Goal: Information Seeking & Learning: Learn about a topic

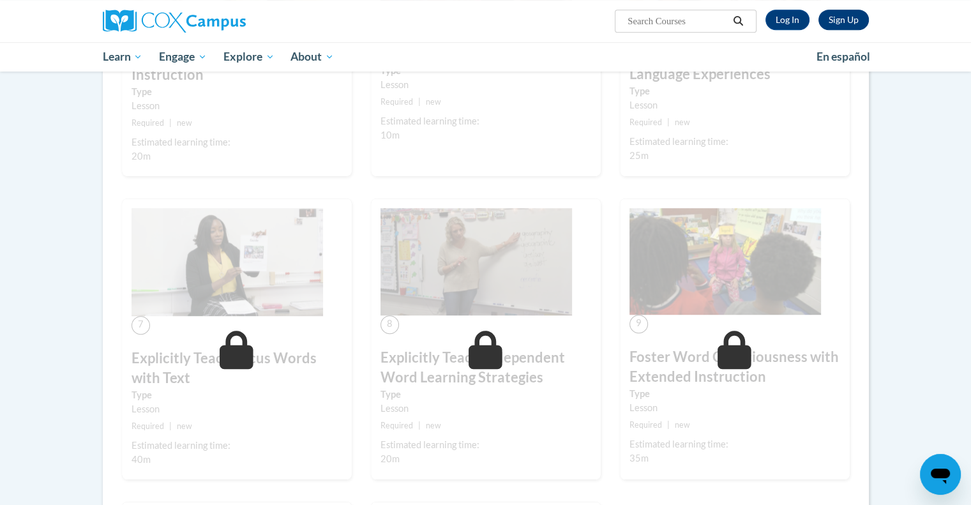
scroll to position [539, 0]
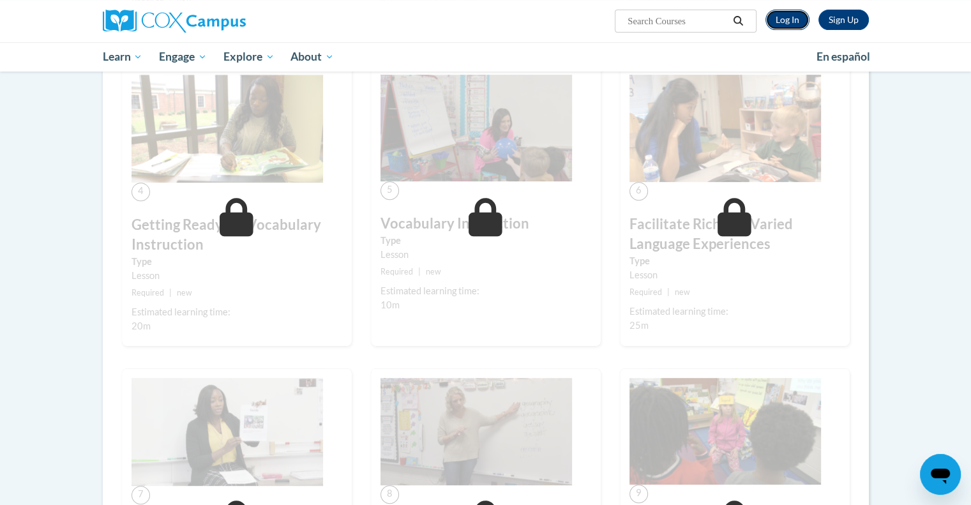
click at [799, 29] on link "Log In" at bounding box center [787, 20] width 44 height 20
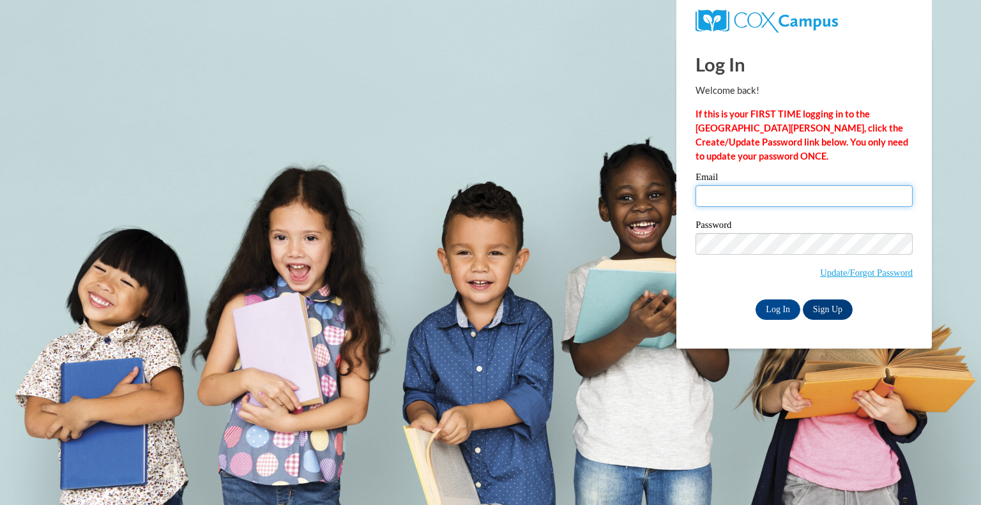
click at [735, 200] on input "Email" at bounding box center [803, 196] width 217 height 22
type input "lesandrinia@peshtigo.k12.wi.us"
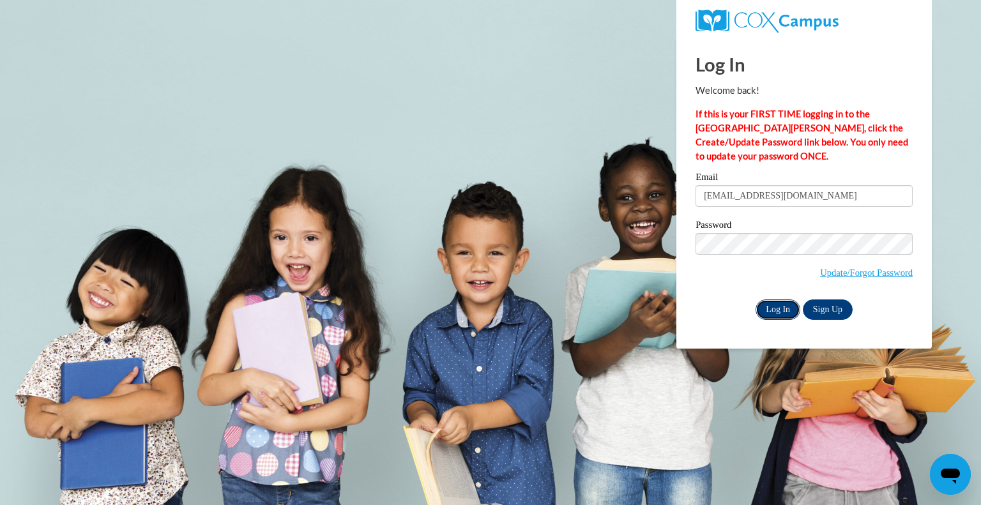
click at [788, 308] on input "Log In" at bounding box center [777, 309] width 45 height 20
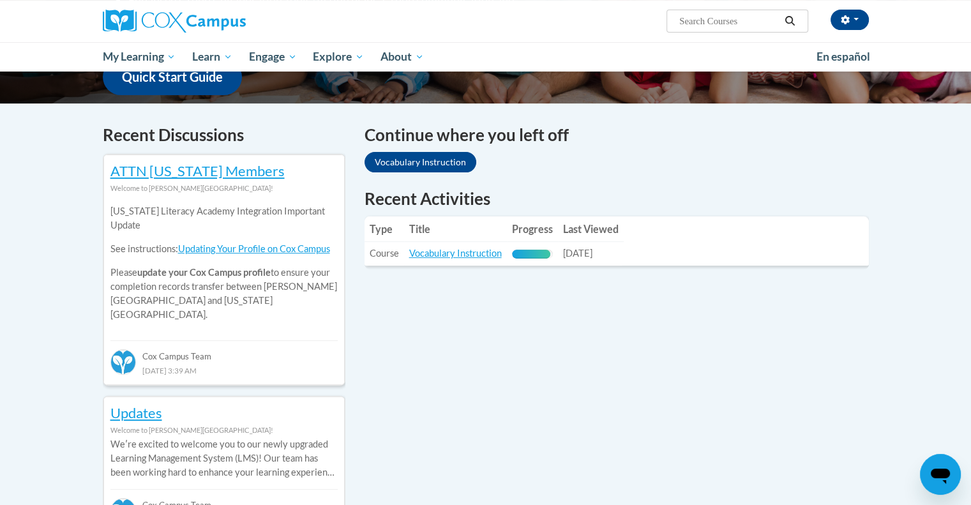
scroll to position [350, 0]
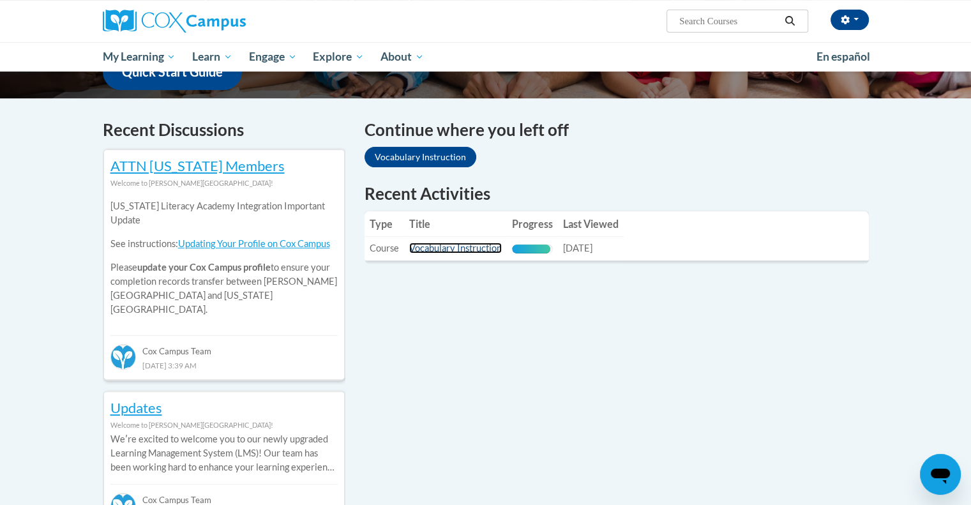
click at [444, 246] on link "Vocabulary Instruction" at bounding box center [455, 248] width 93 height 11
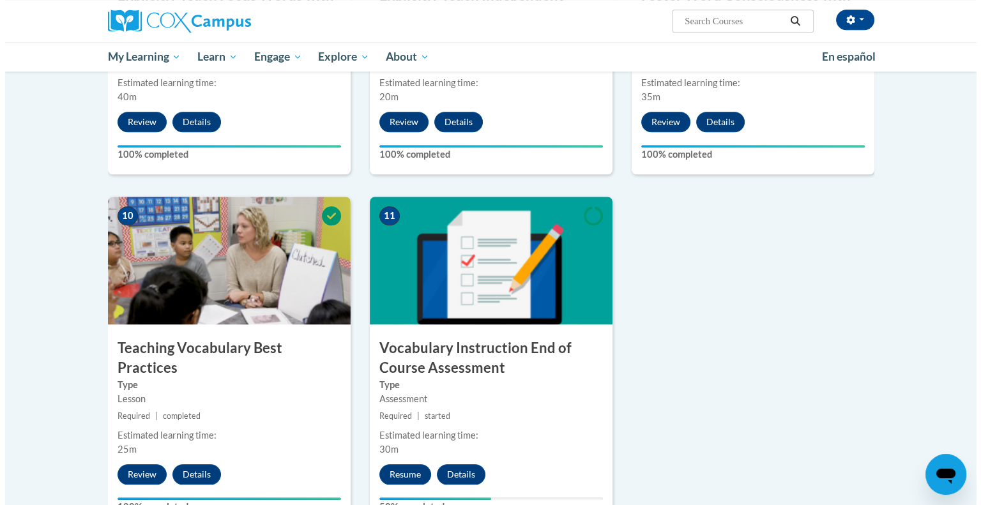
scroll to position [1194, 0]
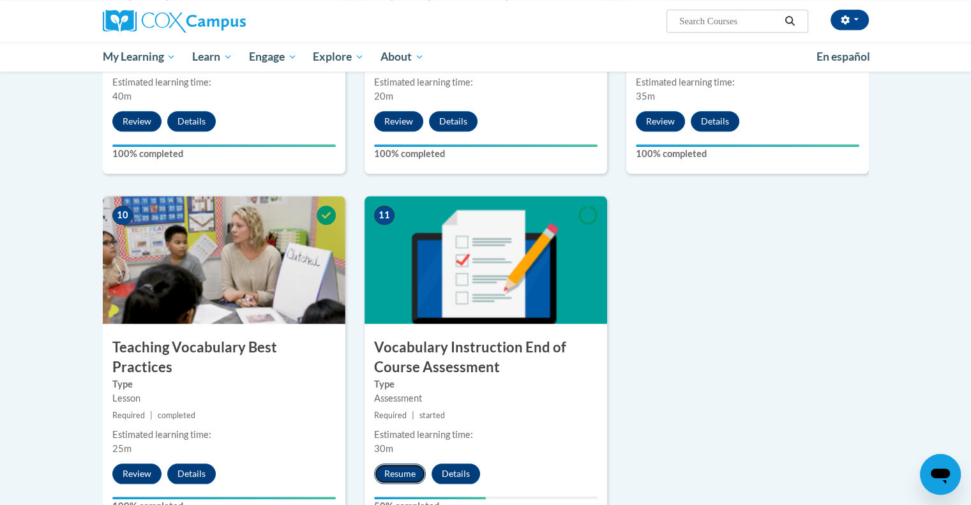
click at [417, 472] on button "Resume" at bounding box center [400, 473] width 52 height 20
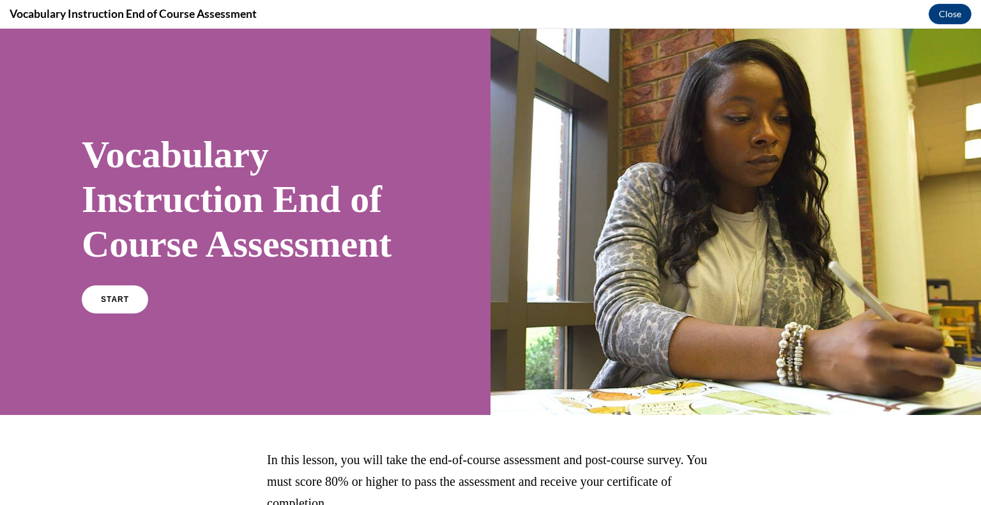
scroll to position [163, 0]
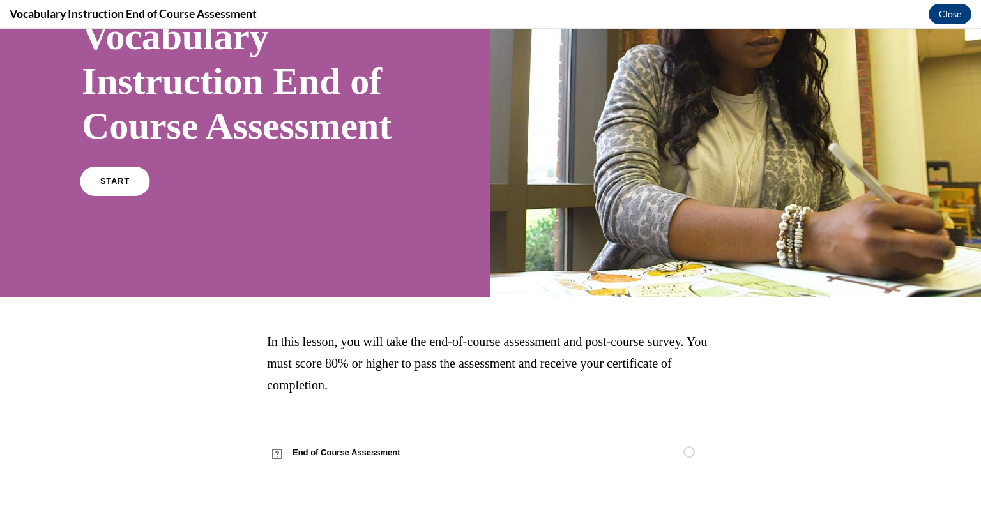
click at [88, 188] on link "START" at bounding box center [115, 181] width 70 height 29
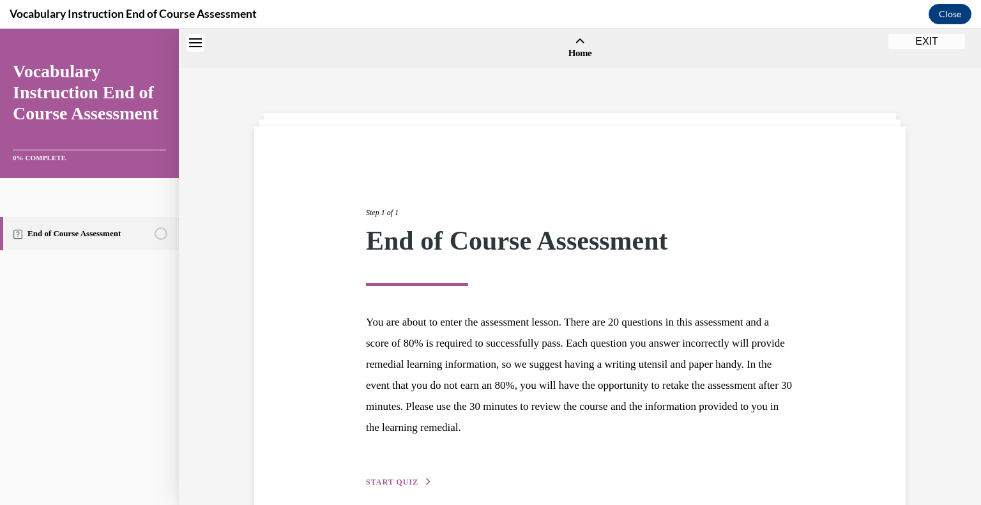
scroll to position [40, 0]
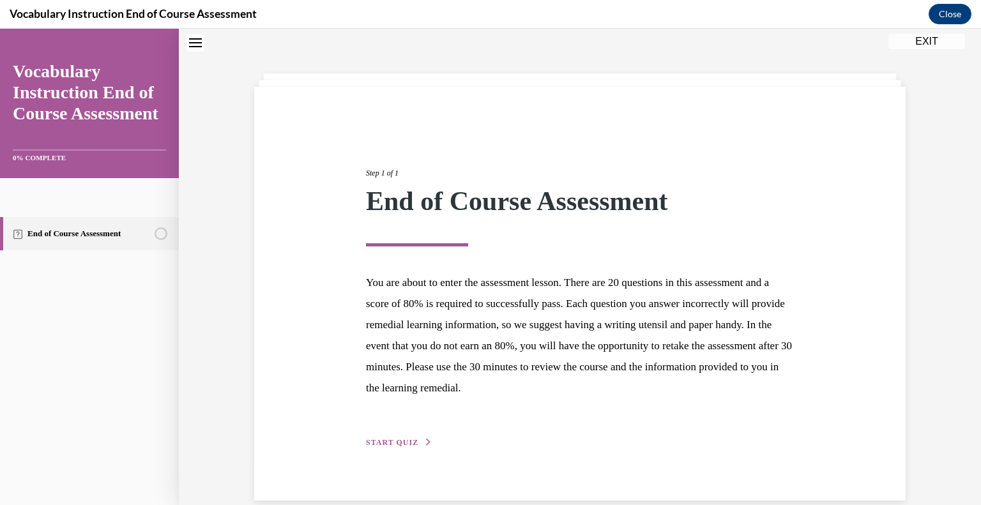
click at [402, 445] on span "START QUIZ" at bounding box center [392, 442] width 52 height 9
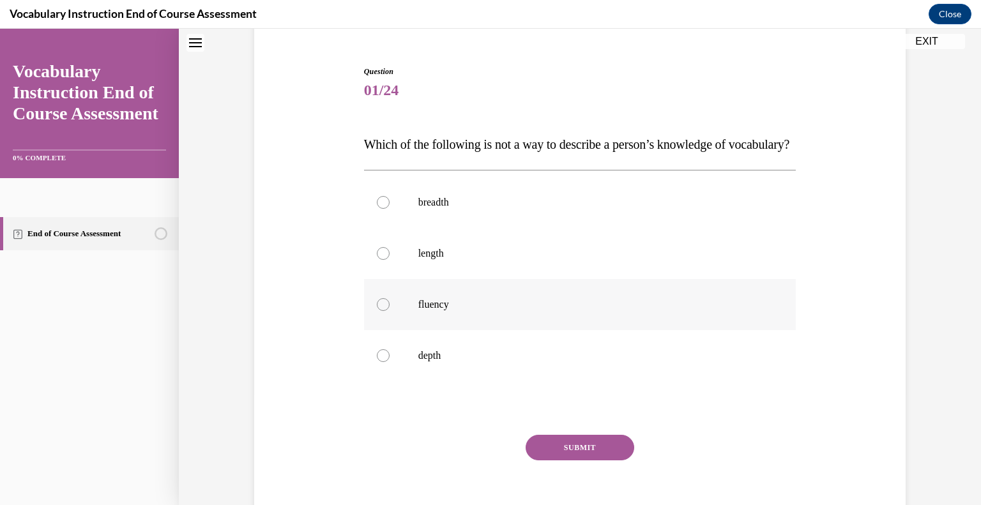
scroll to position [111, 0]
click at [456, 363] on p "depth" at bounding box center [591, 356] width 346 height 13
click at [389, 363] on input "depth" at bounding box center [383, 356] width 13 height 13
radio input "true"
click at [549, 461] on button "SUBMIT" at bounding box center [579, 448] width 109 height 26
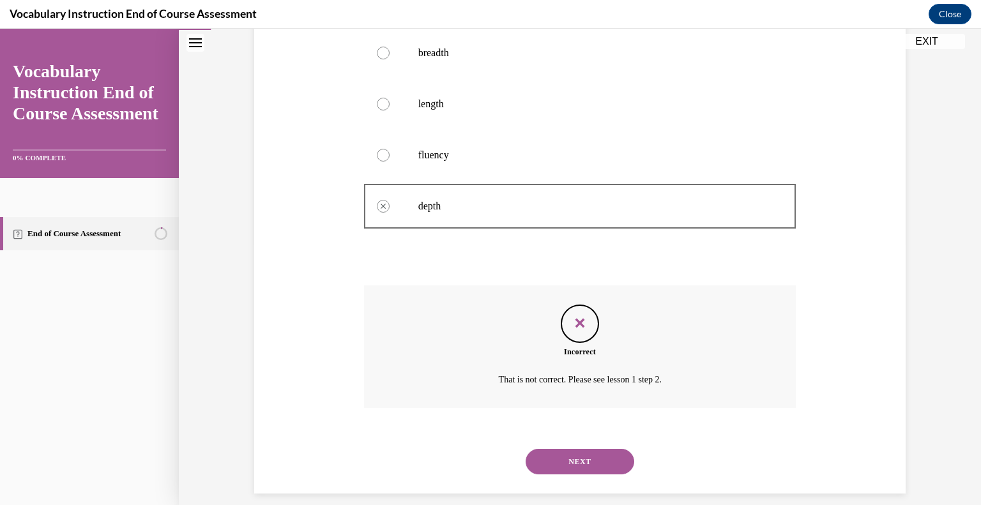
scroll to position [276, 0]
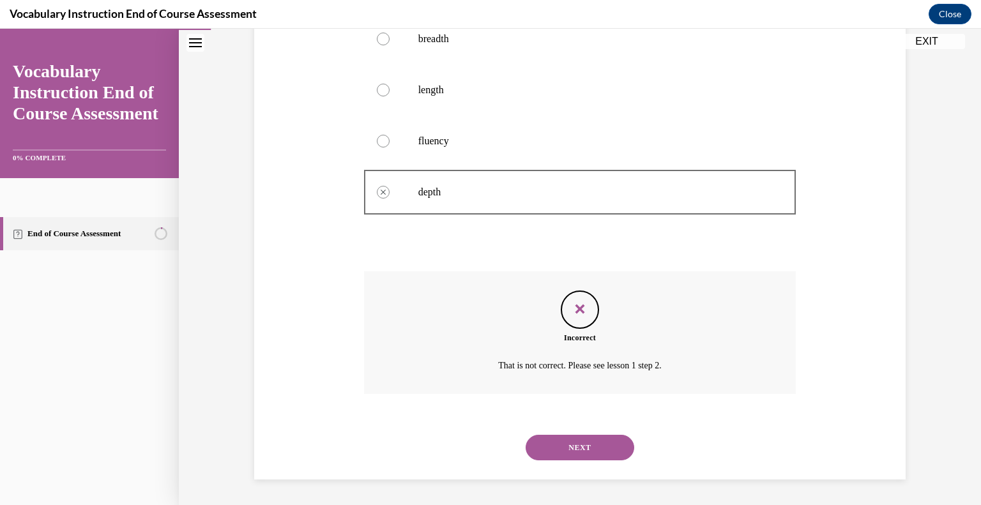
click at [561, 460] on button "NEXT" at bounding box center [579, 448] width 109 height 26
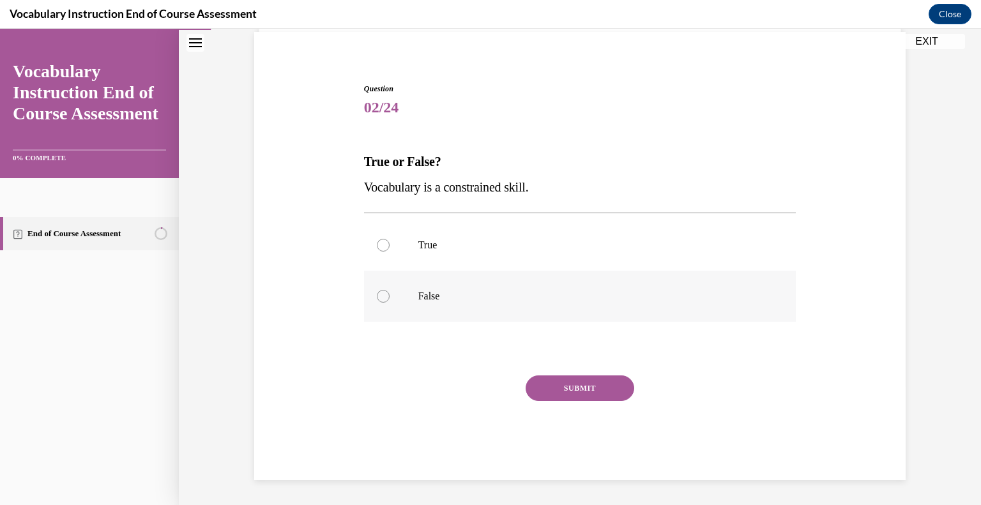
click at [428, 290] on p "False" at bounding box center [591, 296] width 346 height 13
click at [389, 290] on input "False" at bounding box center [383, 296] width 13 height 13
radio input "true"
click at [554, 386] on button "SUBMIT" at bounding box center [579, 388] width 109 height 26
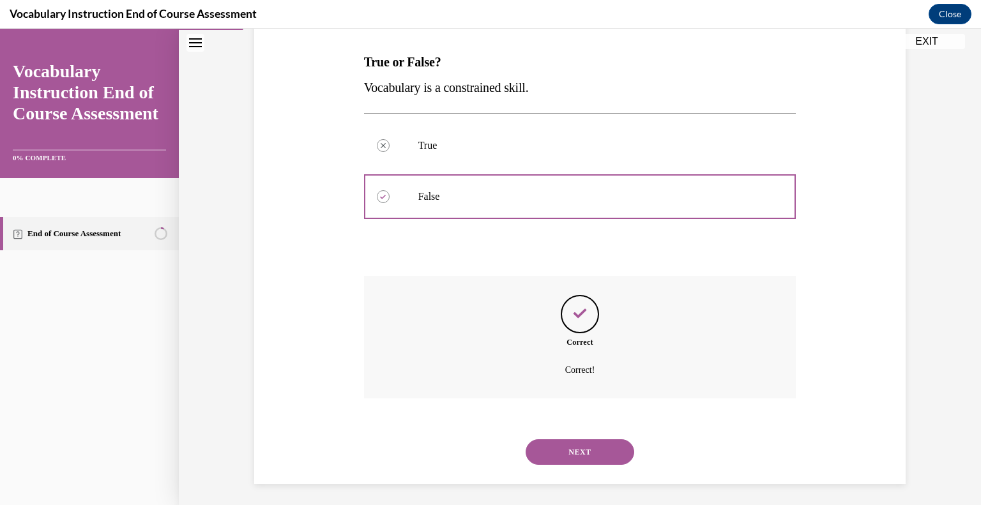
scroll to position [198, 0]
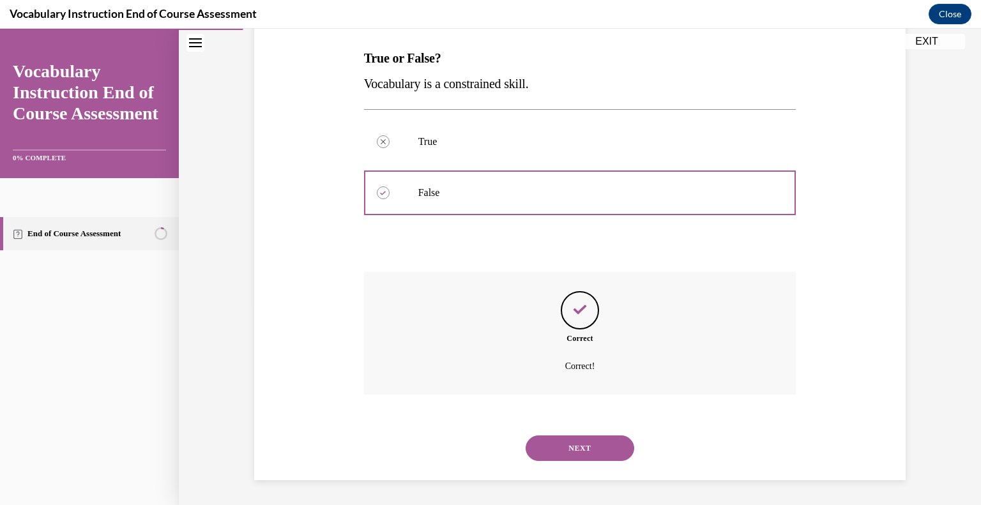
click at [567, 433] on div "NEXT" at bounding box center [580, 448] width 432 height 51
click at [567, 446] on button "NEXT" at bounding box center [579, 448] width 109 height 26
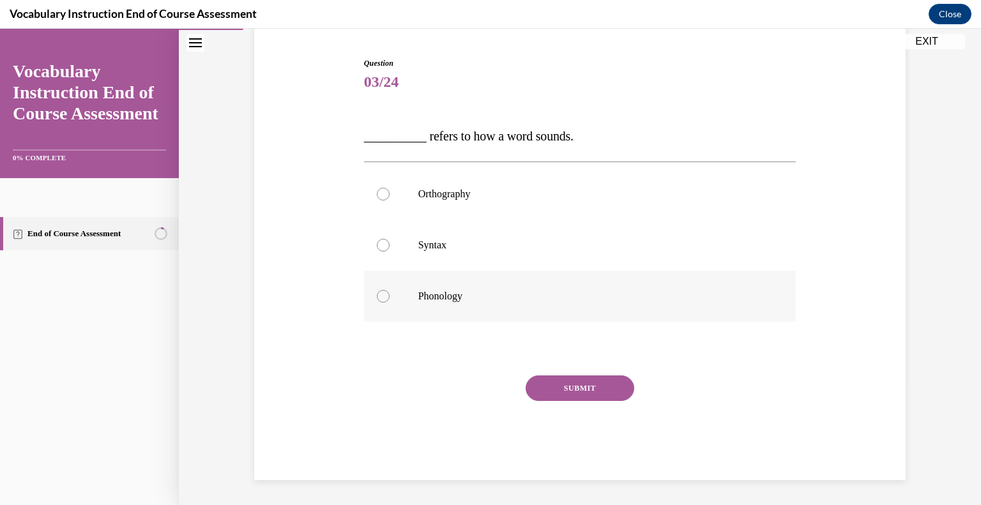
click at [516, 287] on label "Phonology" at bounding box center [580, 296] width 432 height 51
click at [389, 290] on input "Phonology" at bounding box center [383, 296] width 13 height 13
radio input "true"
click at [550, 387] on button "SUBMIT" at bounding box center [579, 388] width 109 height 26
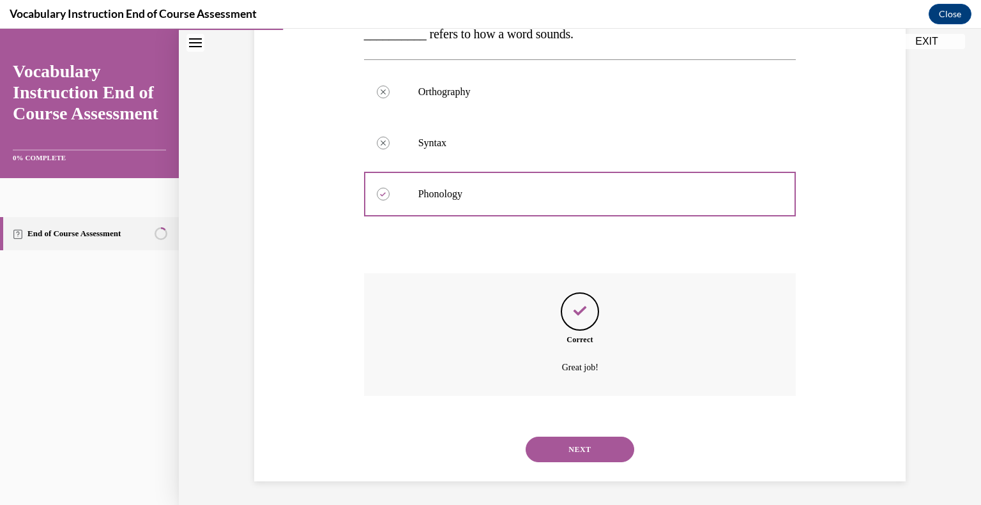
scroll to position [223, 0]
click at [573, 449] on button "NEXT" at bounding box center [579, 448] width 109 height 26
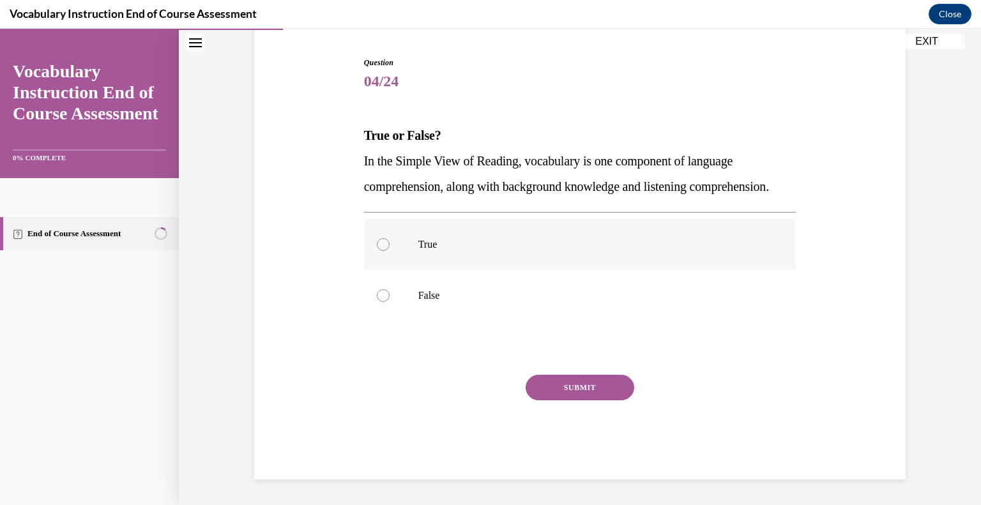
click at [585, 255] on label "True" at bounding box center [580, 244] width 432 height 51
click at [389, 251] on input "True" at bounding box center [383, 244] width 13 height 13
radio input "true"
click at [596, 385] on button "SUBMIT" at bounding box center [579, 388] width 109 height 26
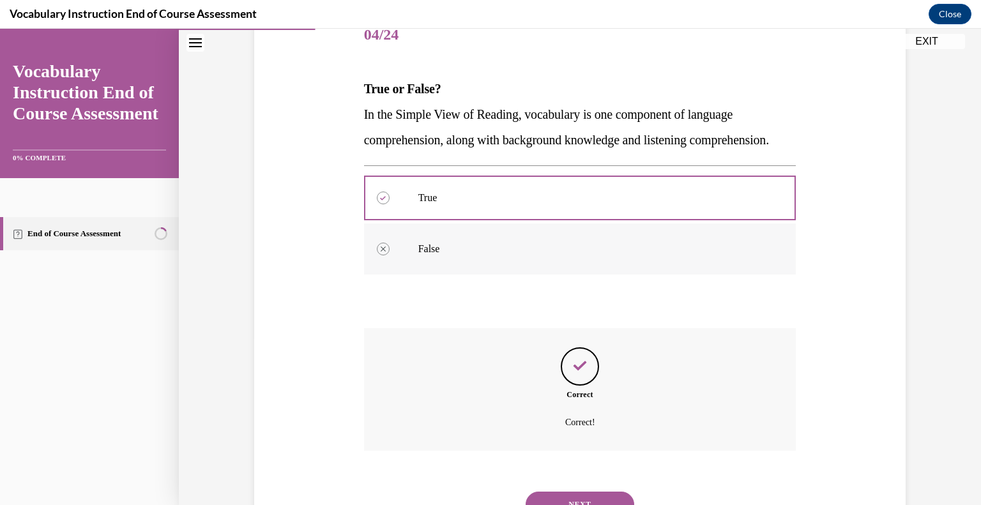
scroll to position [249, 0]
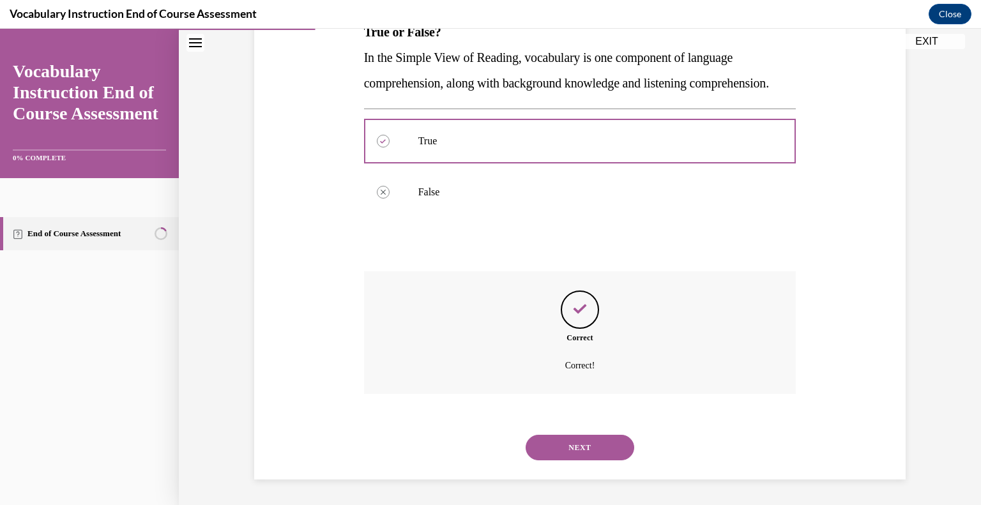
click at [583, 464] on div "NEXT" at bounding box center [580, 447] width 432 height 51
click at [571, 452] on button "NEXT" at bounding box center [579, 448] width 109 height 26
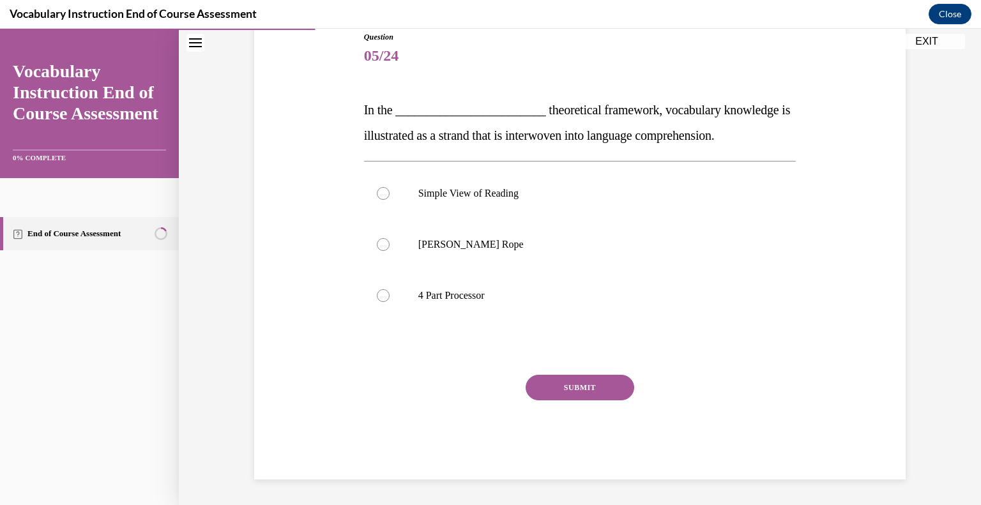
scroll to position [142, 0]
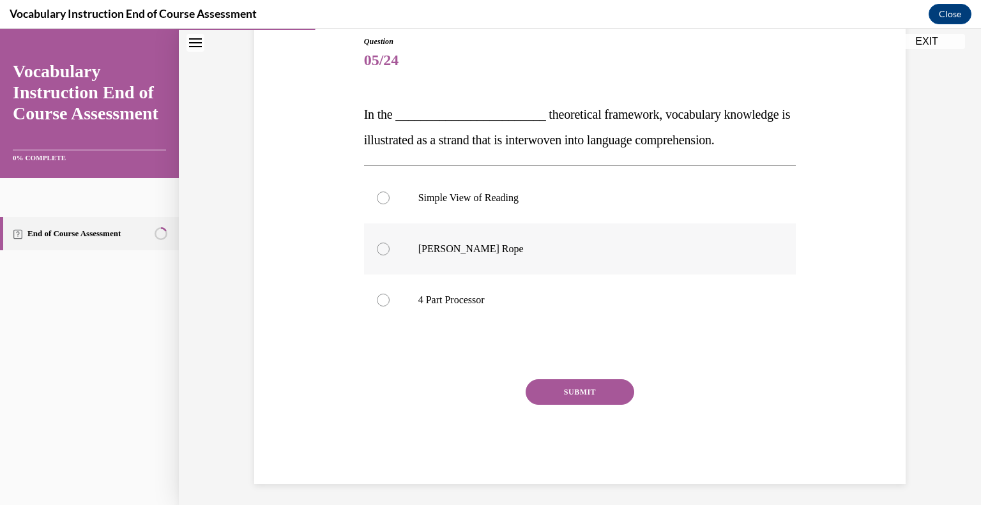
click at [547, 247] on p "Scarborough's Rope" at bounding box center [591, 249] width 346 height 13
click at [389, 247] on input "Scarborough's Rope" at bounding box center [383, 249] width 13 height 13
radio input "true"
click at [572, 396] on button "SUBMIT" at bounding box center [579, 392] width 109 height 26
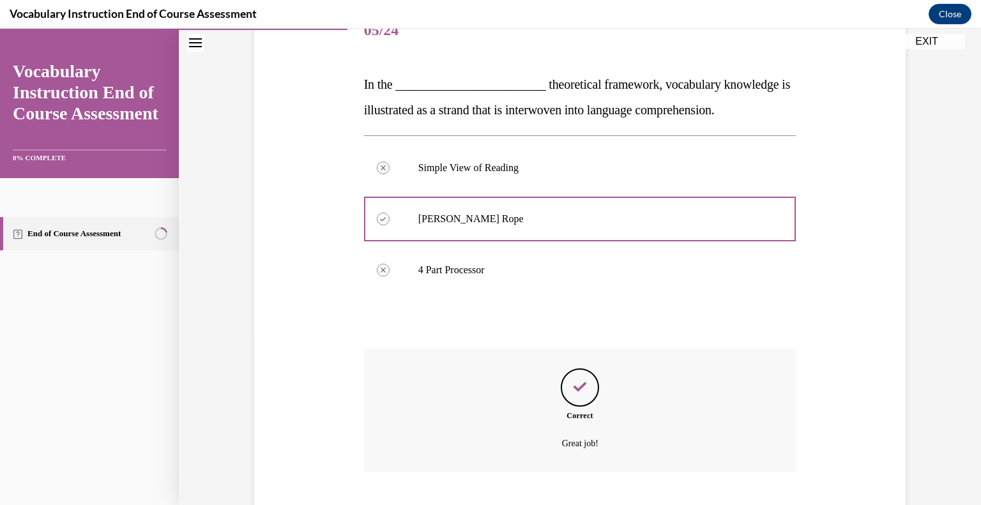
scroll to position [249, 0]
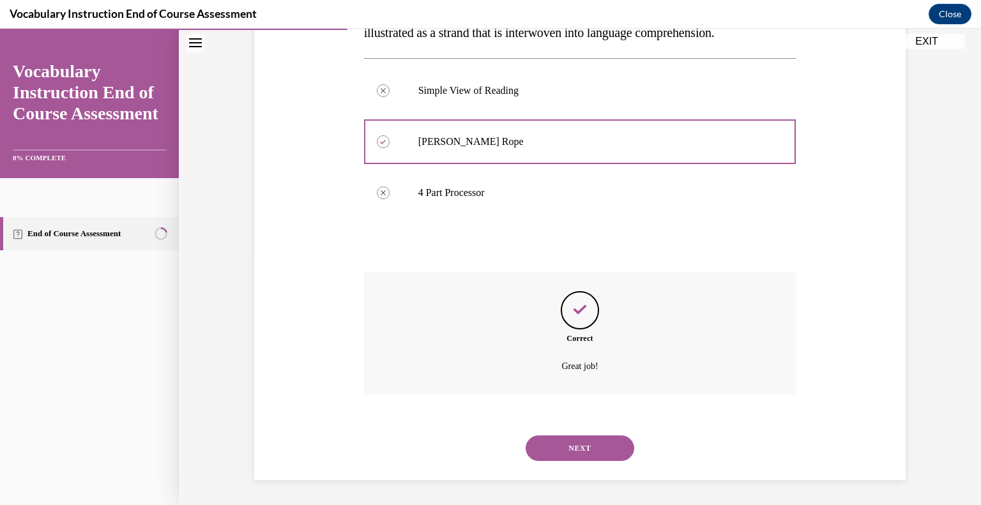
click at [574, 442] on button "NEXT" at bounding box center [579, 448] width 109 height 26
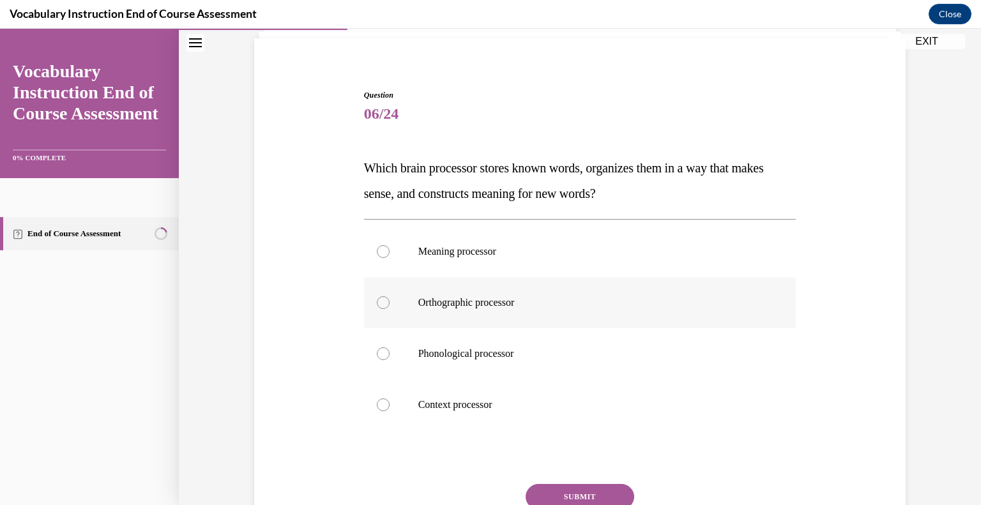
scroll to position [89, 0]
click at [567, 311] on label "Orthographic processor" at bounding box center [580, 301] width 432 height 51
click at [389, 308] on input "Orthographic processor" at bounding box center [383, 302] width 13 height 13
radio input "true"
click at [578, 485] on button "SUBMIT" at bounding box center [579, 496] width 109 height 26
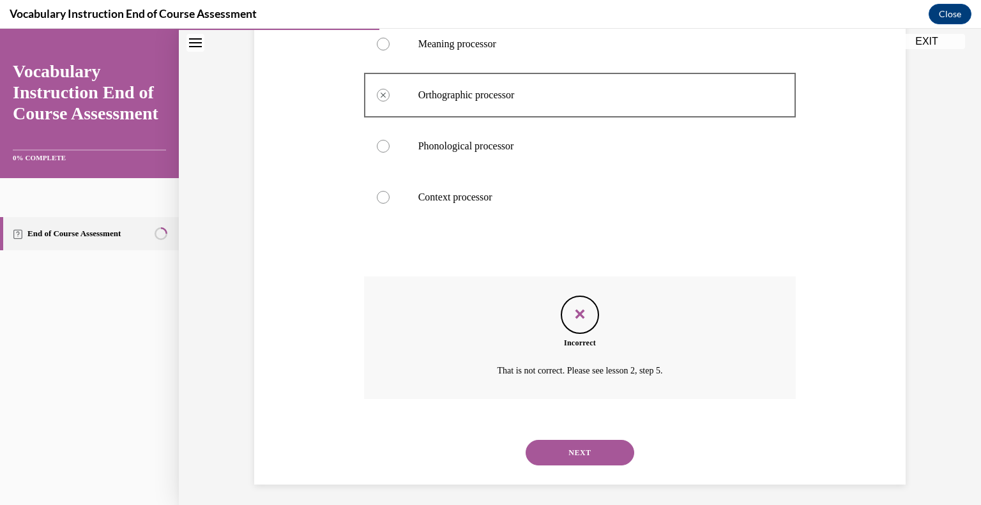
scroll to position [300, 0]
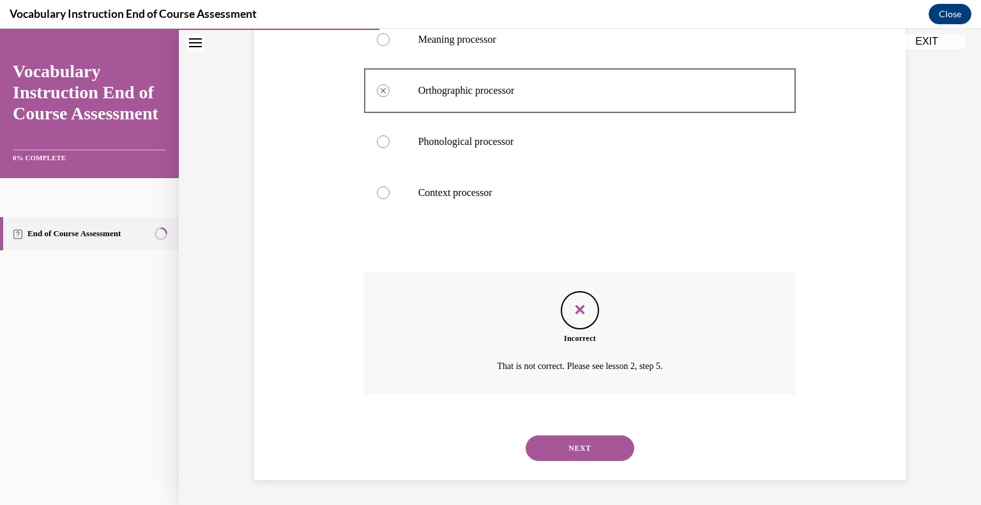
click at [584, 446] on button "NEXT" at bounding box center [579, 448] width 109 height 26
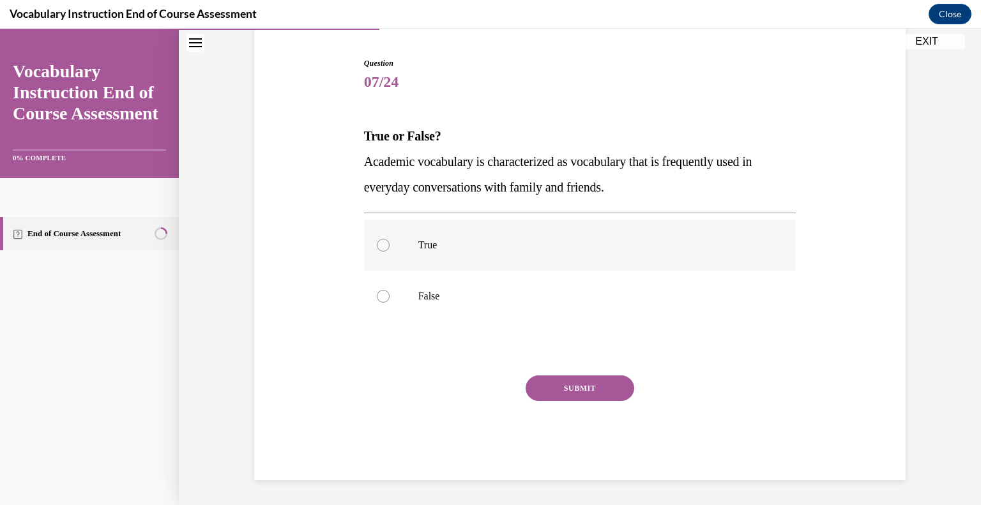
click at [454, 251] on label "True" at bounding box center [580, 245] width 432 height 51
click at [389, 251] on input "True" at bounding box center [383, 245] width 13 height 13
radio input "true"
click at [523, 366] on div "Question 07/24 True or False? Academic vocabulary is characterized as vocabular…" at bounding box center [580, 268] width 432 height 423
click at [444, 293] on p "False" at bounding box center [591, 296] width 346 height 13
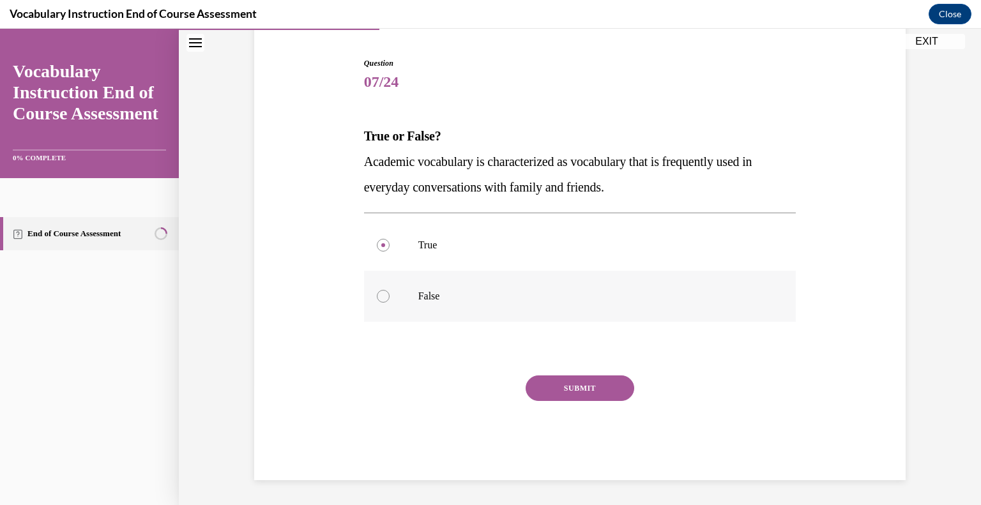
click at [389, 293] on input "False" at bounding box center [383, 296] width 13 height 13
radio input "true"
click at [531, 377] on button "SUBMIT" at bounding box center [579, 388] width 109 height 26
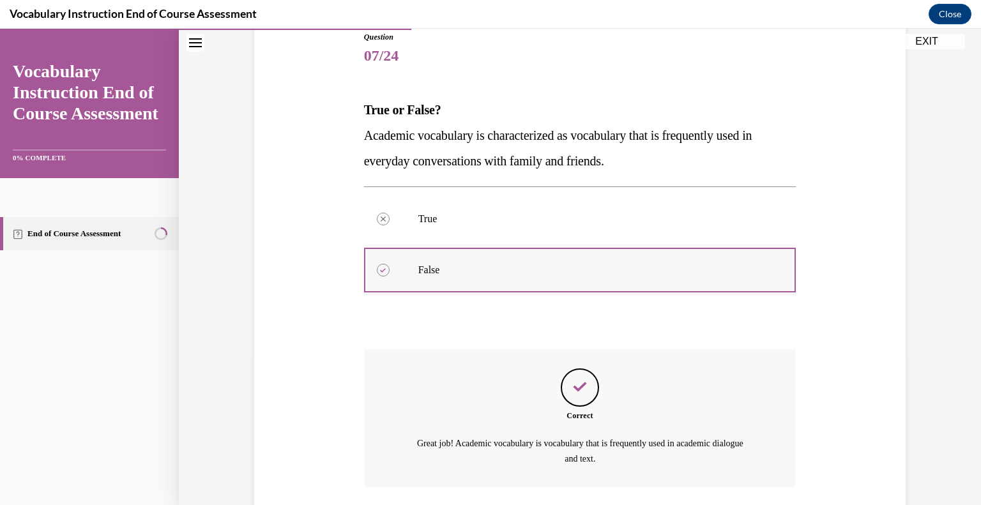
scroll to position [239, 0]
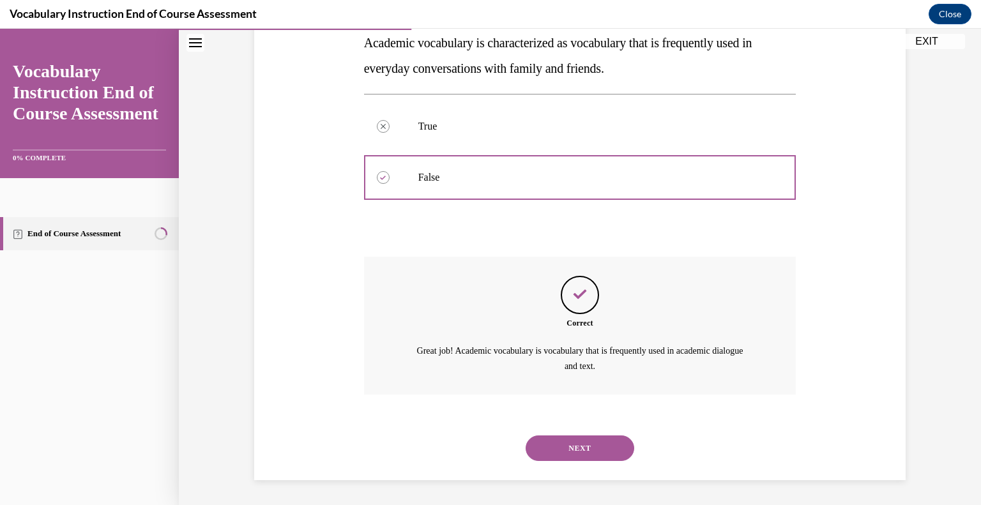
click at [561, 451] on button "NEXT" at bounding box center [579, 448] width 109 height 26
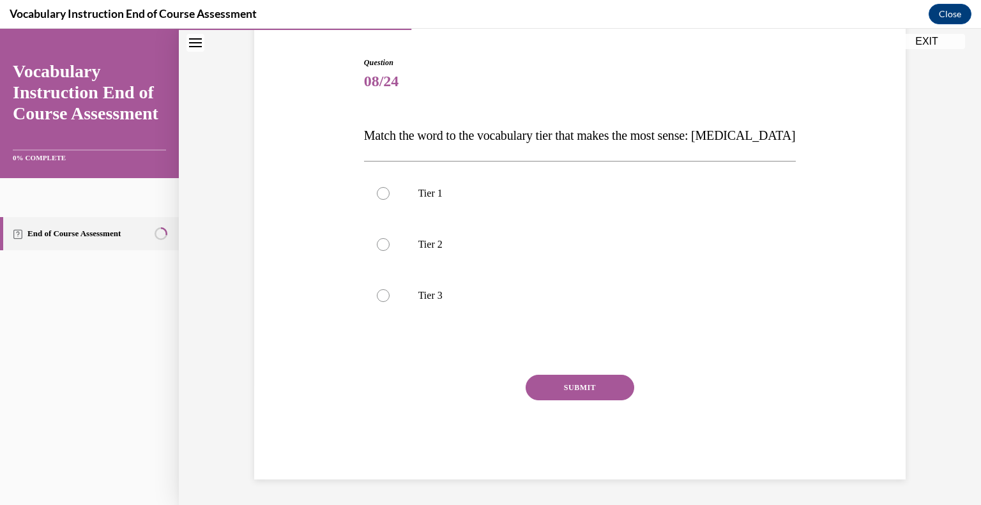
scroll to position [120, 0]
click at [521, 278] on label "Tier 3" at bounding box center [580, 296] width 432 height 51
click at [389, 290] on input "Tier 3" at bounding box center [383, 296] width 13 height 13
radio input "true"
click at [580, 382] on button "SUBMIT" at bounding box center [579, 388] width 109 height 26
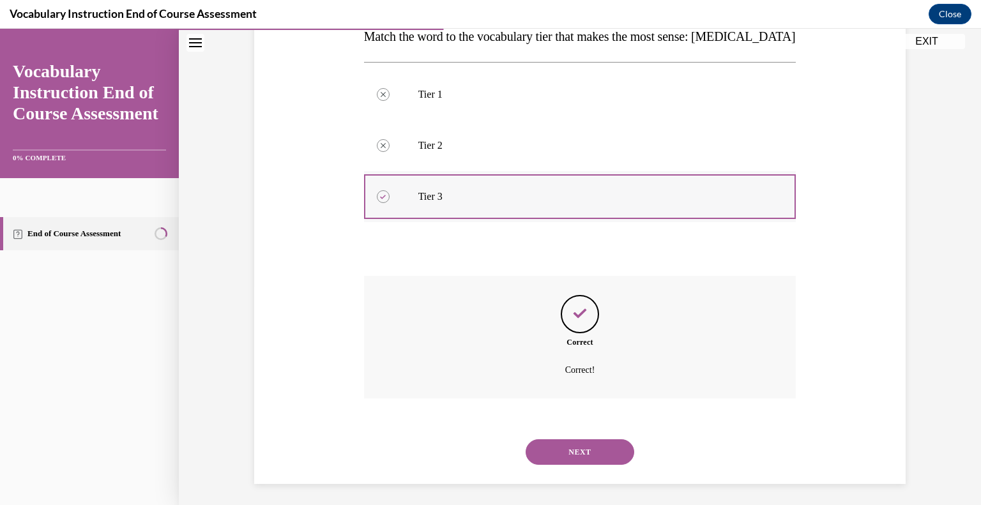
scroll to position [223, 0]
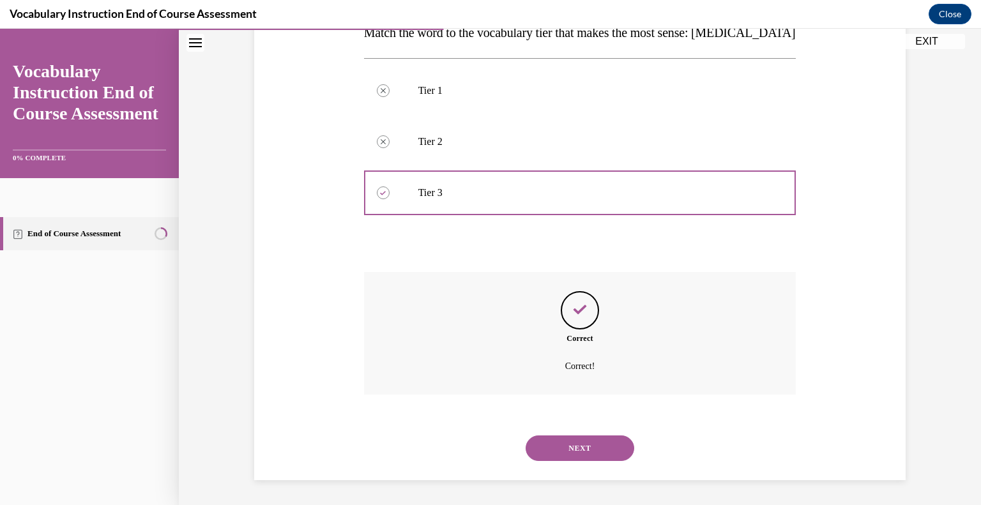
click at [602, 451] on button "NEXT" at bounding box center [579, 448] width 109 height 26
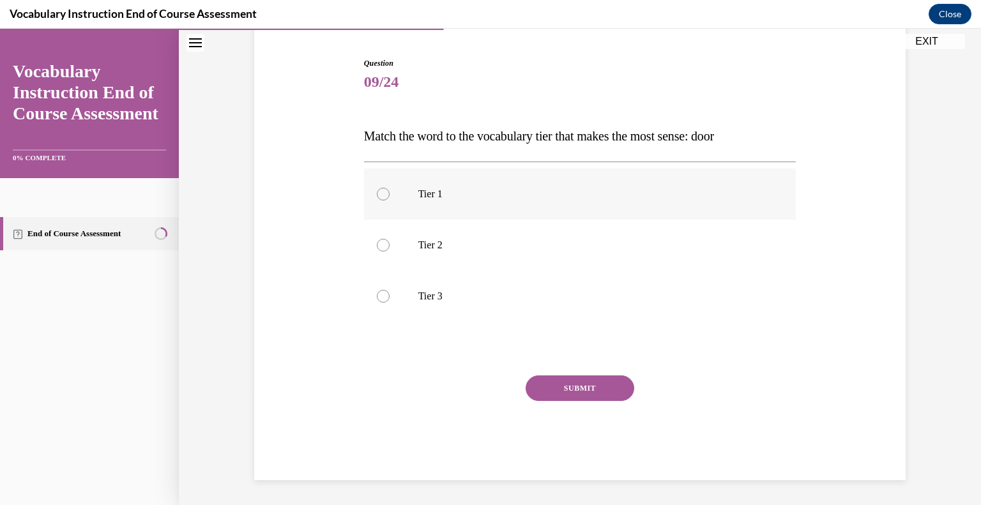
click at [476, 207] on label "Tier 1" at bounding box center [580, 194] width 432 height 51
click at [389, 200] on input "Tier 1" at bounding box center [383, 194] width 13 height 13
radio input "true"
click at [560, 377] on button "SUBMIT" at bounding box center [579, 388] width 109 height 26
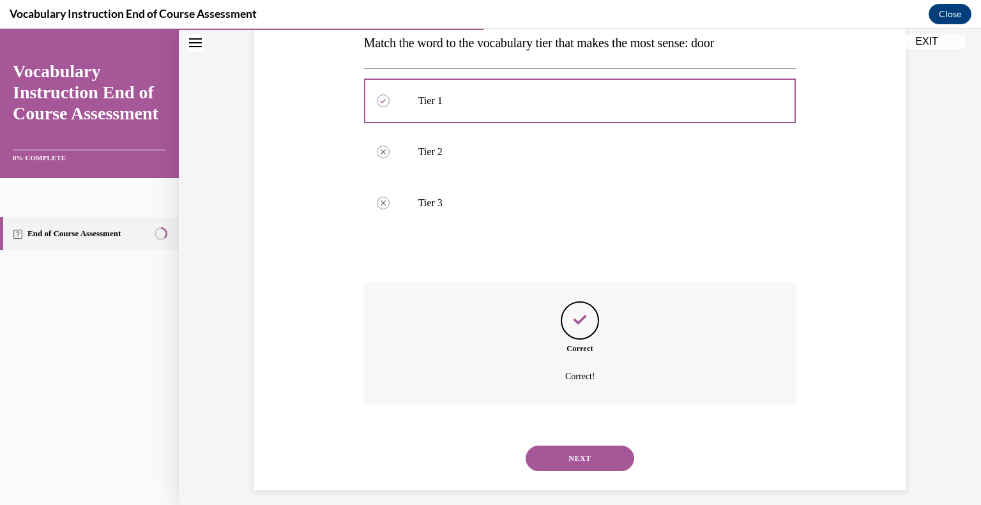
scroll to position [223, 0]
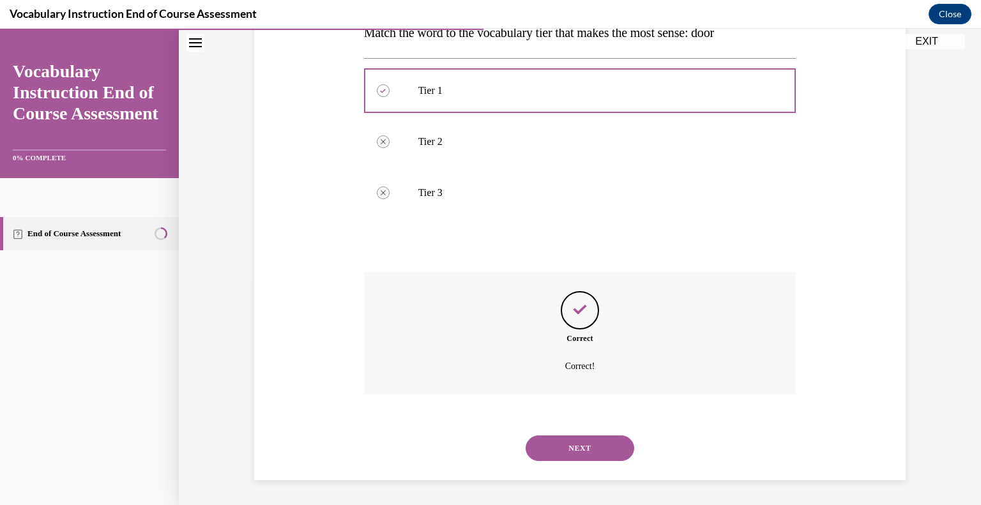
click at [584, 474] on div "SUBMIT NEXT" at bounding box center [580, 447] width 432 height 66
click at [573, 453] on button "NEXT" at bounding box center [579, 448] width 109 height 26
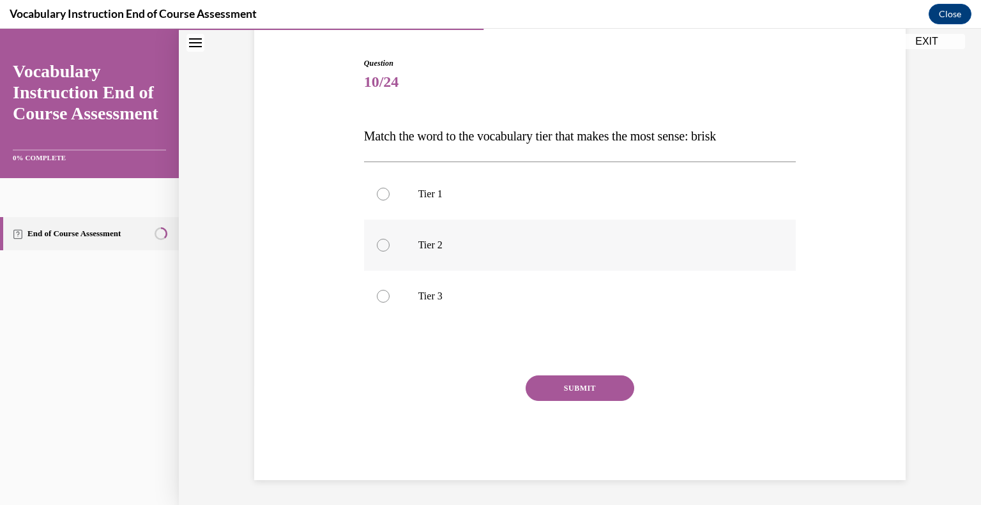
click at [437, 250] on p "Tier 2" at bounding box center [591, 245] width 346 height 13
click at [389, 250] on input "Tier 2" at bounding box center [383, 245] width 13 height 13
radio input "true"
click at [557, 387] on button "SUBMIT" at bounding box center [579, 388] width 109 height 26
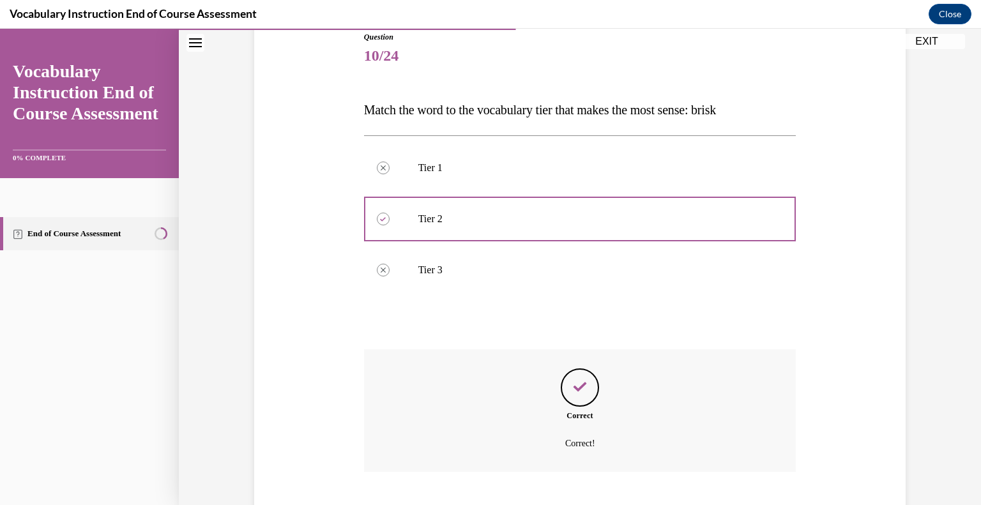
scroll to position [223, 0]
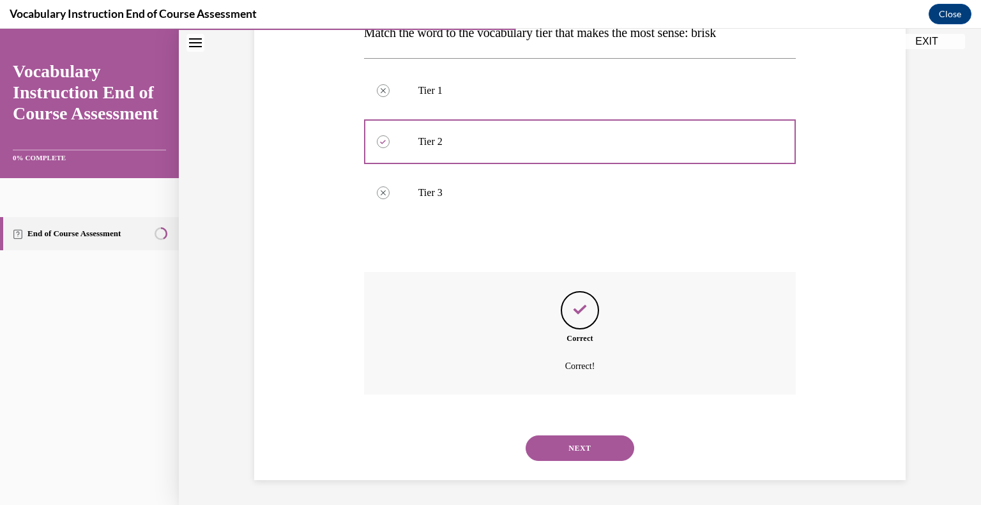
click at [567, 459] on button "NEXT" at bounding box center [579, 448] width 109 height 26
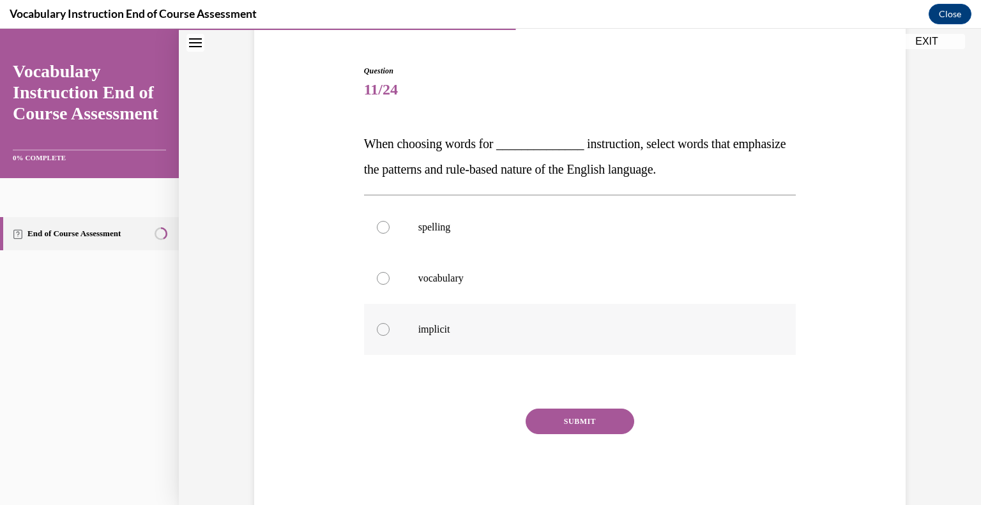
scroll to position [122, 0]
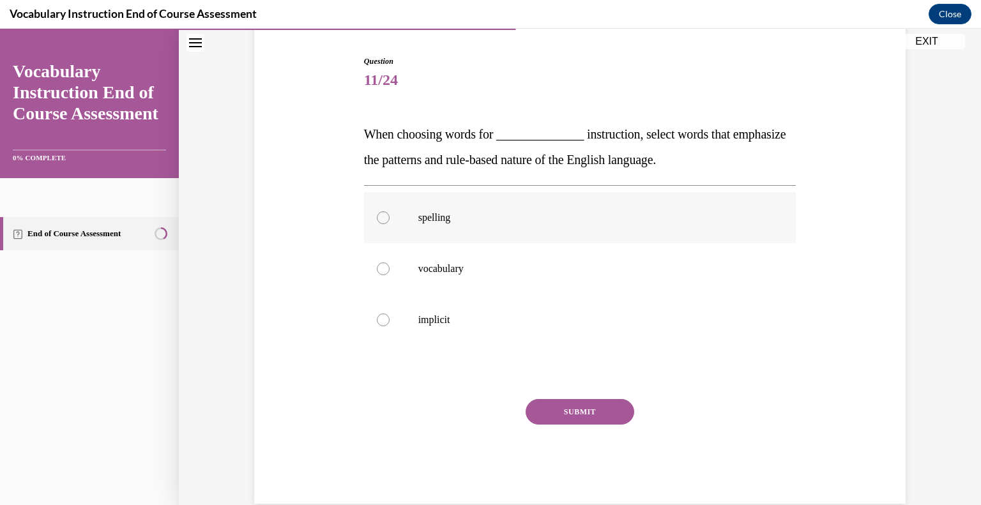
click at [622, 223] on p "spelling" at bounding box center [591, 217] width 346 height 13
click at [389, 223] on input "spelling" at bounding box center [383, 217] width 13 height 13
radio input "true"
click at [591, 407] on button "SUBMIT" at bounding box center [579, 412] width 109 height 26
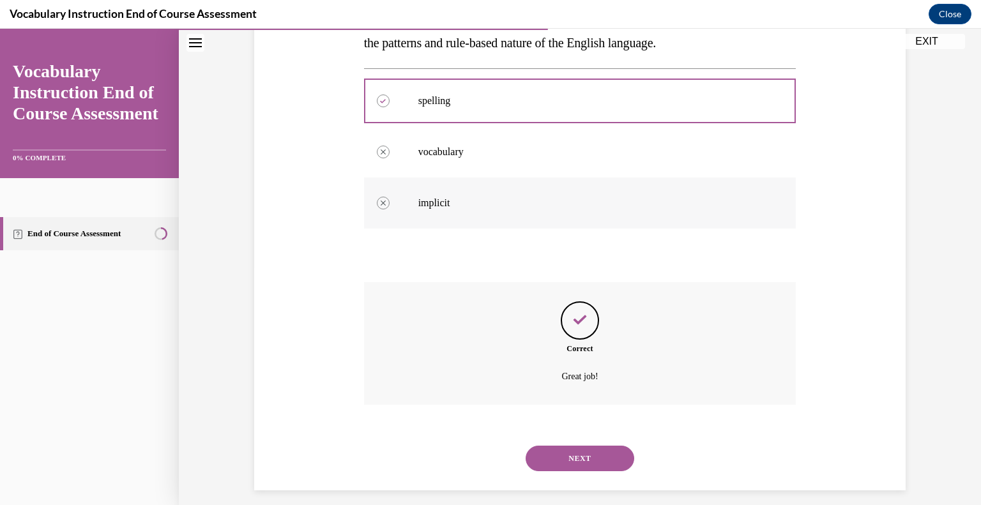
scroll to position [249, 0]
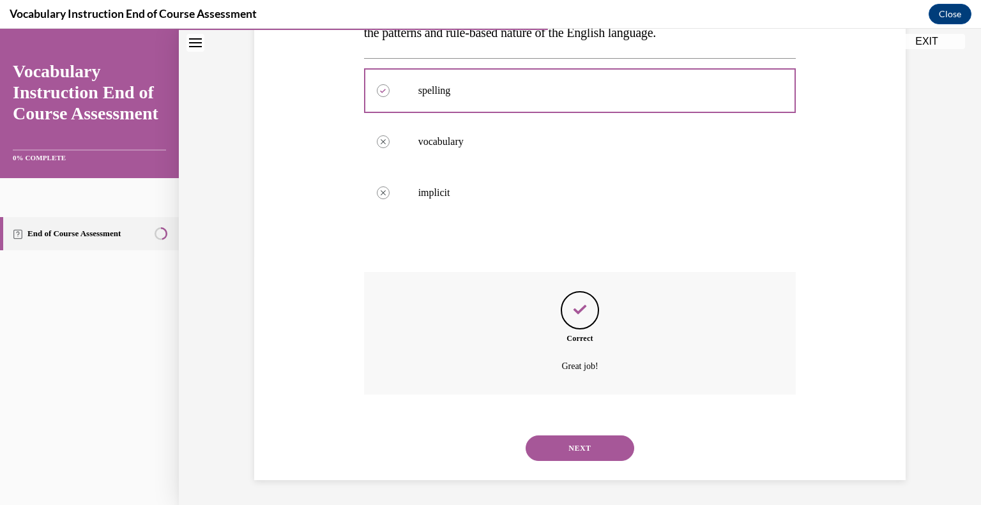
click at [589, 447] on button "NEXT" at bounding box center [579, 448] width 109 height 26
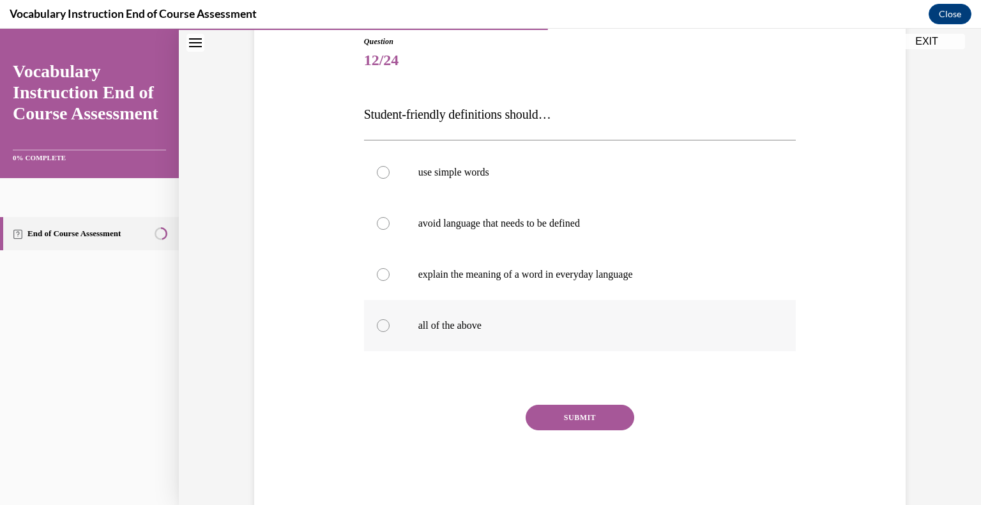
click at [551, 316] on label "all of the above" at bounding box center [580, 325] width 432 height 51
click at [389, 319] on input "all of the above" at bounding box center [383, 325] width 13 height 13
radio input "true"
click at [569, 419] on button "SUBMIT" at bounding box center [579, 418] width 109 height 26
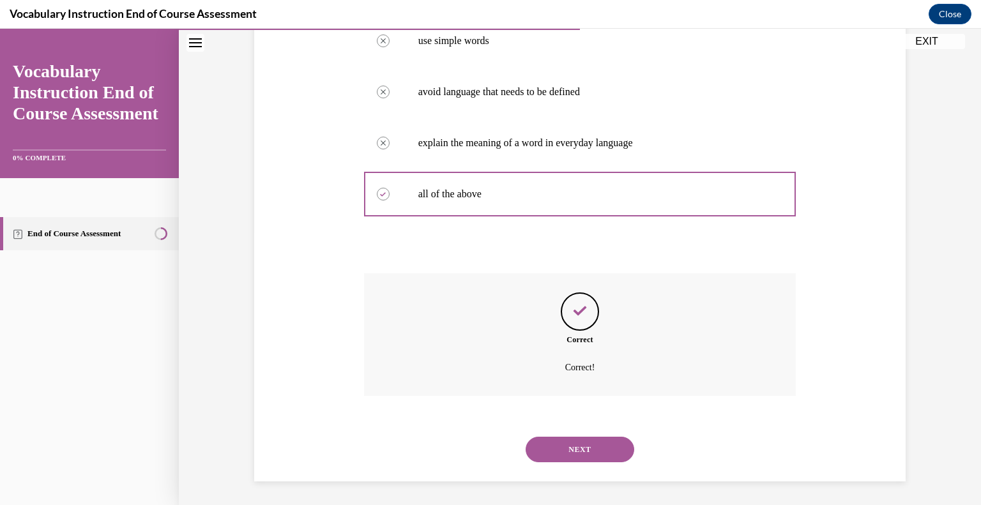
scroll to position [275, 0]
click at [578, 449] on button "NEXT" at bounding box center [579, 448] width 109 height 26
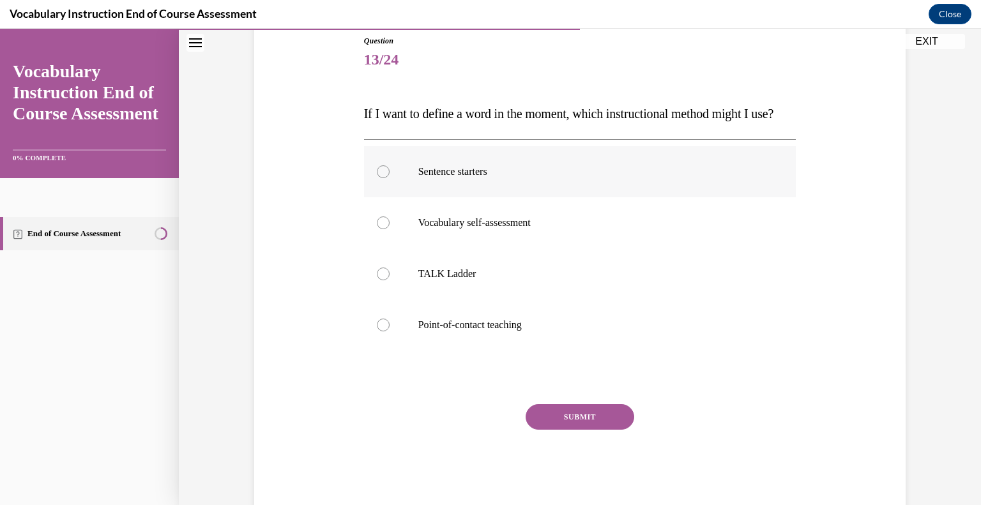
scroll to position [143, 0]
click at [522, 331] on p "Point-of-contact teaching" at bounding box center [591, 324] width 346 height 13
click at [389, 331] on input "Point-of-contact teaching" at bounding box center [383, 324] width 13 height 13
radio input "true"
click at [557, 429] on button "SUBMIT" at bounding box center [579, 416] width 109 height 26
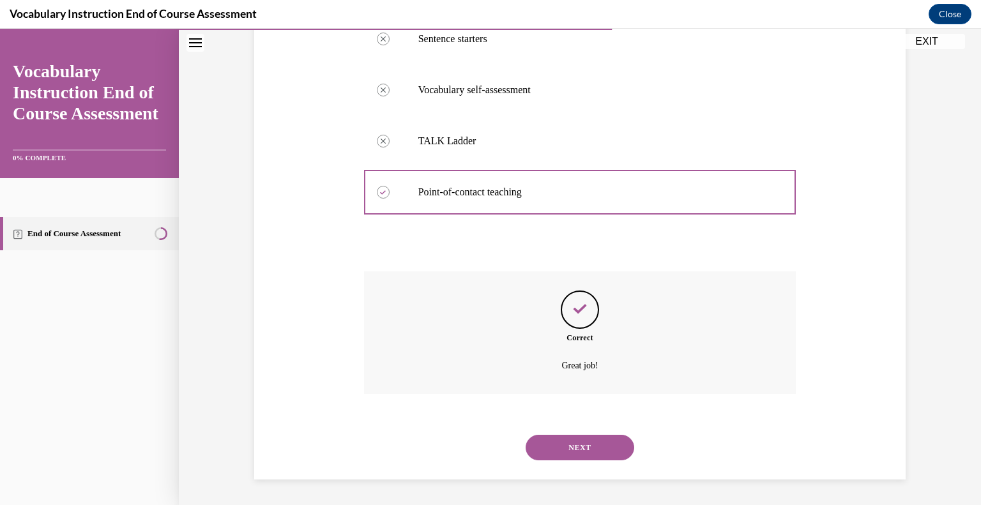
scroll to position [300, 0]
click at [575, 444] on button "NEXT" at bounding box center [579, 448] width 109 height 26
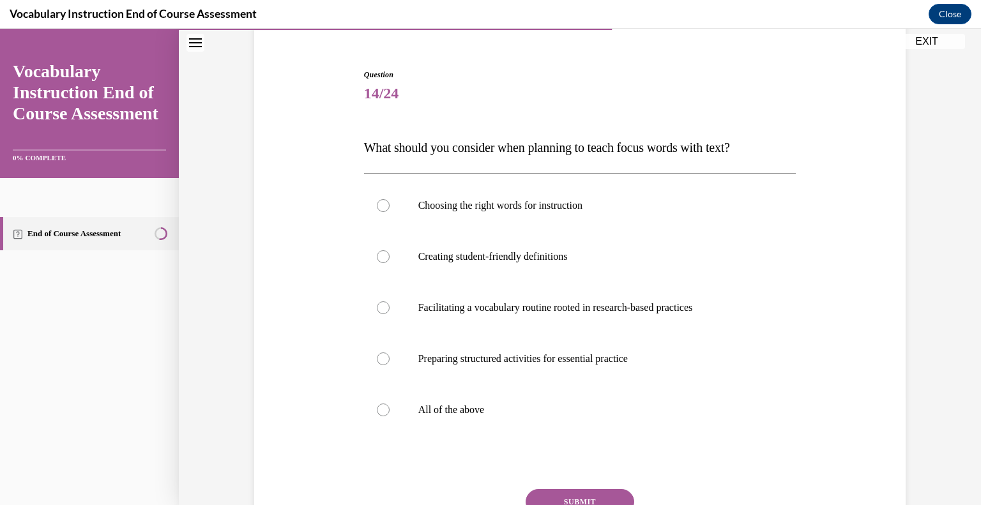
scroll to position [112, 0]
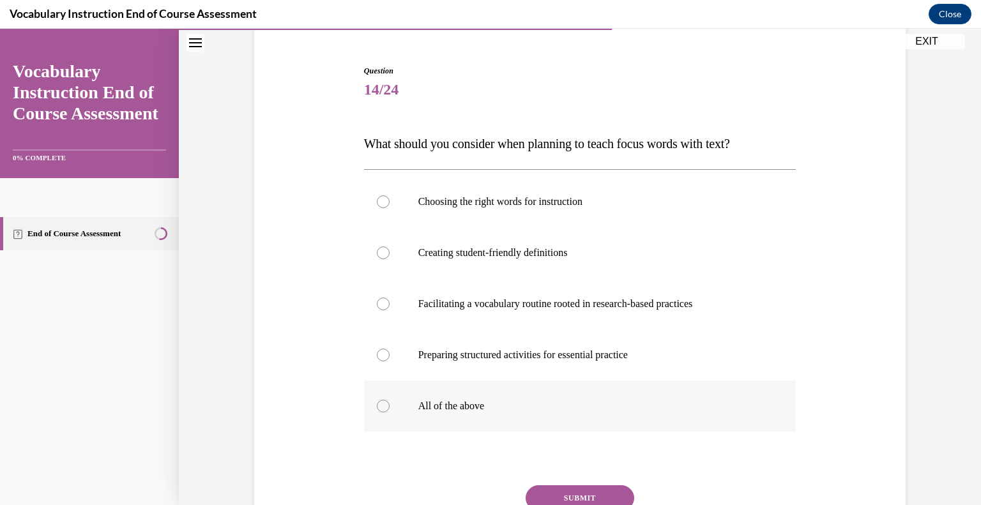
click at [592, 396] on label "All of the above" at bounding box center [580, 405] width 432 height 51
click at [389, 400] on input "All of the above" at bounding box center [383, 406] width 13 height 13
radio input "true"
click at [573, 487] on button "SUBMIT" at bounding box center [579, 498] width 109 height 26
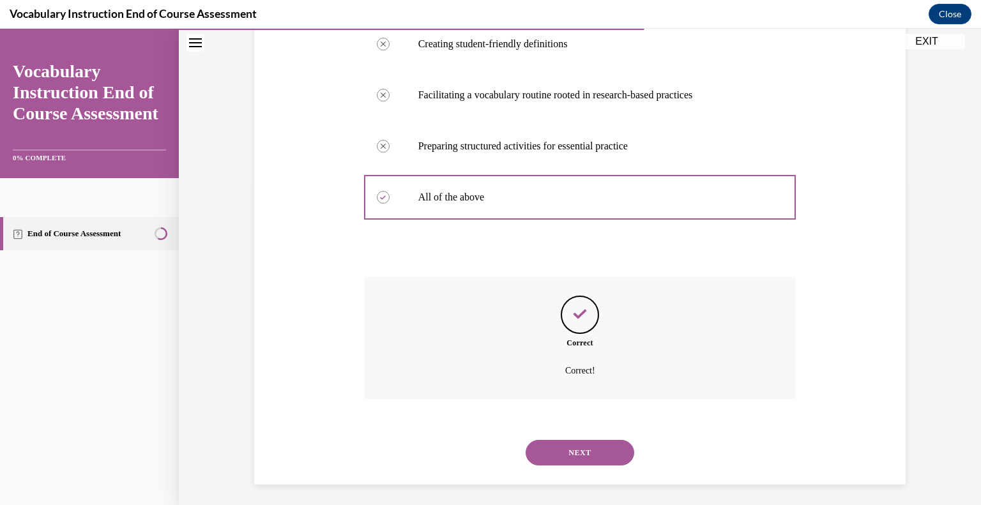
scroll to position [326, 0]
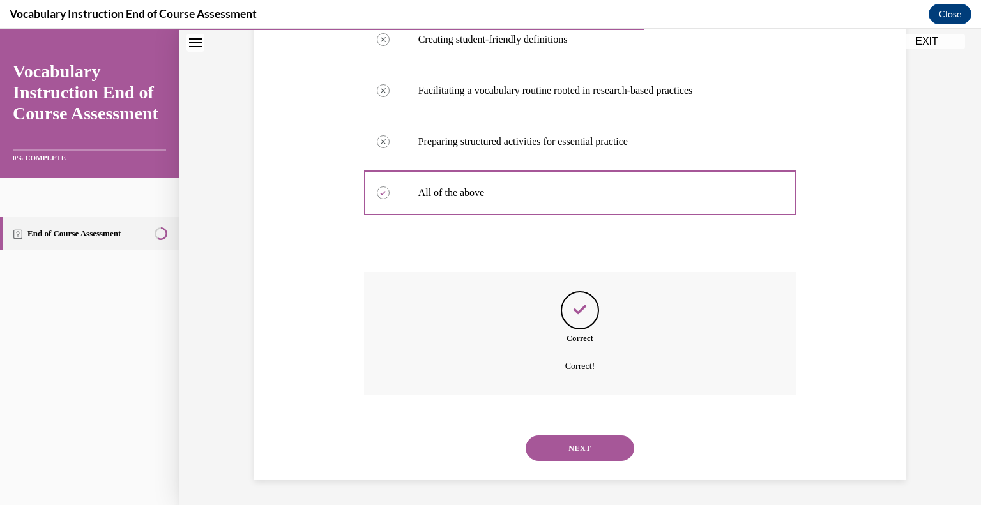
click at [557, 447] on button "NEXT" at bounding box center [579, 448] width 109 height 26
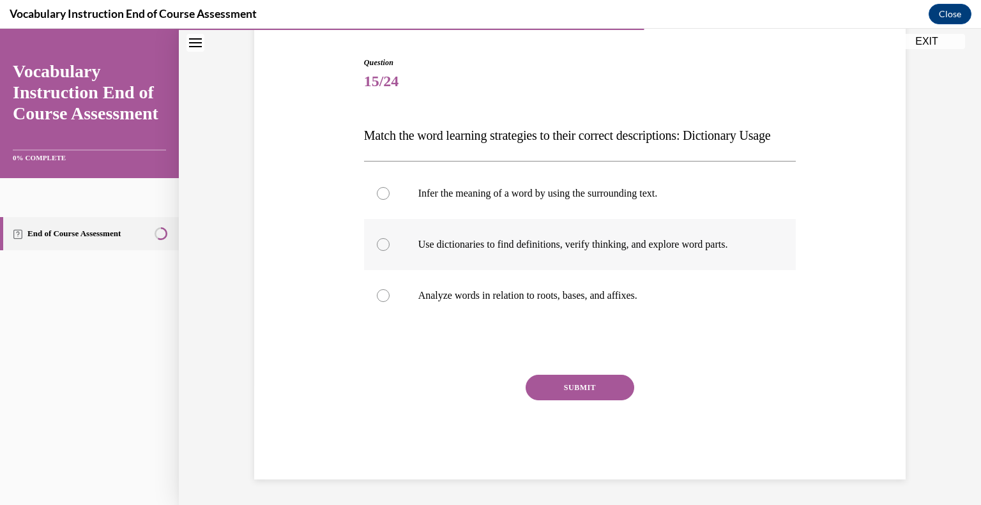
click at [565, 251] on p "Use dictionaries to find definitions, verify thinking, and explore word parts." at bounding box center [591, 244] width 346 height 13
click at [389, 251] on input "Use dictionaries to find definitions, verify thinking, and explore word parts." at bounding box center [383, 244] width 13 height 13
radio input "true"
click at [590, 389] on button "SUBMIT" at bounding box center [579, 388] width 109 height 26
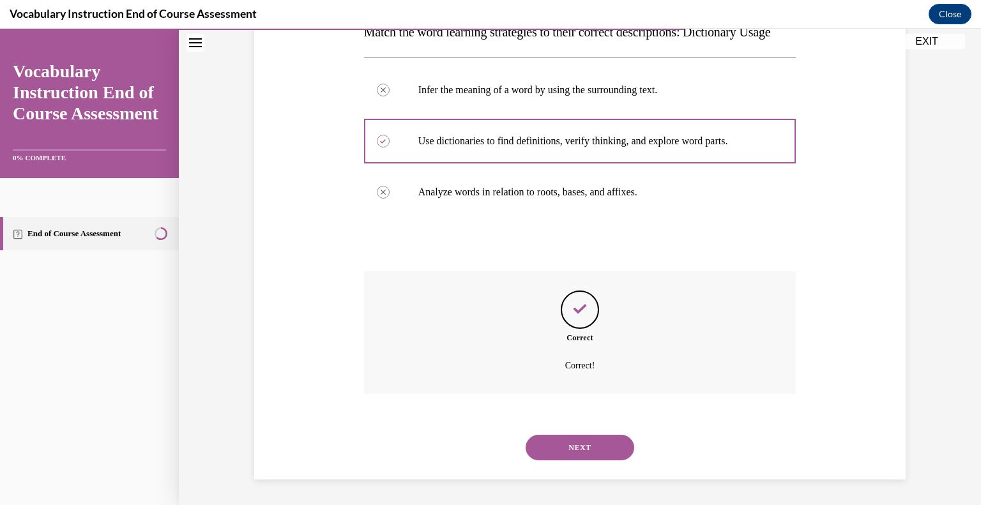
scroll to position [249, 0]
click at [582, 443] on button "NEXT" at bounding box center [579, 448] width 109 height 26
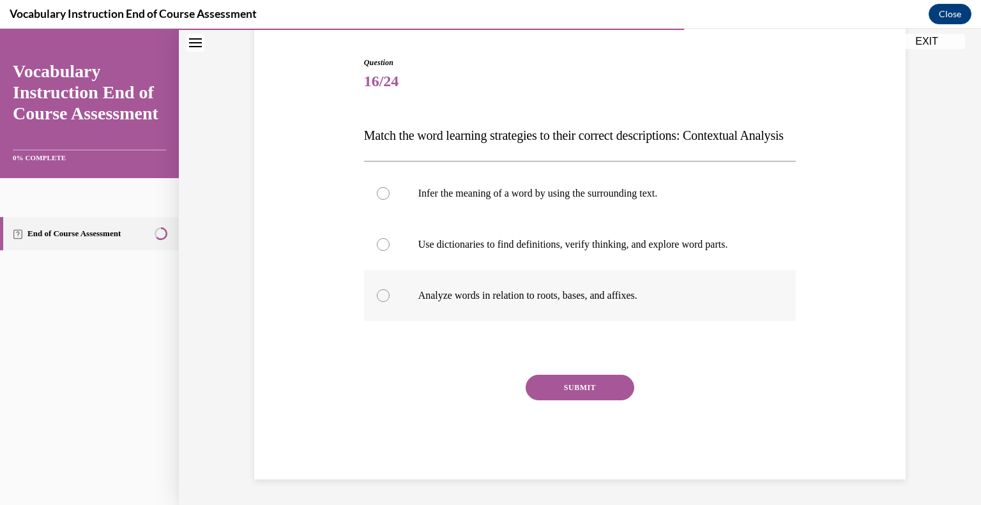
click at [613, 298] on p "Analyze words in relation to roots, bases, and affixes." at bounding box center [591, 295] width 346 height 13
click at [389, 298] on input "Analyze words in relation to roots, bases, and affixes." at bounding box center [383, 295] width 13 height 13
radio input "true"
click at [601, 373] on div "Question 16/24 Match the word learning strategies to their correct descriptions…" at bounding box center [580, 268] width 432 height 423
click at [598, 390] on button "SUBMIT" at bounding box center [579, 388] width 109 height 26
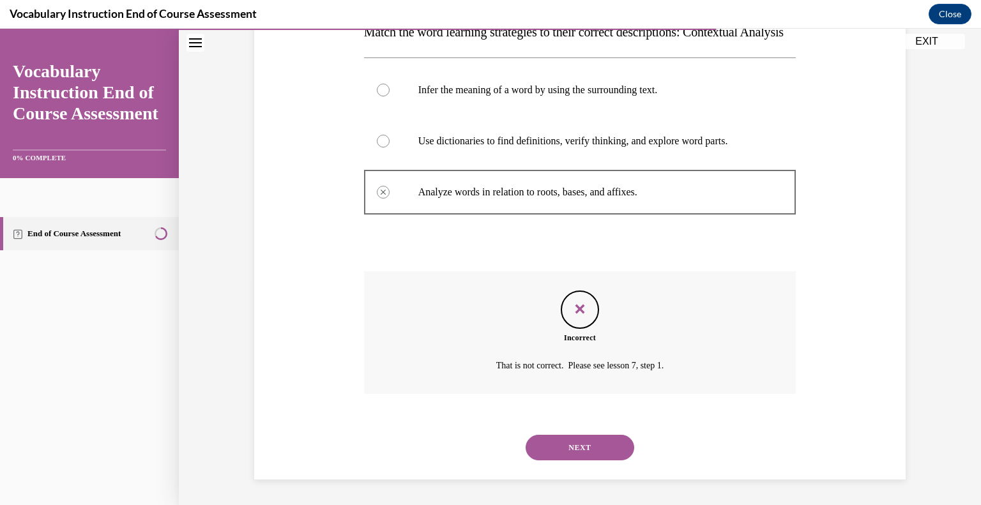
scroll to position [249, 0]
click at [600, 462] on div "NEXT" at bounding box center [580, 447] width 432 height 51
click at [598, 459] on button "NEXT" at bounding box center [579, 448] width 109 height 26
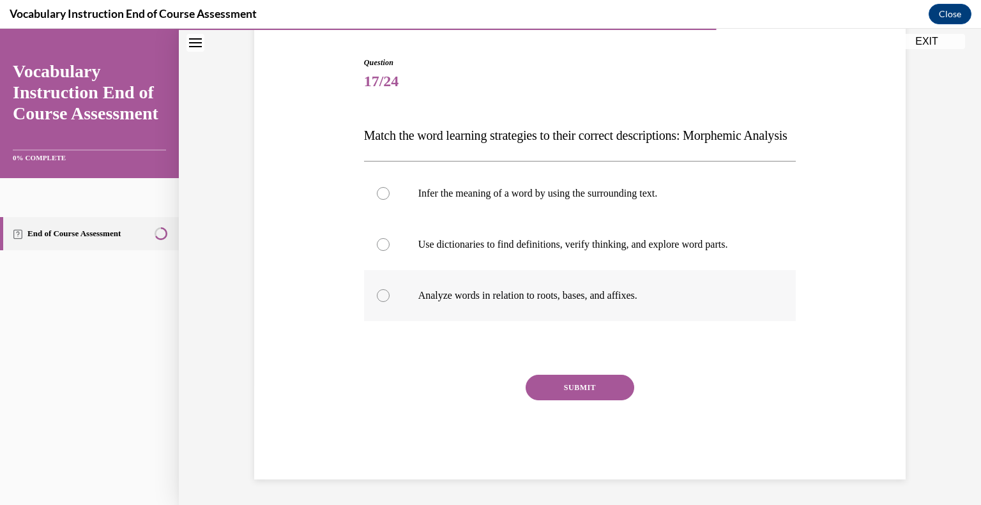
click at [499, 295] on p "Analyze words in relation to roots, bases, and affixes." at bounding box center [591, 295] width 346 height 13
click at [389, 295] on input "Analyze words in relation to roots, bases, and affixes." at bounding box center [383, 295] width 13 height 13
radio input "true"
click at [572, 393] on button "SUBMIT" at bounding box center [579, 388] width 109 height 26
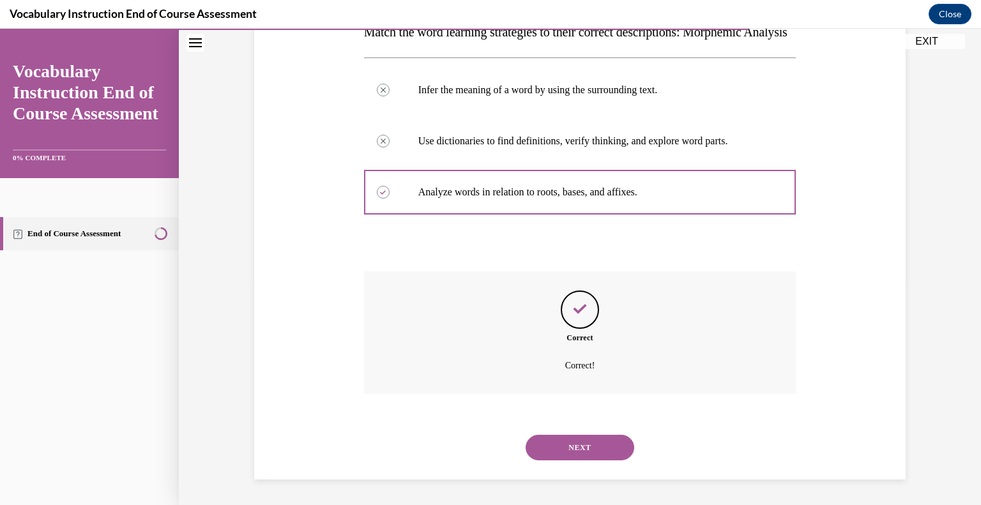
scroll to position [249, 0]
click at [575, 449] on button "NEXT" at bounding box center [579, 448] width 109 height 26
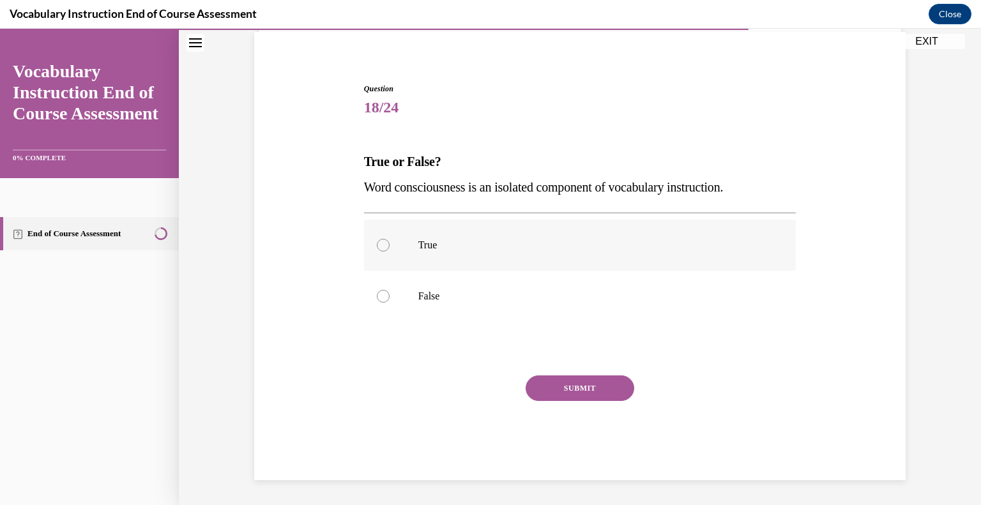
click at [480, 250] on p "True" at bounding box center [591, 245] width 346 height 13
click at [389, 250] on input "True" at bounding box center [383, 245] width 13 height 13
radio input "true"
click at [550, 387] on button "SUBMIT" at bounding box center [579, 388] width 109 height 26
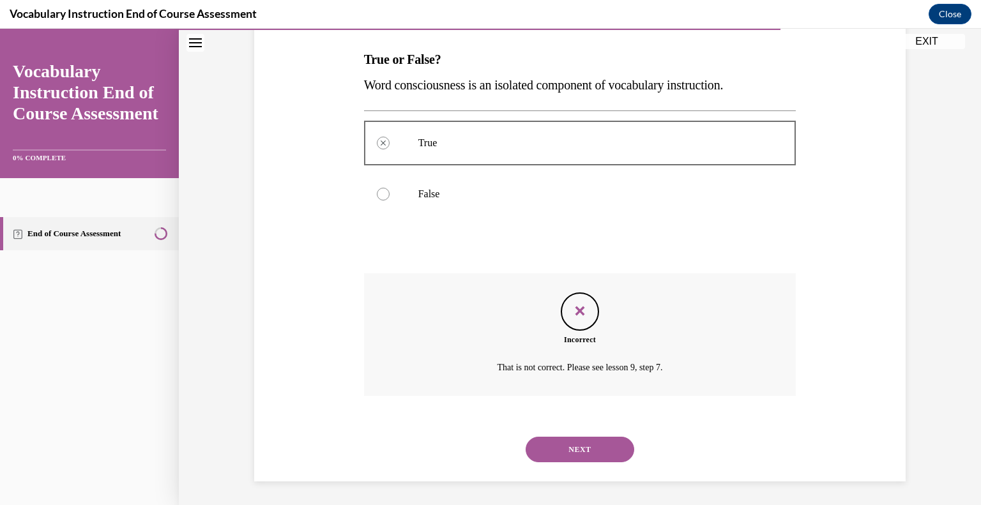
scroll to position [198, 0]
click at [577, 439] on button "NEXT" at bounding box center [579, 448] width 109 height 26
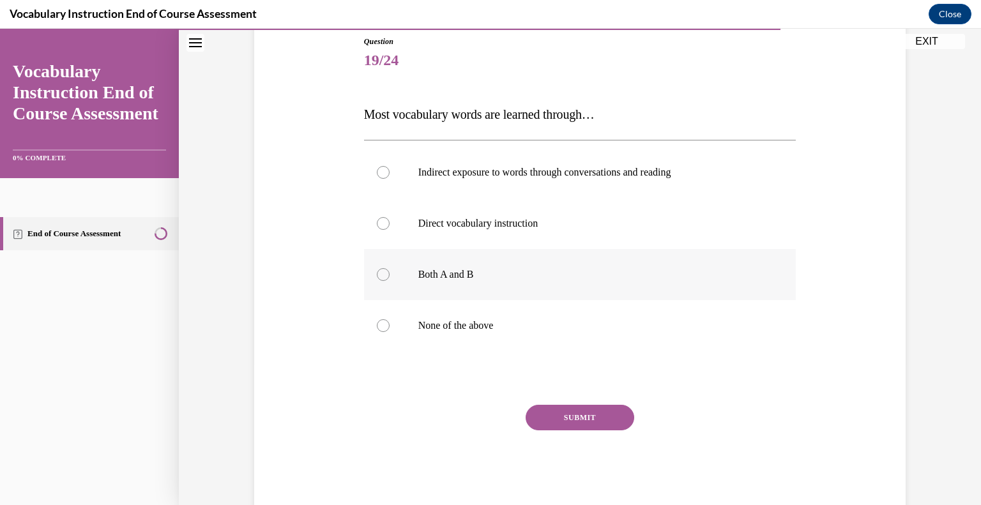
click at [602, 268] on p "Both A and B" at bounding box center [591, 274] width 346 height 13
click at [389, 268] on input "Both A and B" at bounding box center [383, 274] width 13 height 13
radio input "true"
click at [598, 419] on button "SUBMIT" at bounding box center [579, 418] width 109 height 26
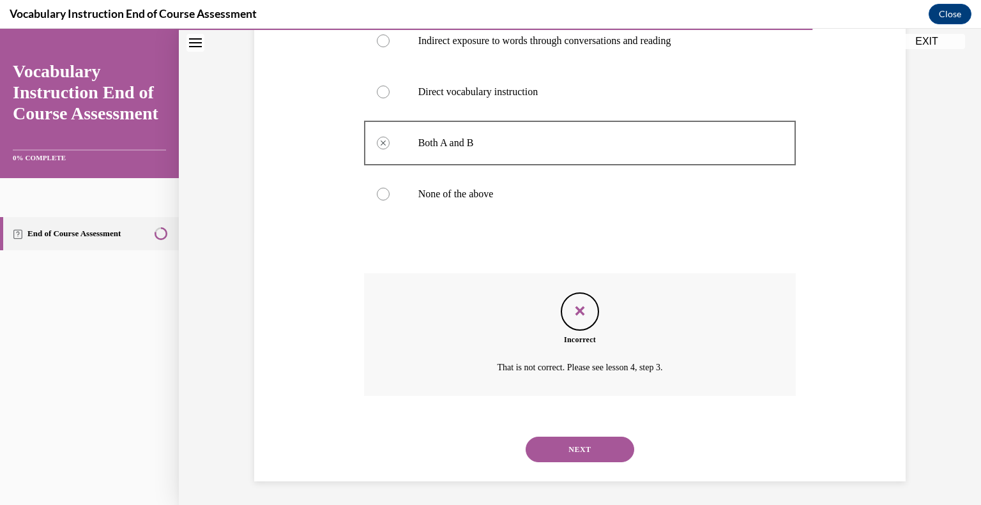
scroll to position [275, 0]
click at [585, 449] on button "NEXT" at bounding box center [579, 448] width 109 height 26
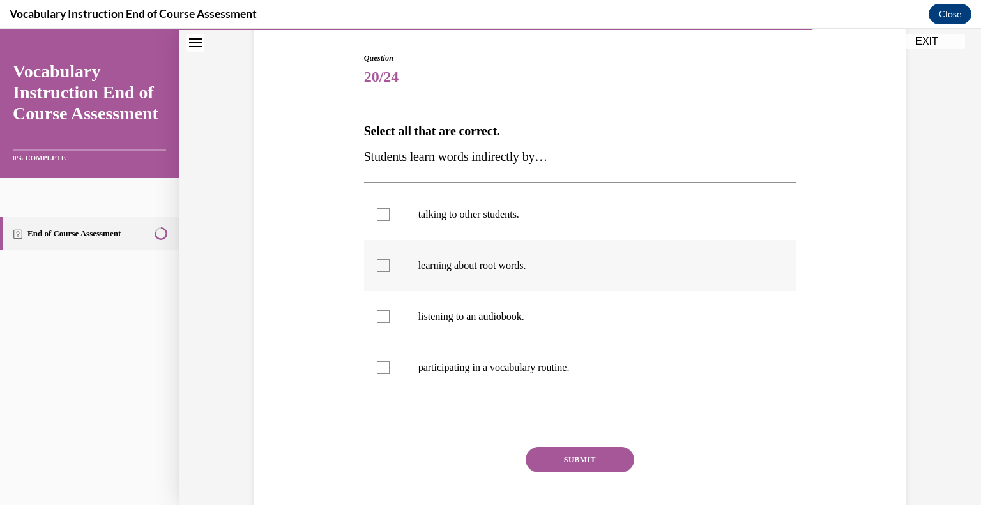
scroll to position [126, 0]
click at [553, 229] on label "talking to other students." at bounding box center [580, 213] width 432 height 51
click at [389, 220] on input "talking to other students." at bounding box center [383, 213] width 13 height 13
checkbox input "true"
click at [545, 316] on p "listening to an audiobook." at bounding box center [591, 315] width 346 height 13
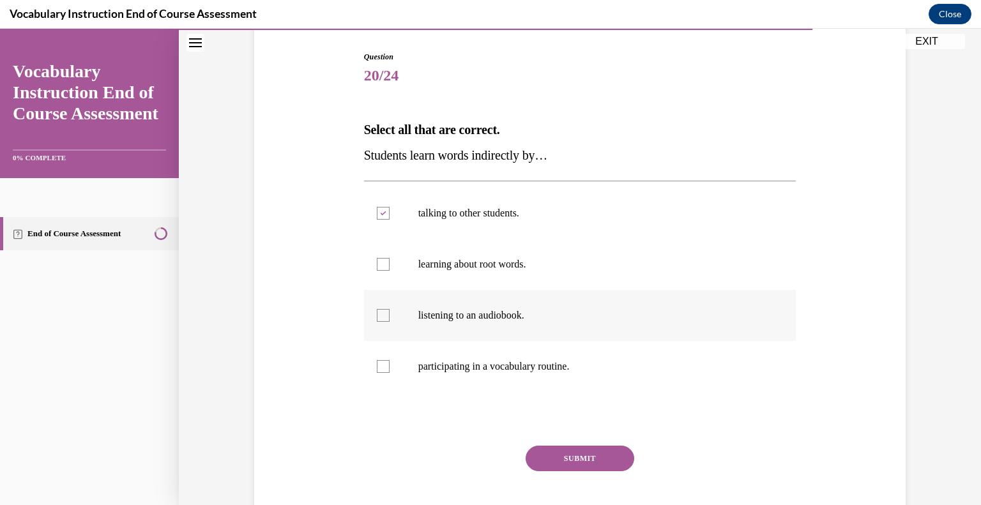
click at [389, 316] on input "listening to an audiobook." at bounding box center [383, 315] width 13 height 13
checkbox input "true"
click at [557, 451] on button "SUBMIT" at bounding box center [579, 459] width 109 height 26
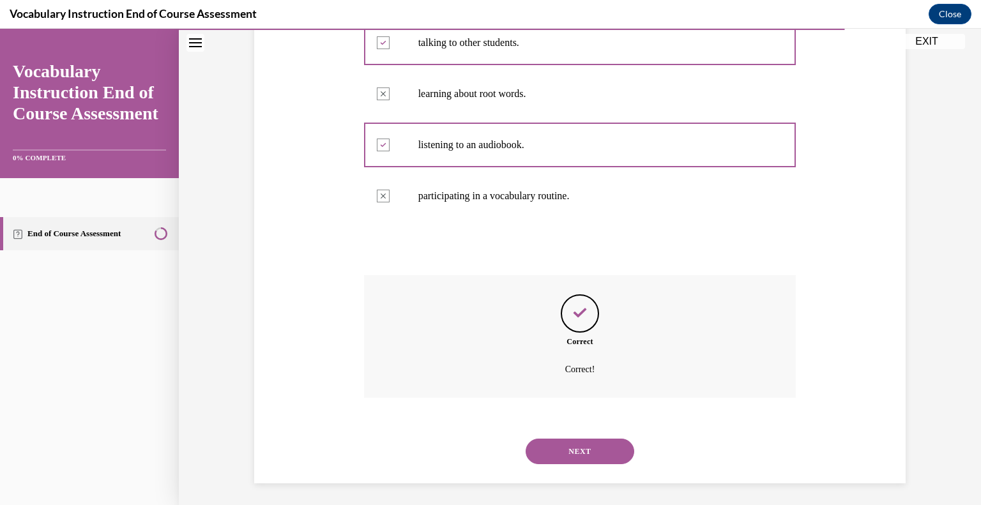
scroll to position [300, 0]
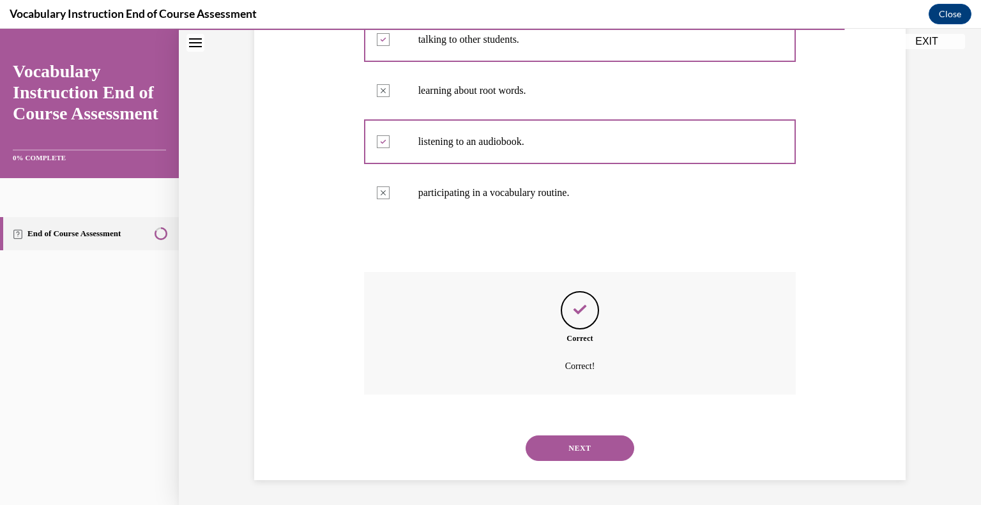
click at [559, 440] on button "NEXT" at bounding box center [579, 448] width 109 height 26
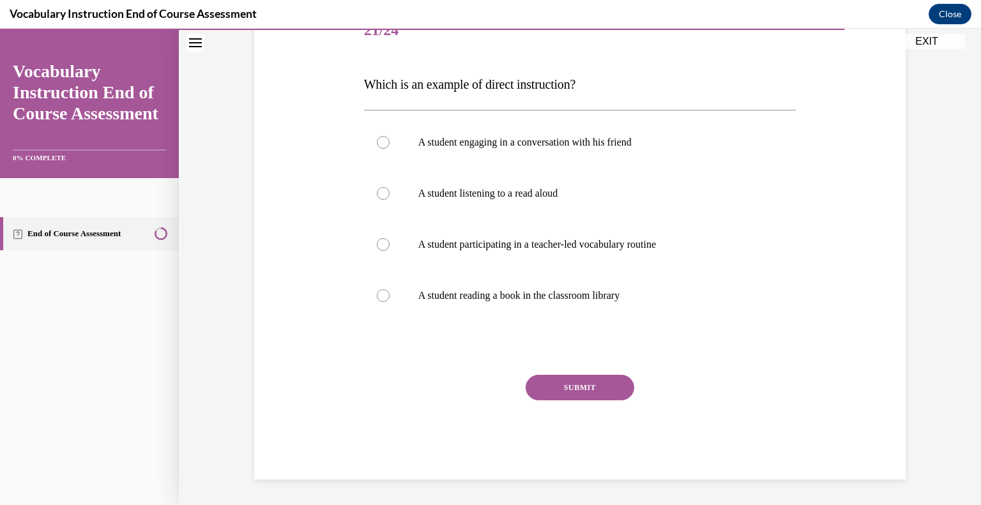
scroll to position [142, 0]
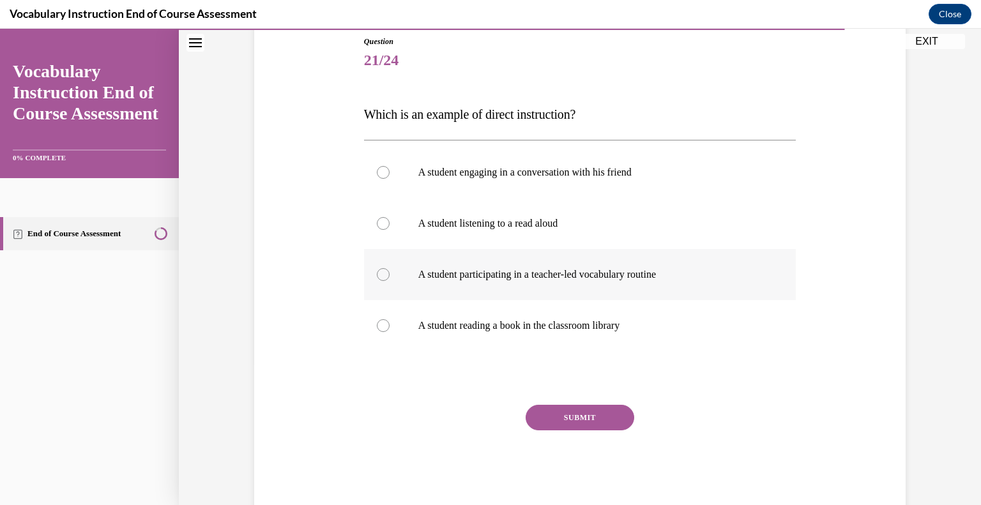
click at [592, 276] on p "A student participating in a teacher-led vocabulary routine" at bounding box center [591, 274] width 346 height 13
click at [389, 276] on input "A student participating in a teacher-led vocabulary routine" at bounding box center [383, 274] width 13 height 13
radio input "true"
click at [580, 418] on button "SUBMIT" at bounding box center [579, 418] width 109 height 26
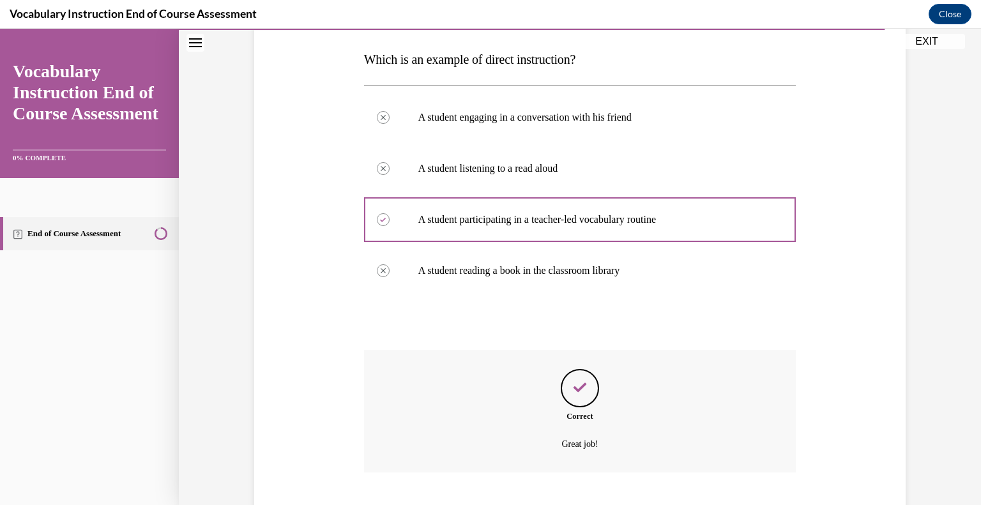
scroll to position [275, 0]
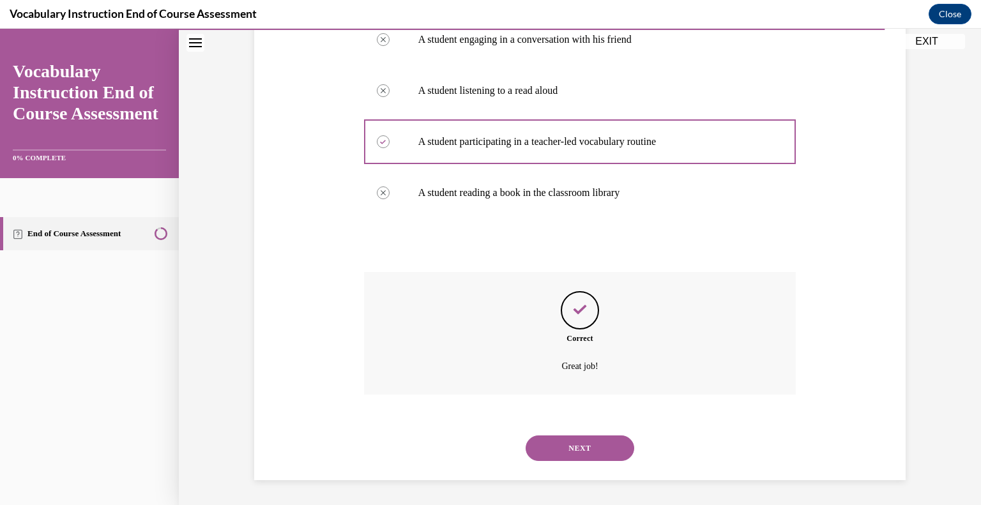
click at [580, 444] on button "NEXT" at bounding box center [579, 448] width 109 height 26
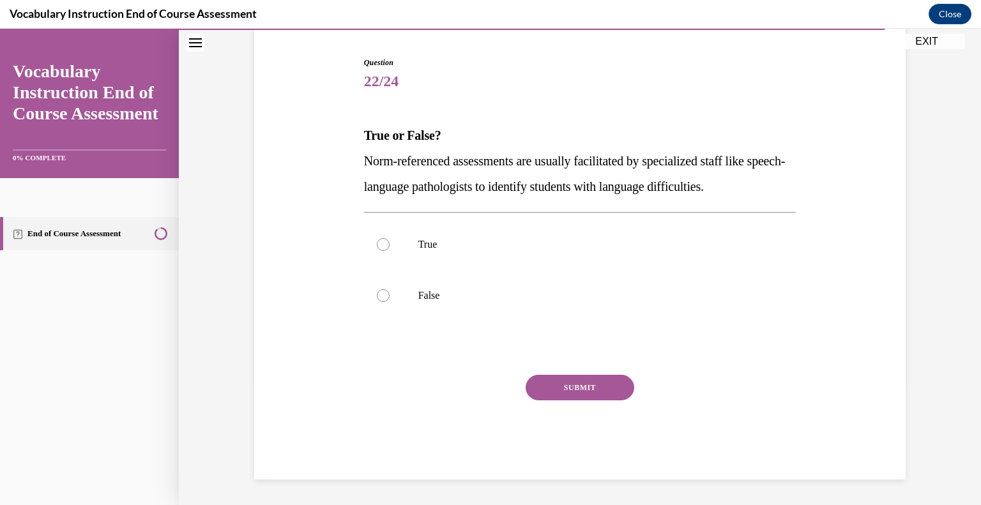
scroll to position [120, 0]
click at [488, 246] on p "True" at bounding box center [591, 245] width 346 height 13
click at [389, 246] on input "True" at bounding box center [383, 245] width 13 height 13
radio input "true"
click at [553, 375] on button "SUBMIT" at bounding box center [579, 388] width 109 height 26
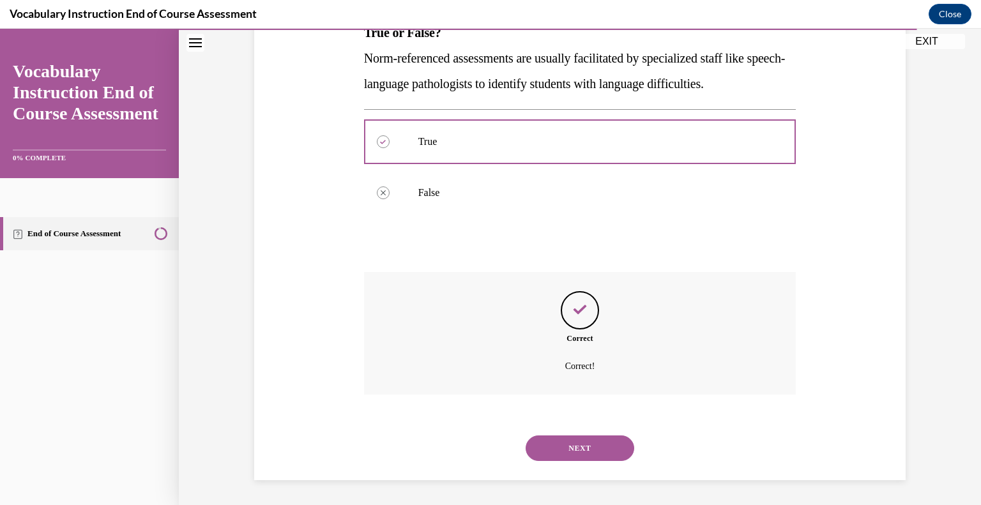
click at [553, 439] on button "NEXT" at bounding box center [579, 448] width 109 height 26
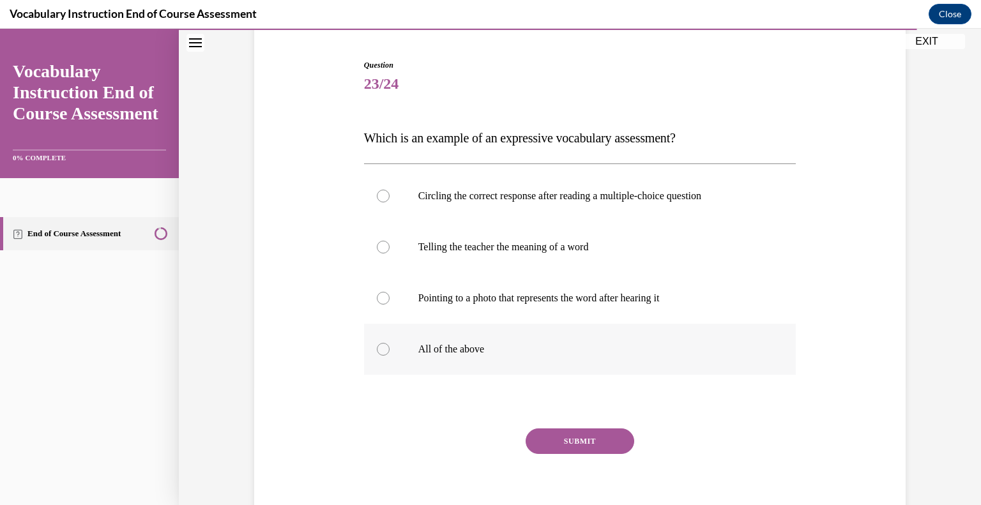
scroll to position [117, 0]
click at [527, 348] on p "All of the above" at bounding box center [591, 349] width 346 height 13
click at [389, 348] on input "All of the above" at bounding box center [383, 349] width 13 height 13
radio input "true"
click at [567, 444] on button "SUBMIT" at bounding box center [579, 442] width 109 height 26
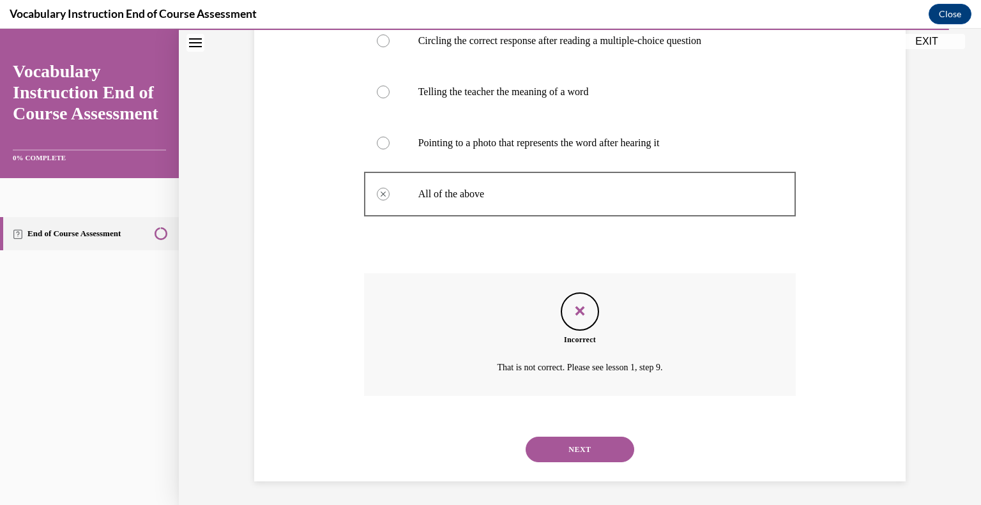
scroll to position [275, 0]
click at [599, 446] on button "NEXT" at bounding box center [579, 448] width 109 height 26
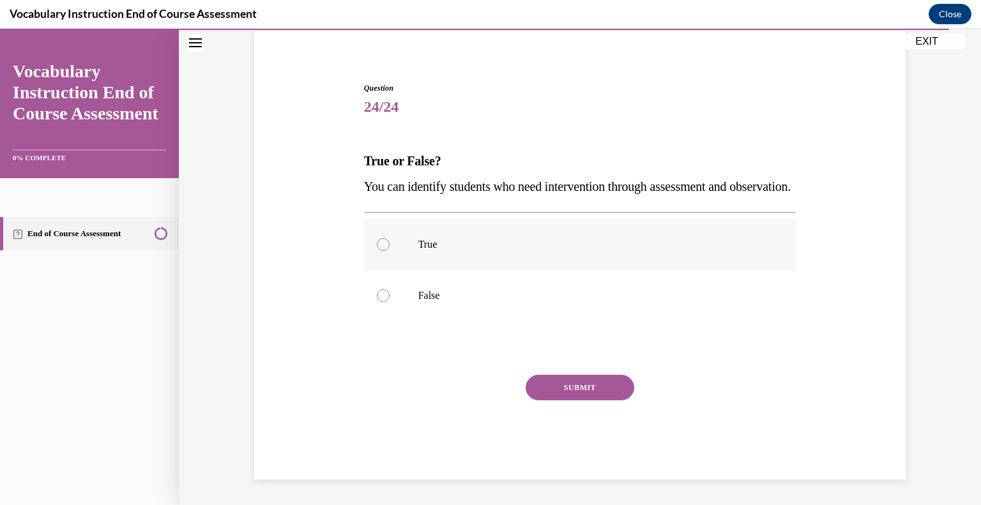
click at [478, 257] on label "True" at bounding box center [580, 244] width 432 height 51
click at [389, 251] on input "True" at bounding box center [383, 244] width 13 height 13
radio input "true"
click at [551, 370] on div "Question 24/24 True or False? You can identify students who need intervention t…" at bounding box center [580, 280] width 432 height 397
click at [553, 375] on button "SUBMIT" at bounding box center [579, 388] width 109 height 26
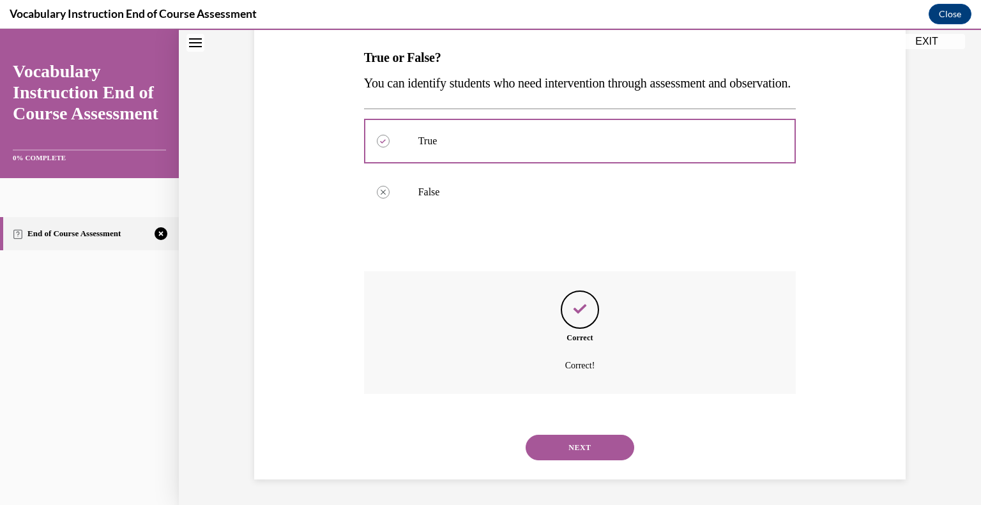
scroll to position [223, 0]
click at [572, 437] on button "NEXT" at bounding box center [579, 448] width 109 height 26
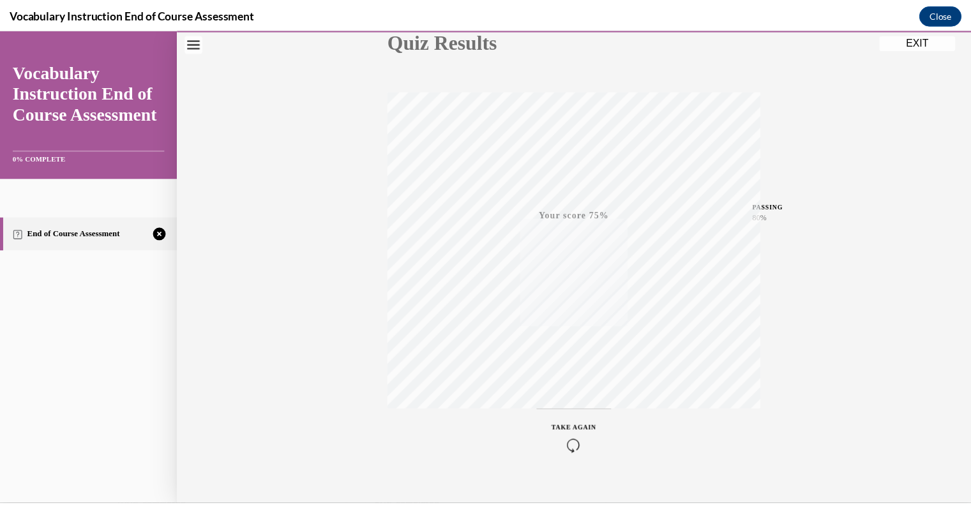
scroll to position [177, 0]
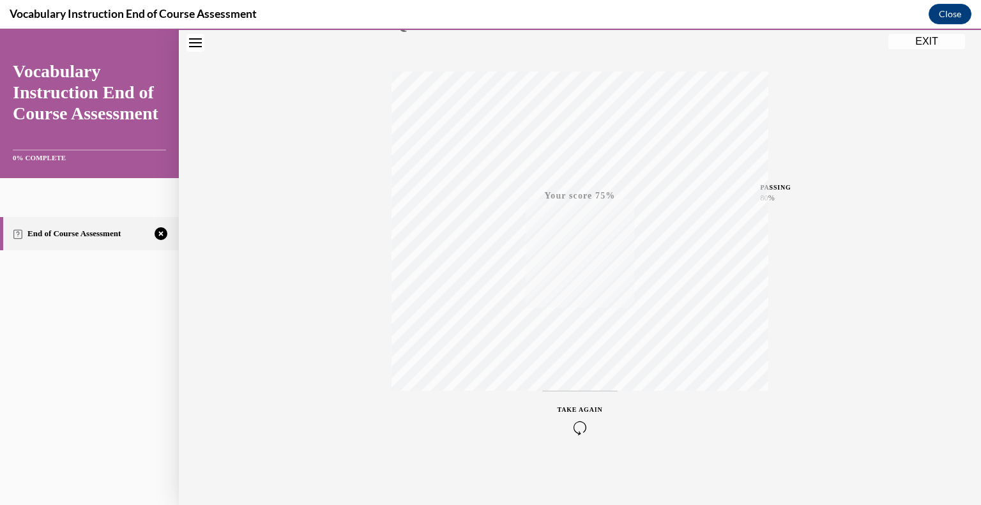
click at [912, 40] on button "EXIT" at bounding box center [926, 41] width 77 height 15
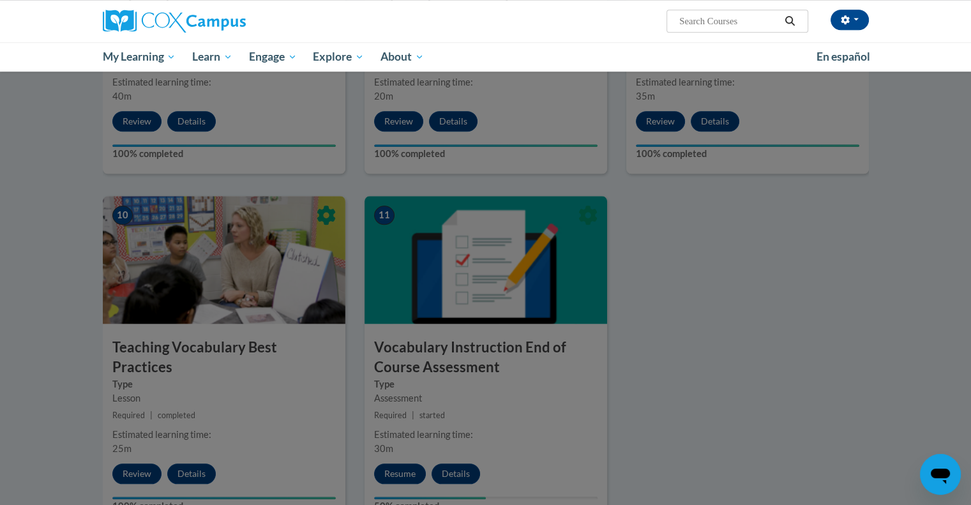
click at [398, 474] on div at bounding box center [485, 252] width 971 height 505
click at [405, 440] on div at bounding box center [485, 252] width 971 height 505
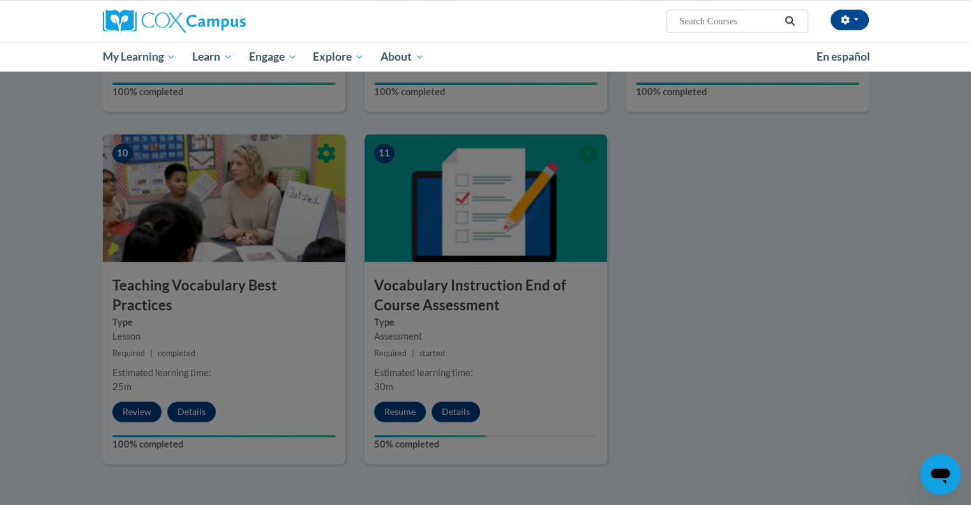
scroll to position [1259, 0]
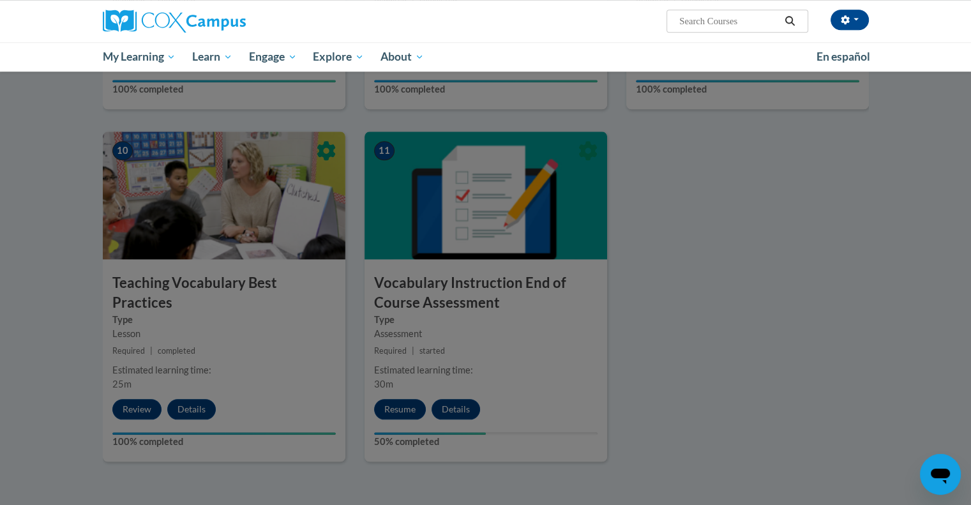
click at [446, 386] on div at bounding box center [485, 252] width 971 height 505
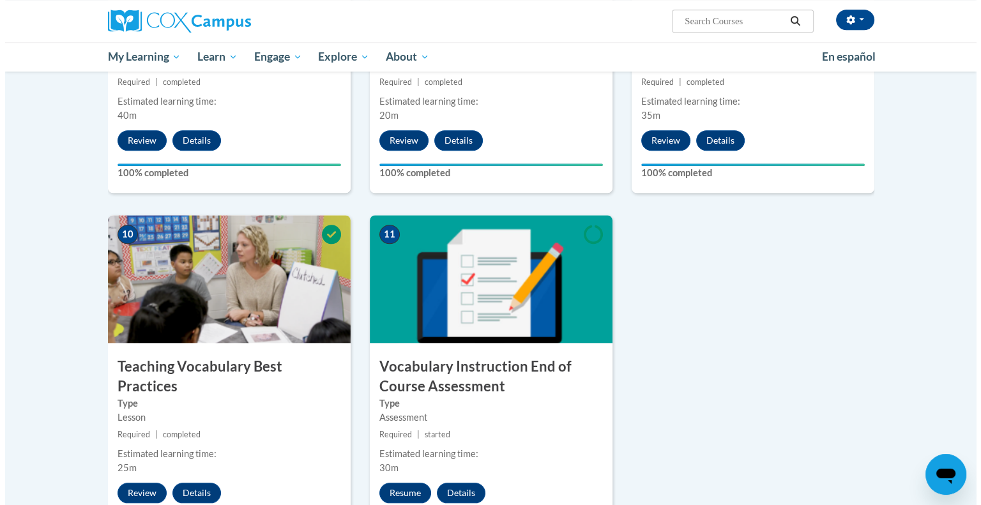
scroll to position [1175, 0]
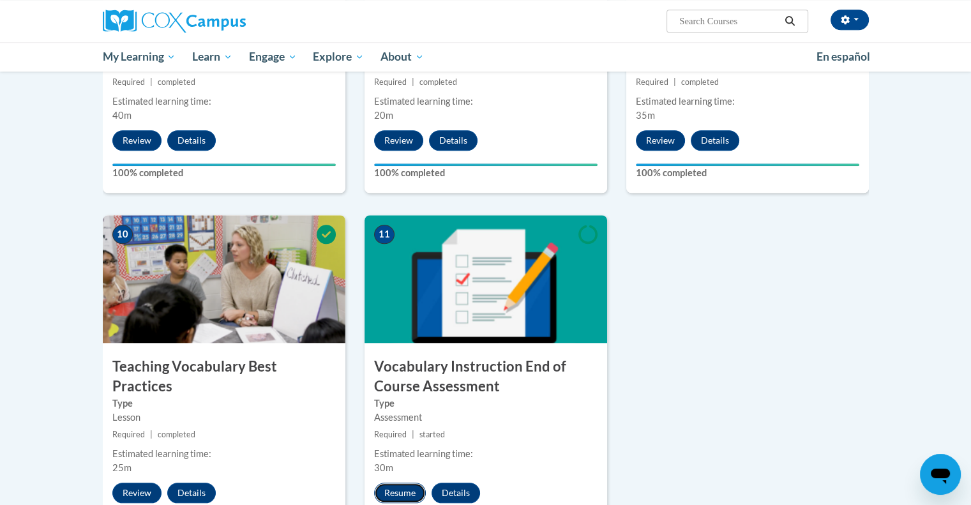
click at [414, 496] on button "Resume" at bounding box center [400, 493] width 52 height 20
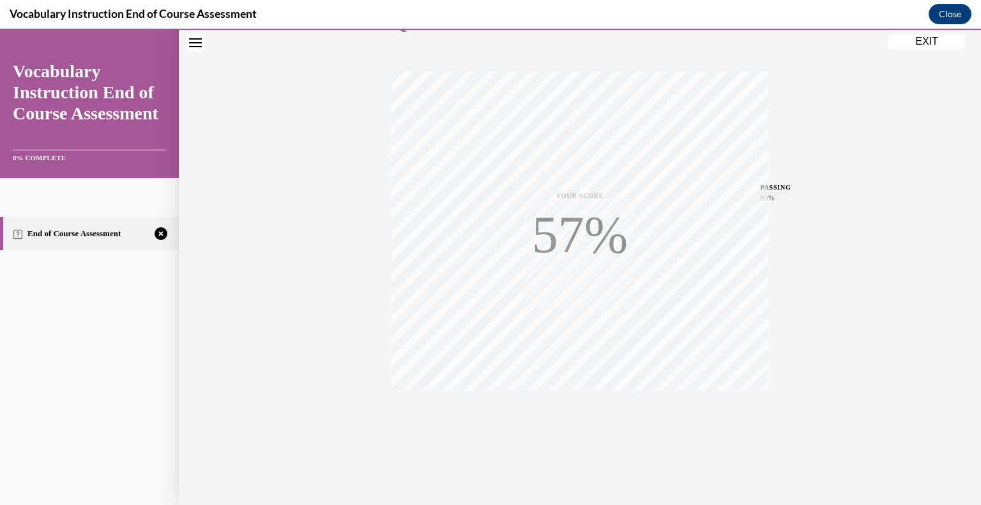
scroll to position [124, 0]
click at [580, 407] on span "TAKE AGAIN" at bounding box center [579, 409] width 45 height 7
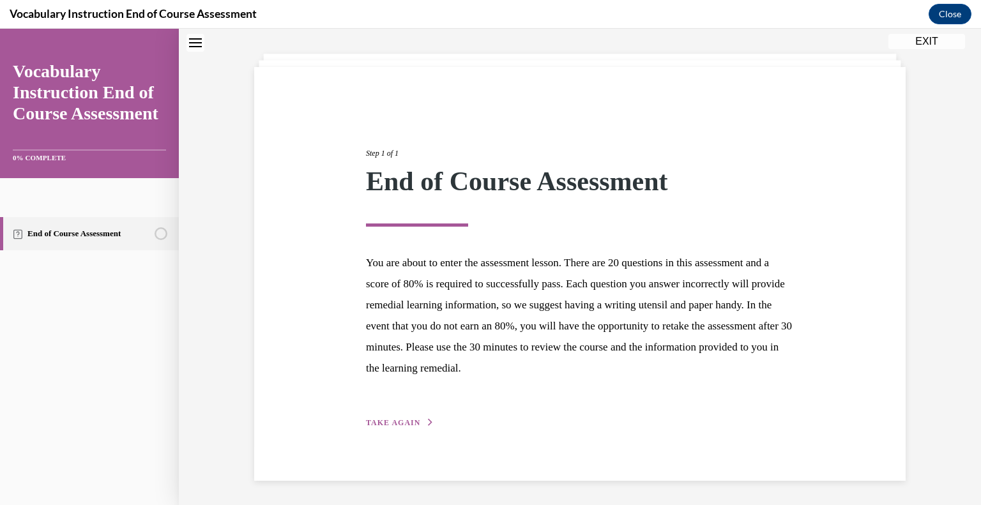
click at [412, 413] on div "Step 1 of 1 End of Course Assessment You are about to enter the assessment less…" at bounding box center [579, 274] width 447 height 312
click at [409, 414] on div "Step 1 of 1 End of Course Assessment You are about to enter the assessment less…" at bounding box center [579, 274] width 447 height 312
click at [400, 418] on span "TAKE AGAIN" at bounding box center [393, 422] width 54 height 9
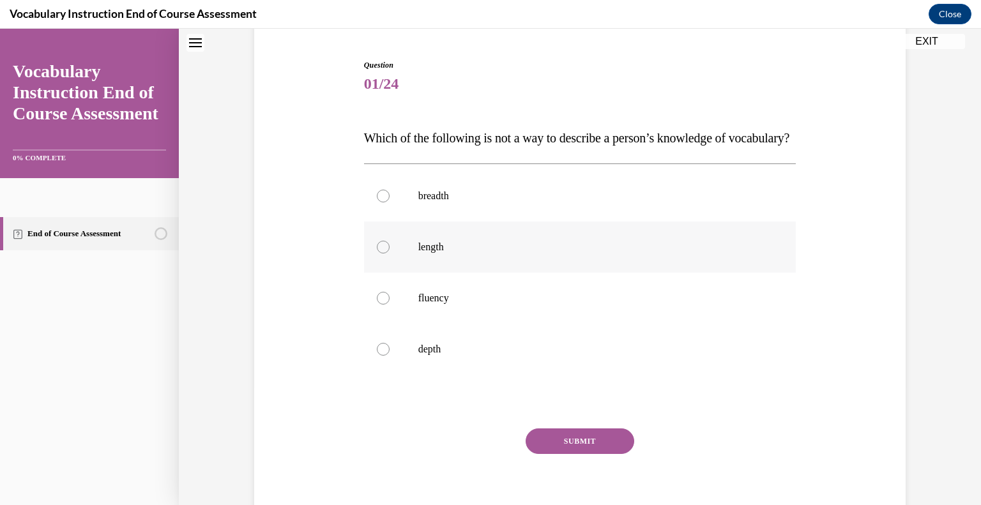
scroll to position [119, 0]
click at [426, 304] on p "fluency" at bounding box center [591, 297] width 346 height 13
click at [389, 304] on input "fluency" at bounding box center [383, 297] width 13 height 13
radio input "true"
click at [544, 453] on button "SUBMIT" at bounding box center [579, 441] width 109 height 26
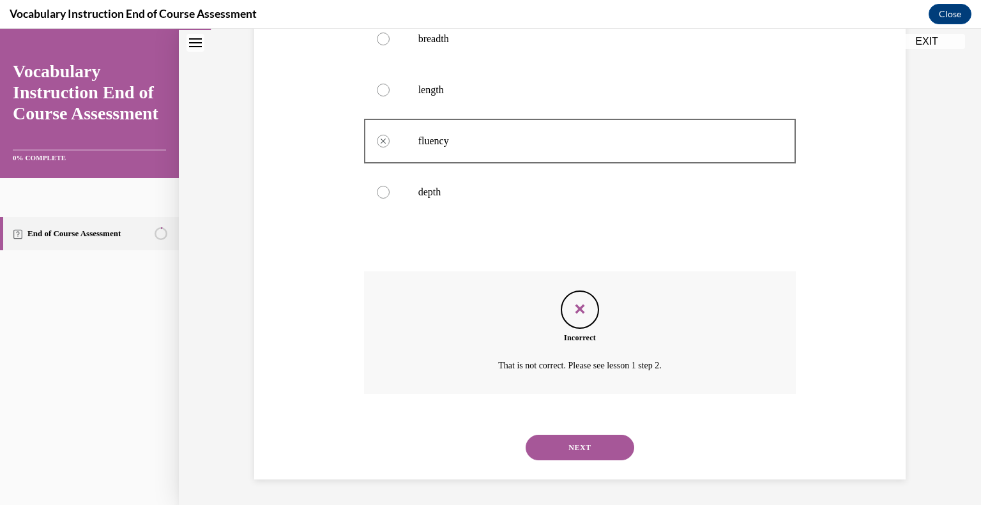
click at [549, 441] on button "NEXT" at bounding box center [579, 448] width 109 height 26
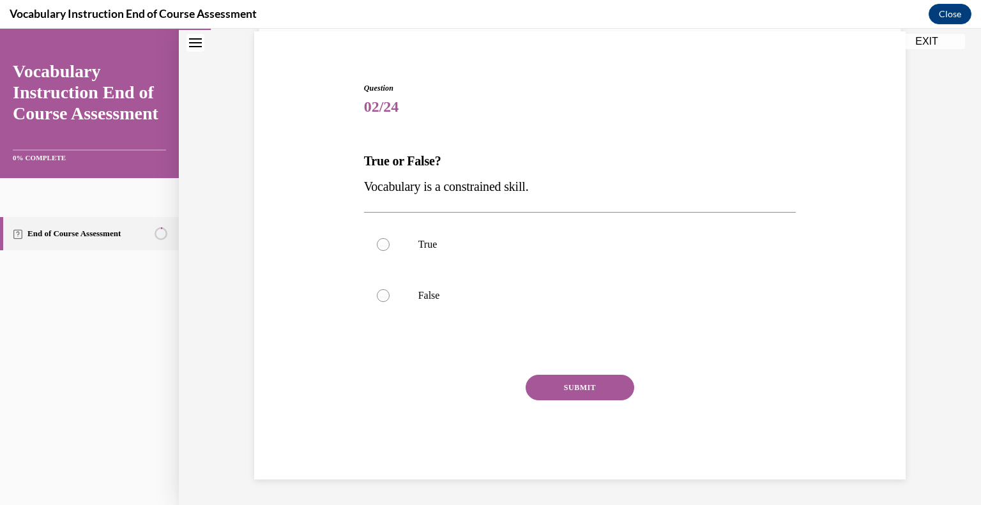
scroll to position [94, 0]
click at [405, 294] on label "False" at bounding box center [580, 296] width 432 height 51
click at [389, 294] on input "False" at bounding box center [383, 296] width 13 height 13
radio input "true"
click at [560, 385] on button "SUBMIT" at bounding box center [579, 388] width 109 height 26
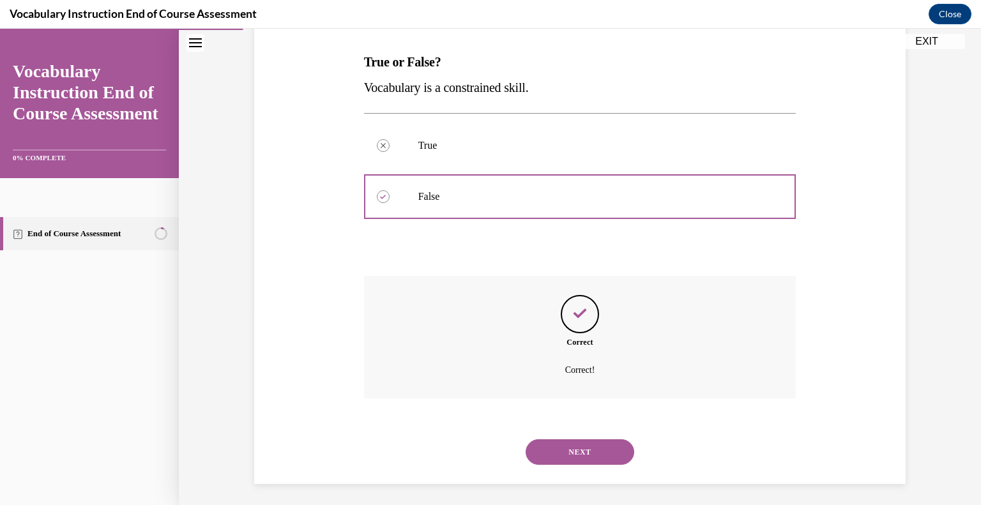
scroll to position [198, 0]
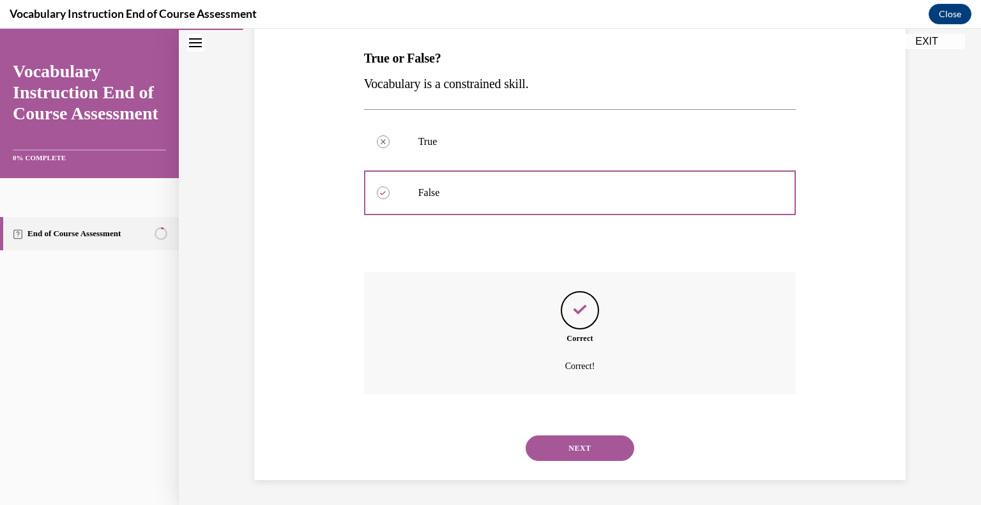
click at [569, 460] on div "NEXT" at bounding box center [580, 448] width 432 height 51
click at [554, 446] on button "NEXT" at bounding box center [579, 448] width 109 height 26
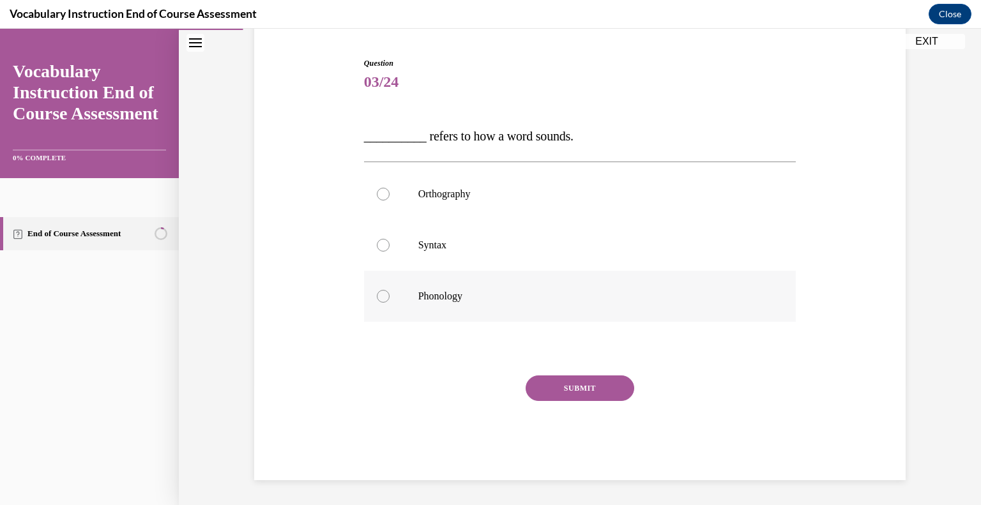
click at [430, 296] on p "Phonology" at bounding box center [591, 296] width 346 height 13
click at [389, 296] on input "Phonology" at bounding box center [383, 296] width 13 height 13
radio input "true"
click at [569, 386] on button "SUBMIT" at bounding box center [579, 388] width 109 height 26
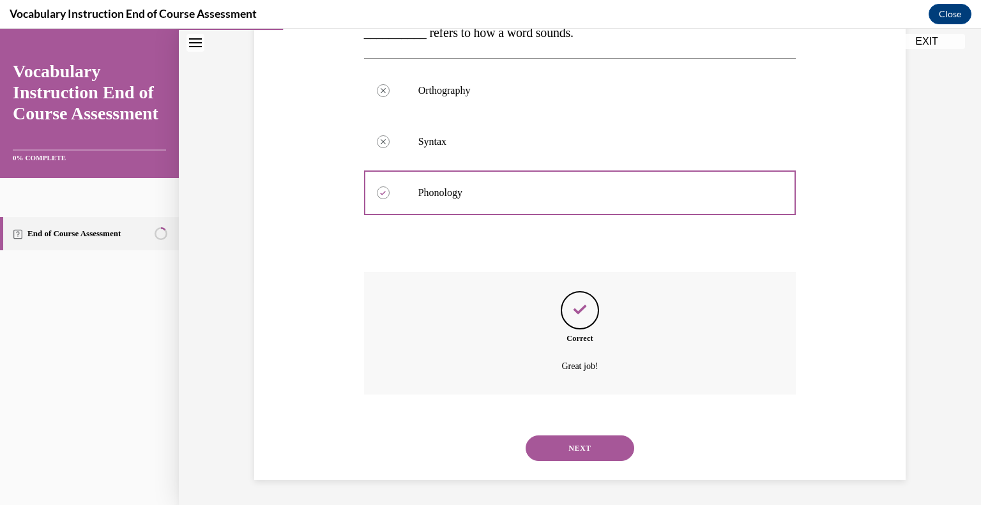
click at [552, 440] on button "NEXT" at bounding box center [579, 448] width 109 height 26
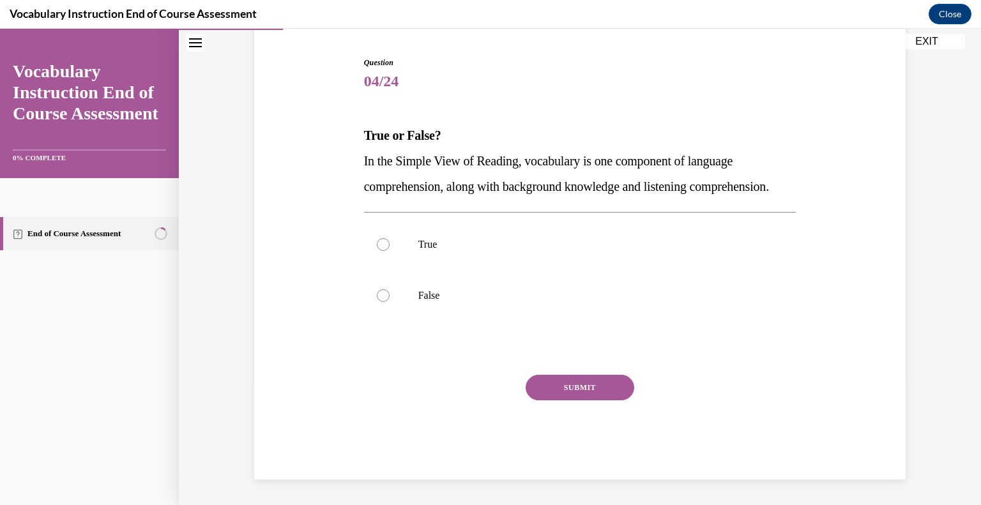
scroll to position [142, 0]
click at [443, 250] on p "True" at bounding box center [591, 244] width 346 height 13
click at [389, 250] on input "True" at bounding box center [383, 244] width 13 height 13
radio input "true"
click at [559, 398] on button "SUBMIT" at bounding box center [579, 388] width 109 height 26
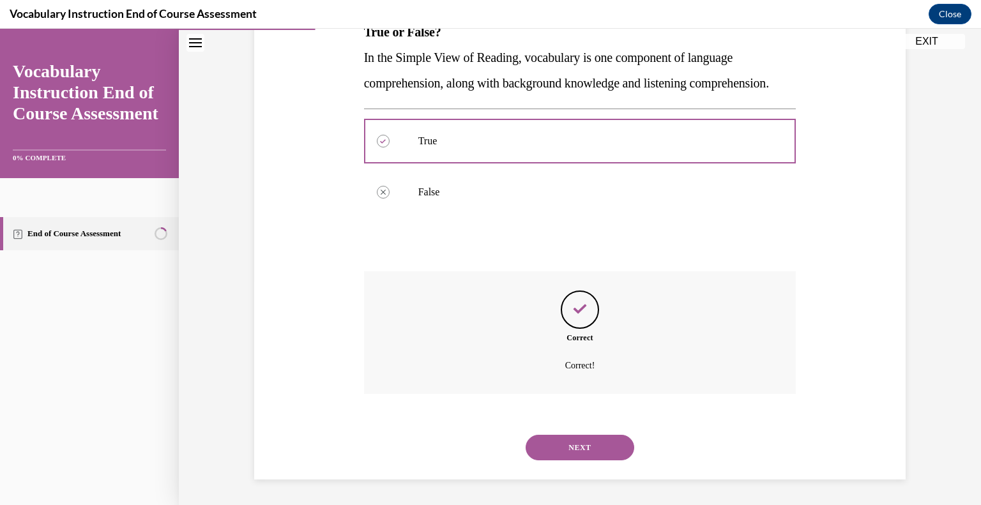
click at [572, 446] on button "NEXT" at bounding box center [579, 448] width 109 height 26
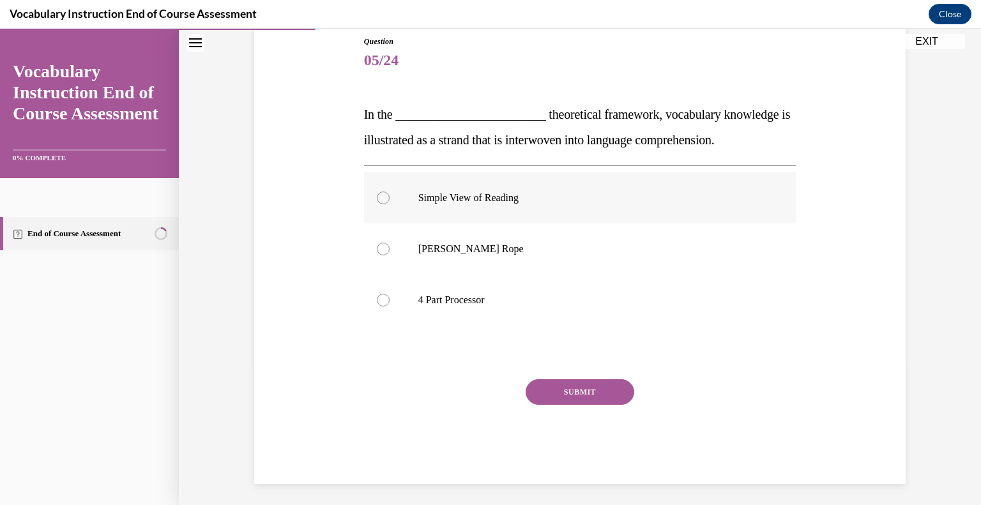
click at [471, 188] on label "Simple View of Reading" at bounding box center [580, 197] width 432 height 51
click at [389, 192] on input "Simple View of Reading" at bounding box center [383, 198] width 13 height 13
radio input "true"
click at [478, 245] on p "Scarborough's Rope" at bounding box center [591, 249] width 346 height 13
click at [389, 245] on input "Scarborough's Rope" at bounding box center [383, 249] width 13 height 13
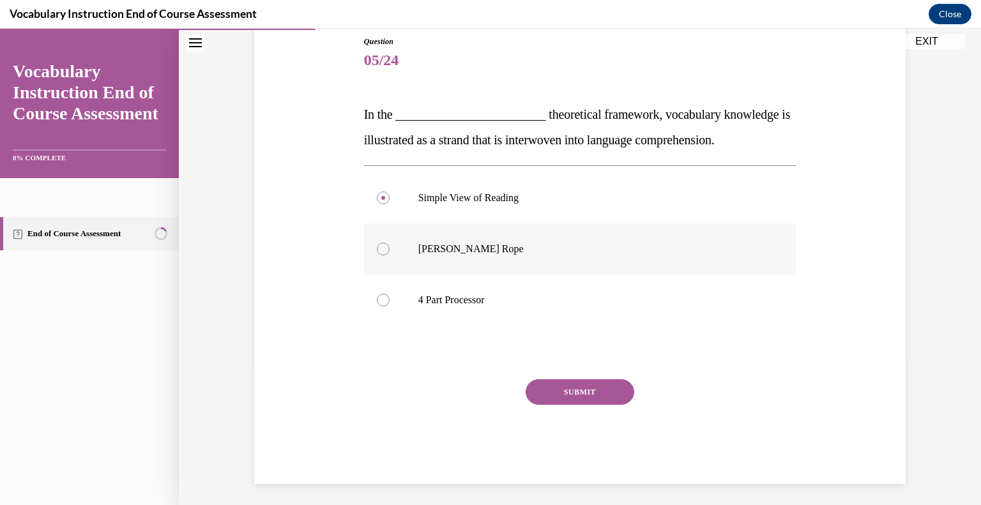
radio input "true"
click at [546, 405] on div "SUBMIT" at bounding box center [580, 411] width 432 height 64
click at [548, 400] on button "SUBMIT" at bounding box center [579, 392] width 109 height 26
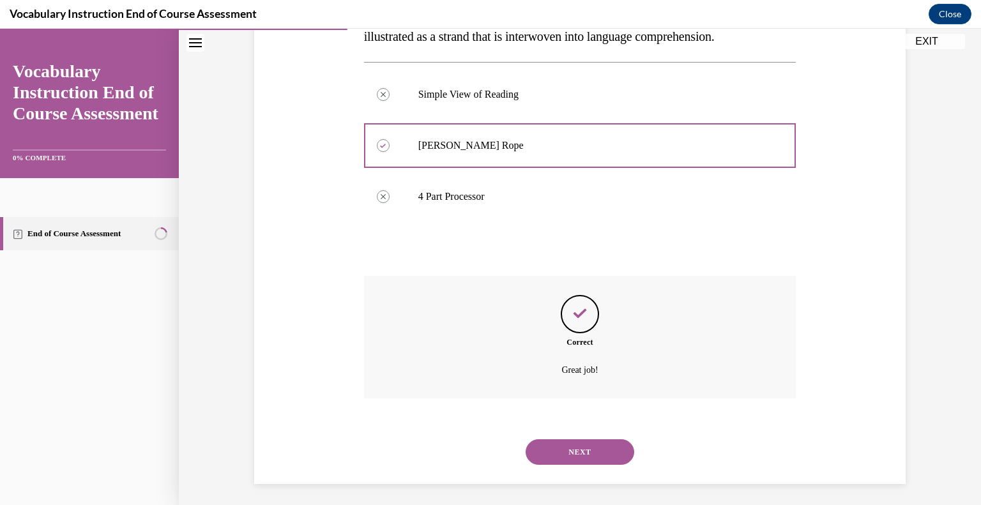
scroll to position [249, 0]
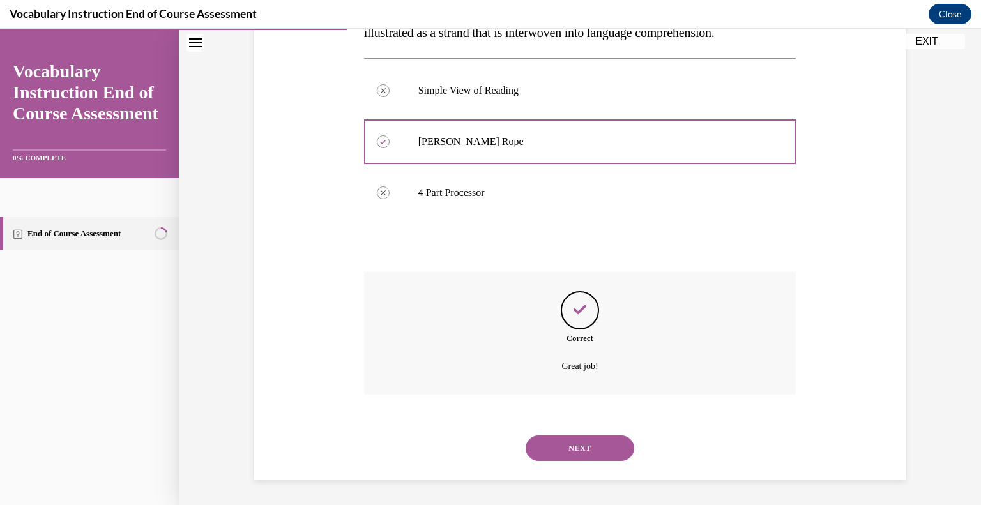
click at [546, 442] on button "NEXT" at bounding box center [579, 448] width 109 height 26
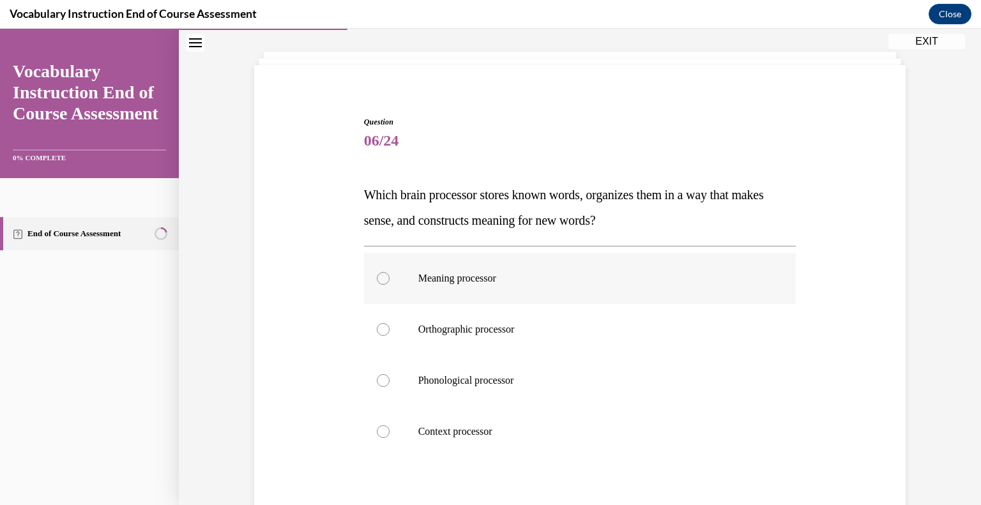
scroll to position [65, 0]
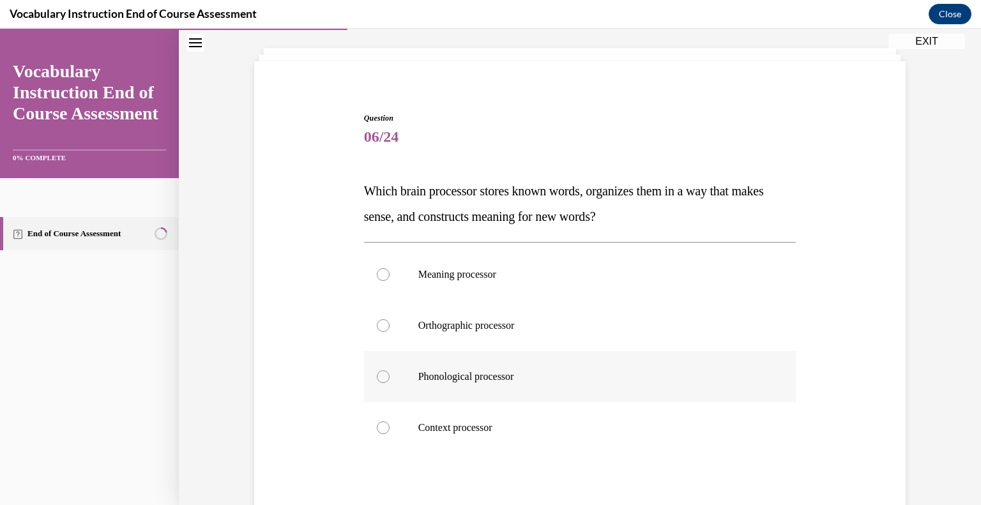
click at [504, 362] on label "Phonological processor" at bounding box center [580, 376] width 432 height 51
click at [389, 370] on input "Phonological processor" at bounding box center [383, 376] width 13 height 13
radio input "true"
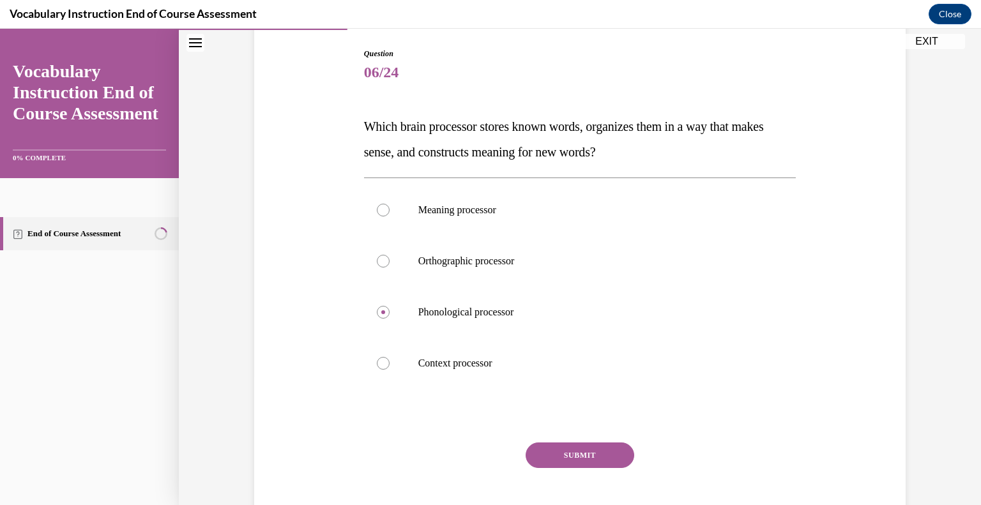
click at [545, 456] on button "SUBMIT" at bounding box center [579, 455] width 109 height 26
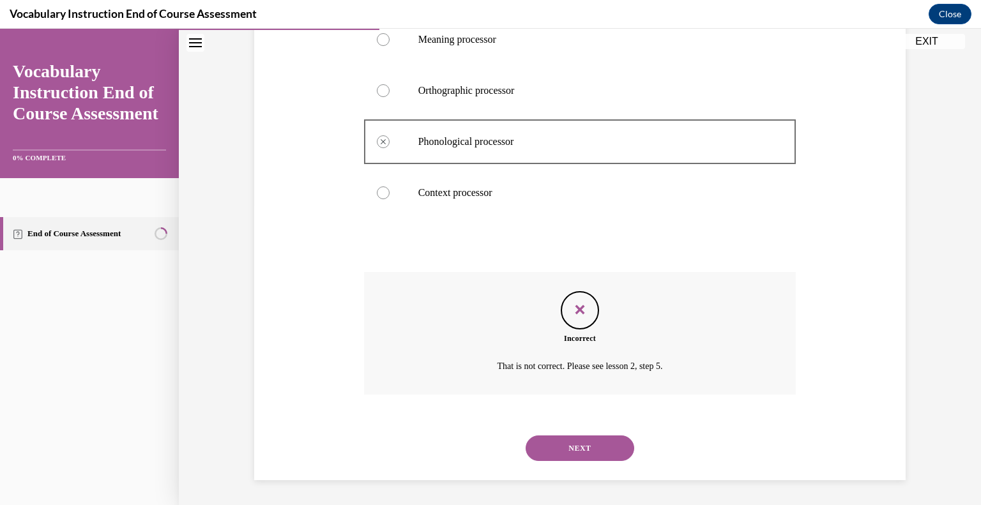
click at [559, 446] on button "NEXT" at bounding box center [579, 448] width 109 height 26
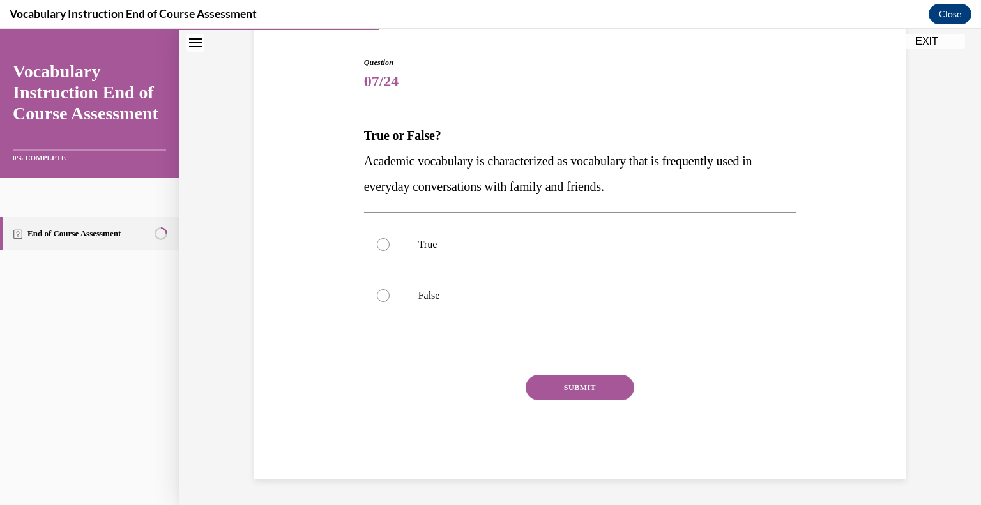
scroll to position [120, 0]
click at [403, 290] on label "False" at bounding box center [580, 296] width 432 height 51
click at [389, 290] on input "False" at bounding box center [383, 296] width 13 height 13
radio input "true"
click at [569, 377] on button "SUBMIT" at bounding box center [579, 388] width 109 height 26
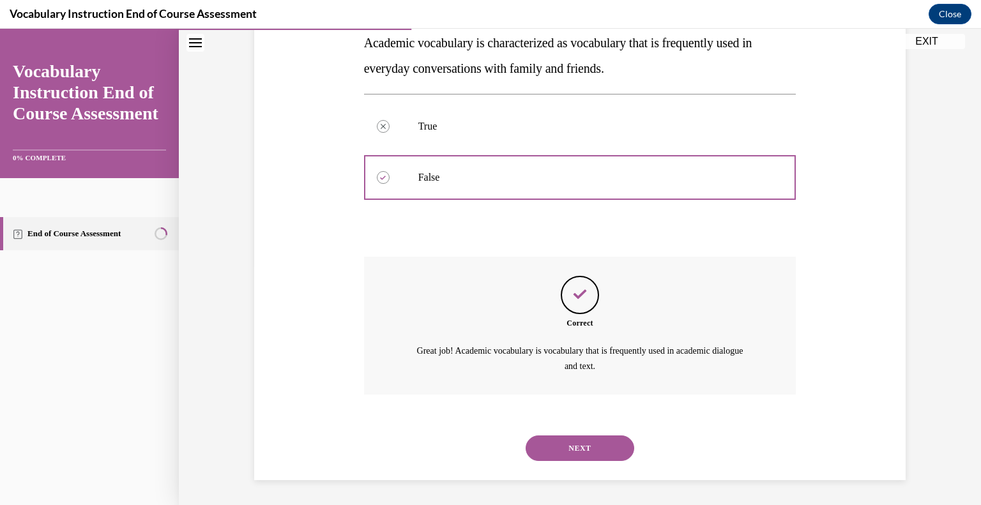
click at [562, 450] on button "NEXT" at bounding box center [579, 448] width 109 height 26
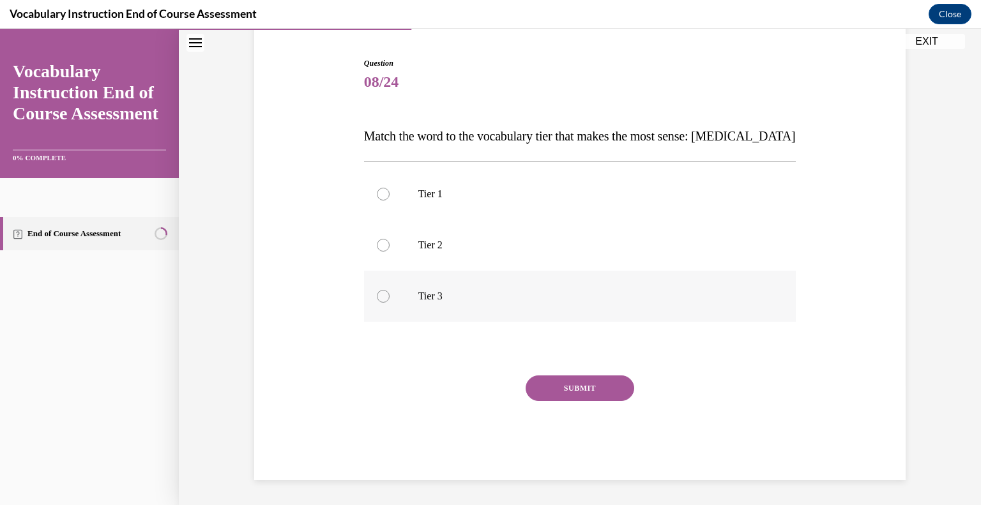
click at [397, 276] on label "Tier 3" at bounding box center [580, 296] width 432 height 51
click at [389, 290] on input "Tier 3" at bounding box center [383, 296] width 13 height 13
radio input "true"
click at [538, 379] on button "SUBMIT" at bounding box center [579, 388] width 109 height 26
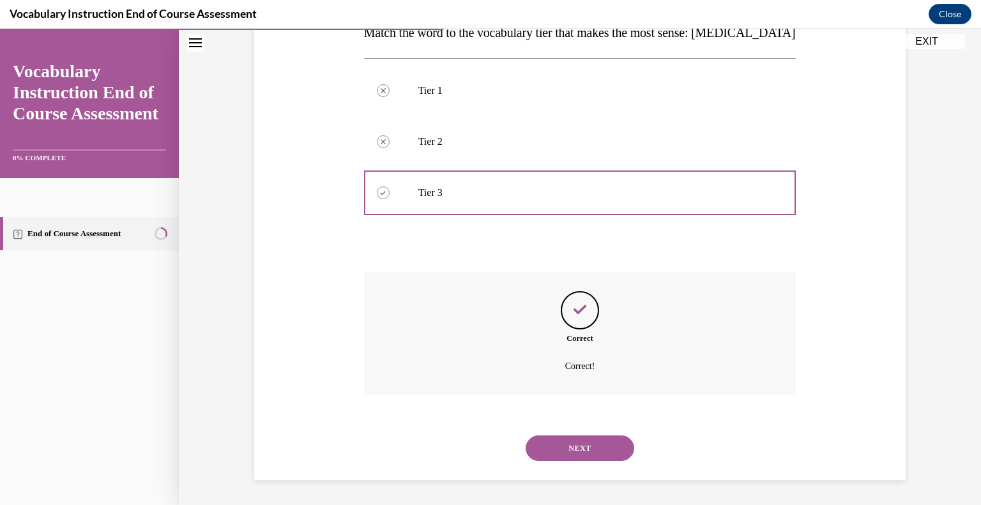
click at [587, 450] on button "NEXT" at bounding box center [579, 448] width 109 height 26
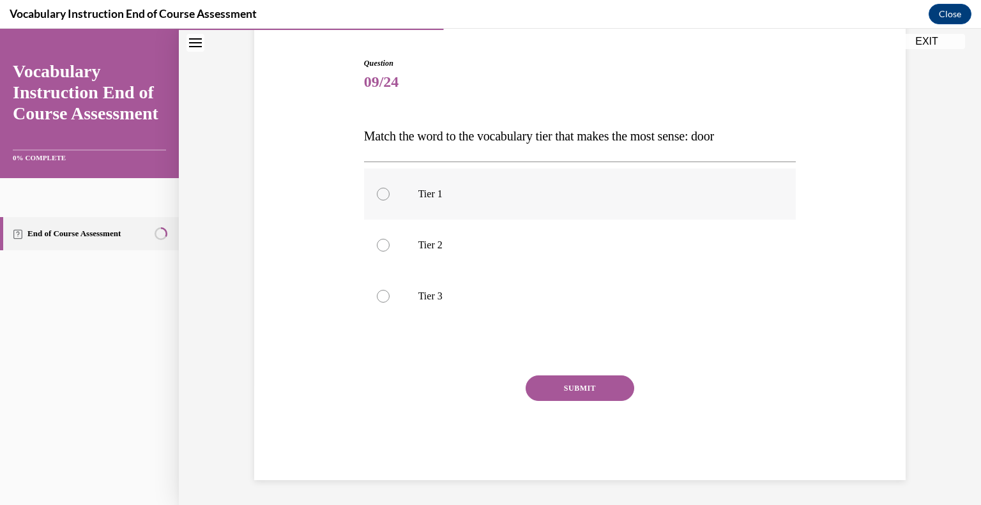
click at [401, 191] on label "Tier 1" at bounding box center [580, 194] width 432 height 51
click at [389, 191] on input "Tier 1" at bounding box center [383, 194] width 13 height 13
radio input "true"
click at [567, 374] on div "Question 09/24 Match the word to the vocabulary tier that makes the most sense:…" at bounding box center [580, 268] width 432 height 423
click at [567, 377] on button "SUBMIT" at bounding box center [579, 388] width 109 height 26
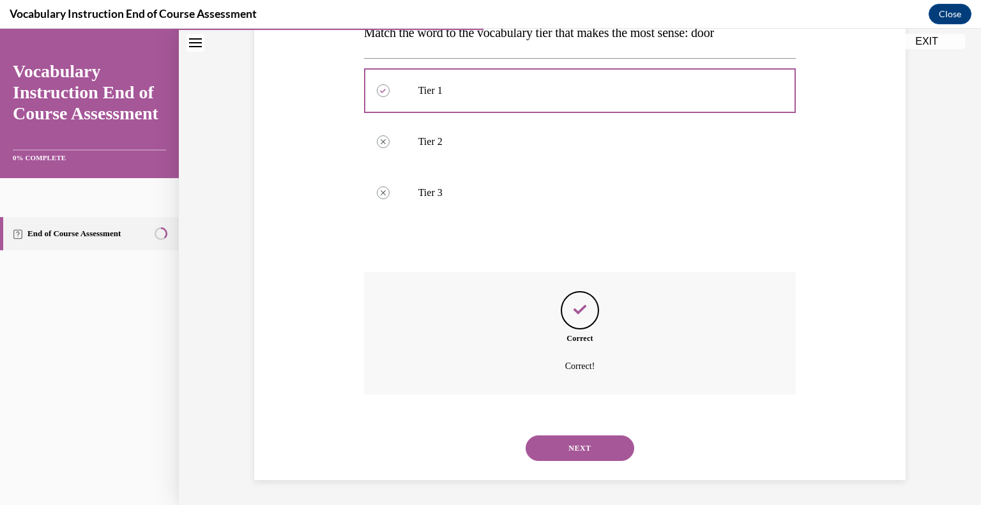
click at [553, 444] on button "NEXT" at bounding box center [579, 448] width 109 height 26
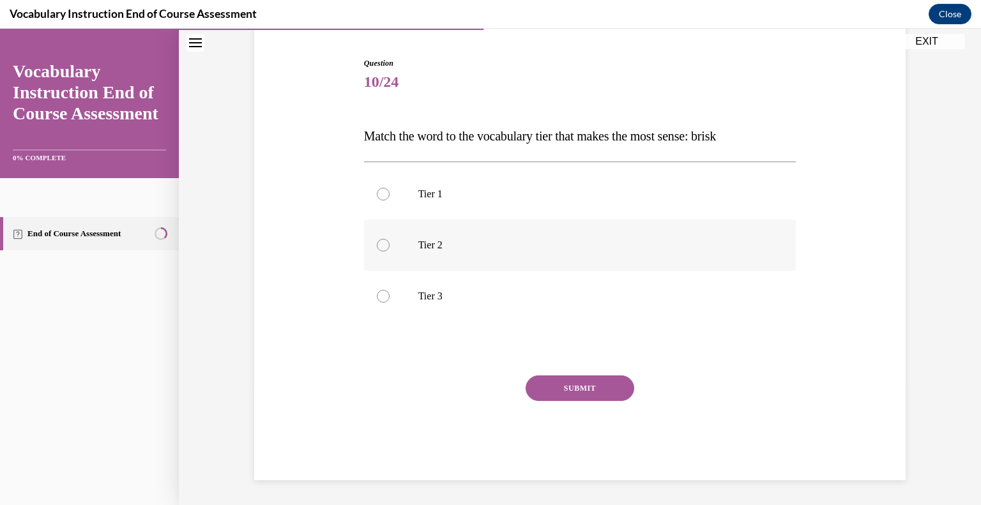
click at [402, 254] on label "Tier 2" at bounding box center [580, 245] width 432 height 51
click at [389, 252] on input "Tier 2" at bounding box center [383, 245] width 13 height 13
radio input "true"
click at [554, 379] on button "SUBMIT" at bounding box center [579, 388] width 109 height 26
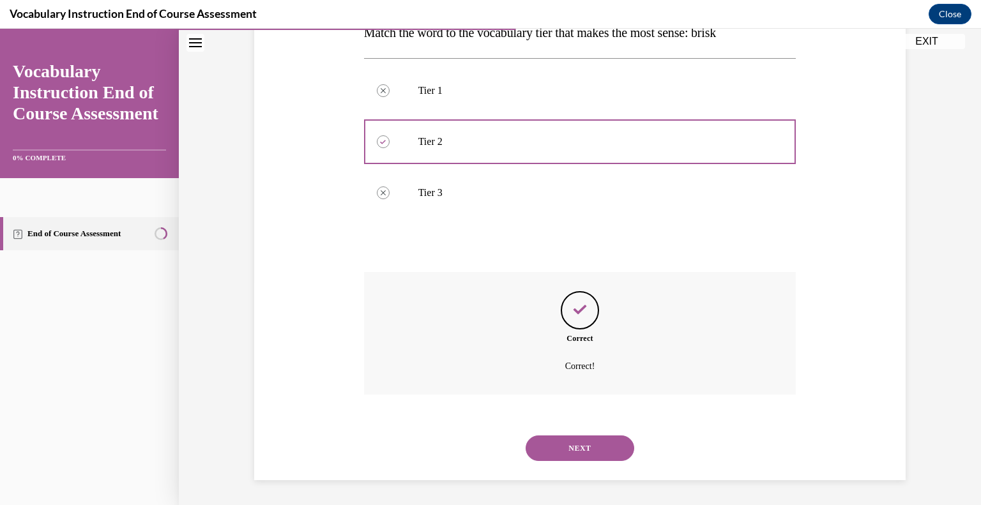
click at [573, 442] on button "NEXT" at bounding box center [579, 448] width 109 height 26
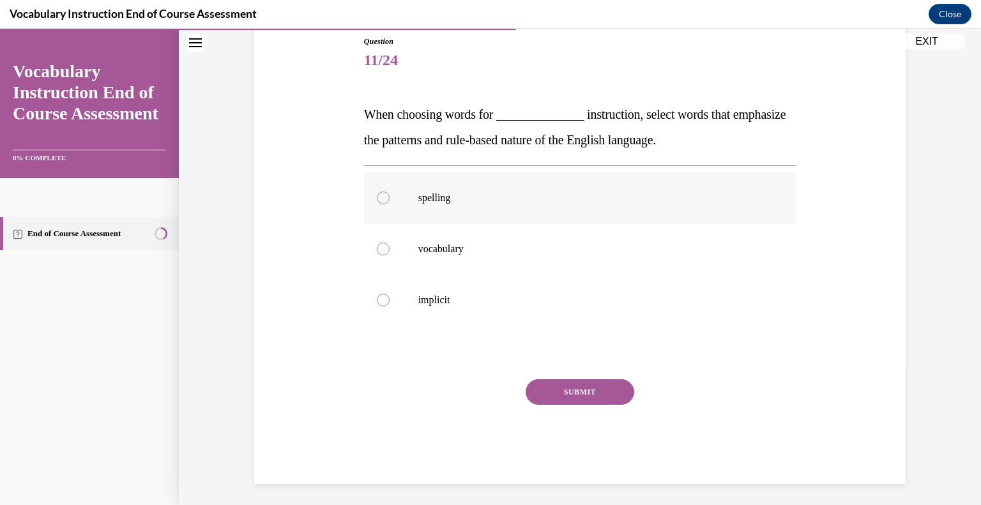
click at [425, 181] on label "spelling" at bounding box center [580, 197] width 432 height 51
click at [389, 192] on input "spelling" at bounding box center [383, 198] width 13 height 13
radio input "true"
click at [563, 393] on button "SUBMIT" at bounding box center [579, 392] width 109 height 26
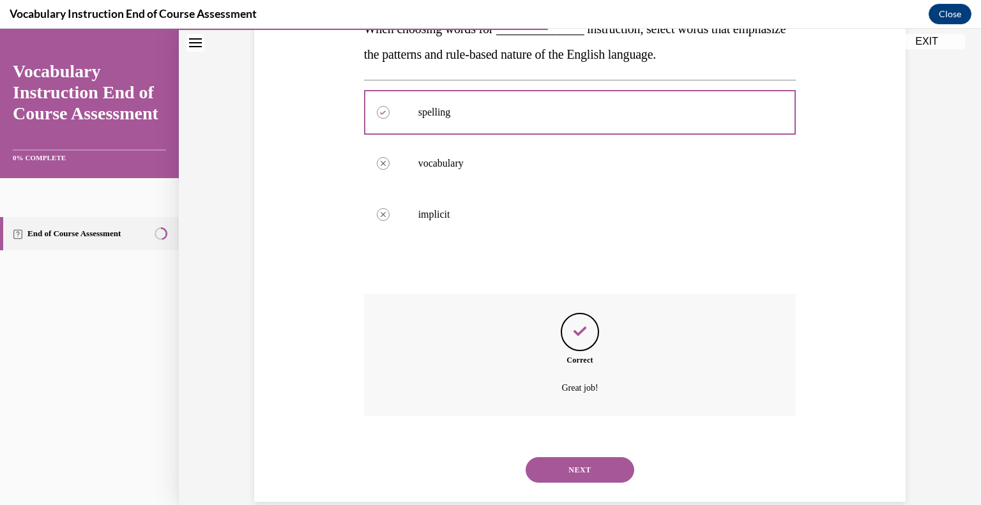
scroll to position [249, 0]
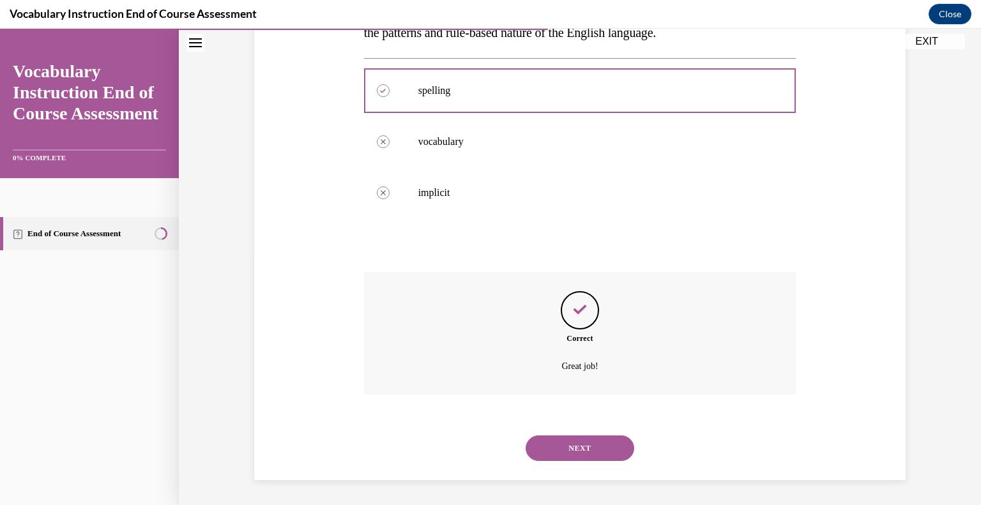
click at [572, 446] on button "NEXT" at bounding box center [579, 448] width 109 height 26
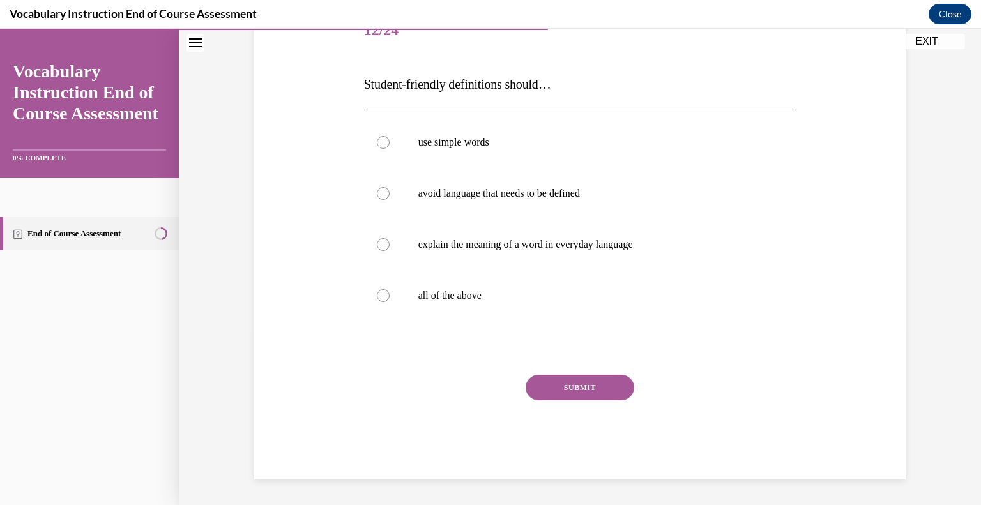
scroll to position [142, 0]
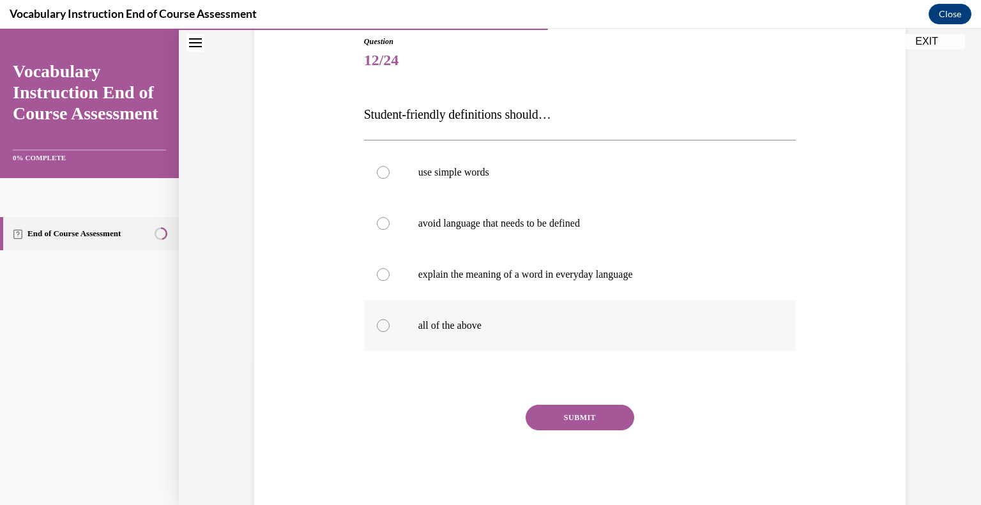
click at [449, 327] on p "all of the above" at bounding box center [591, 325] width 346 height 13
click at [389, 327] on input "all of the above" at bounding box center [383, 325] width 13 height 13
radio input "true"
click at [580, 428] on button "SUBMIT" at bounding box center [579, 418] width 109 height 26
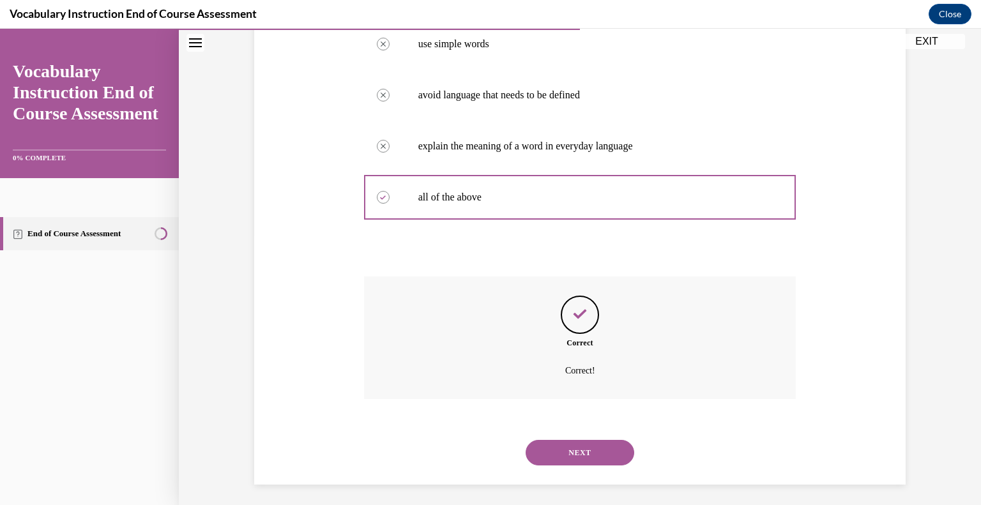
scroll to position [275, 0]
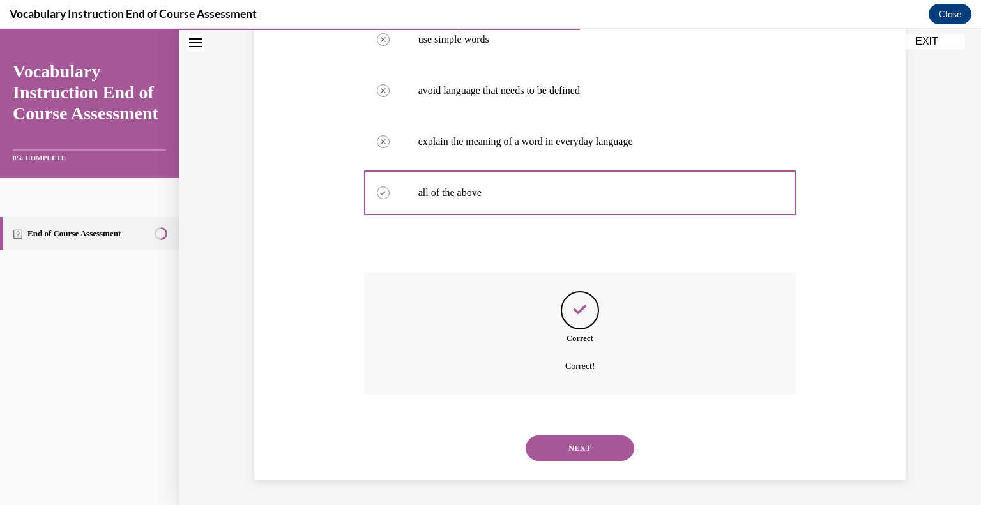
click at [568, 456] on button "NEXT" at bounding box center [579, 448] width 109 height 26
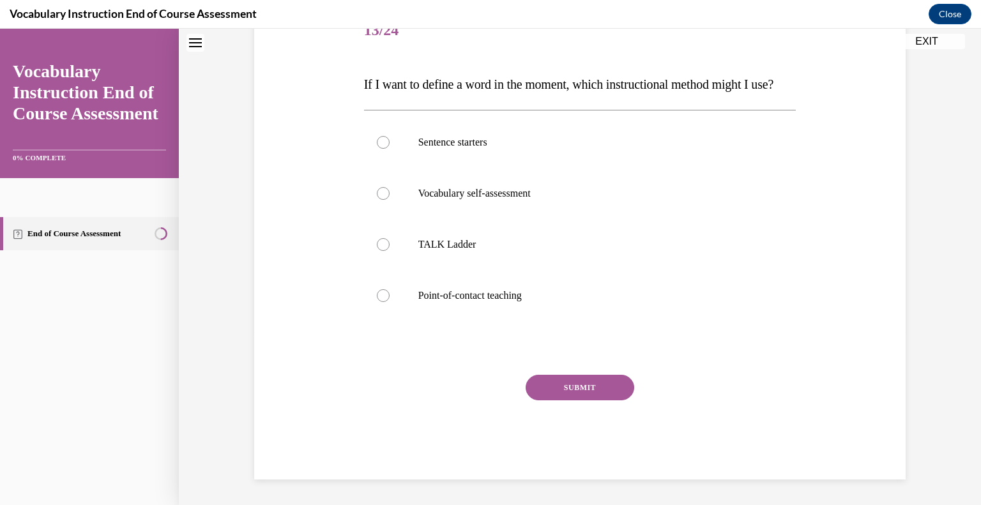
scroll to position [0, 0]
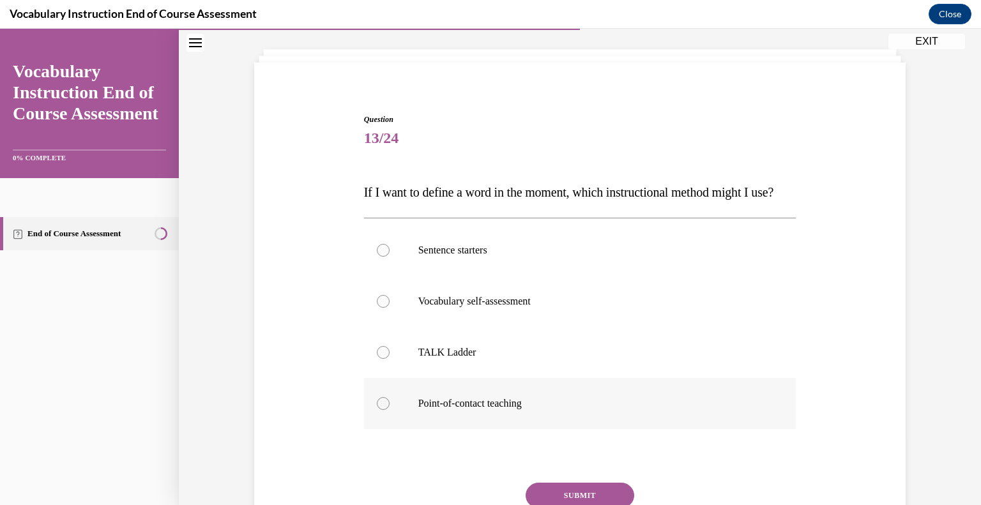
click at [544, 410] on p "Point-of-contact teaching" at bounding box center [591, 403] width 346 height 13
click at [389, 410] on input "Point-of-contact teaching" at bounding box center [383, 403] width 13 height 13
radio input "true"
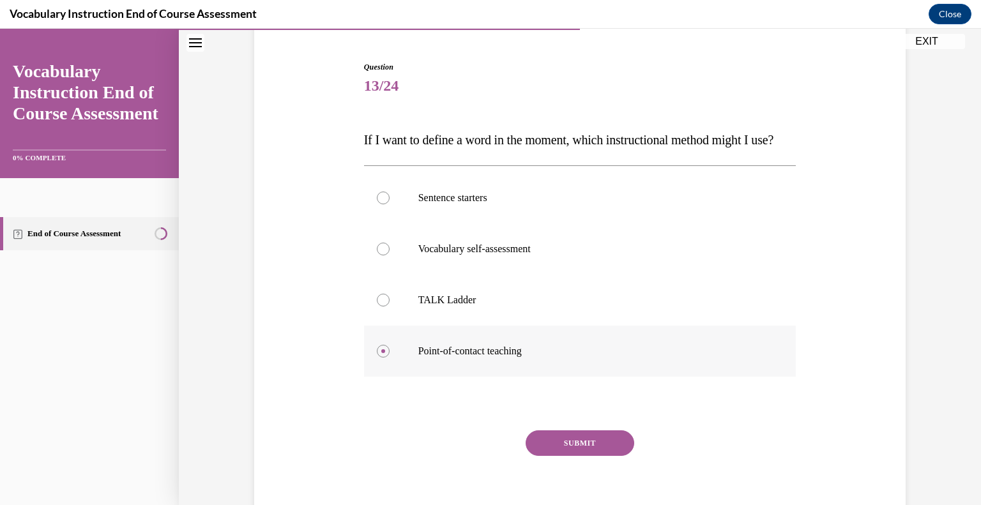
scroll to position [117, 0]
click at [550, 451] on div "Question 13/24 If I want to define a word in the moment, which instructional me…" at bounding box center [580, 297] width 432 height 474
click at [550, 453] on div "Question 13/24 If I want to define a word in the moment, which instructional me…" at bounding box center [580, 297] width 432 height 474
click at [553, 455] on button "SUBMIT" at bounding box center [579, 442] width 109 height 26
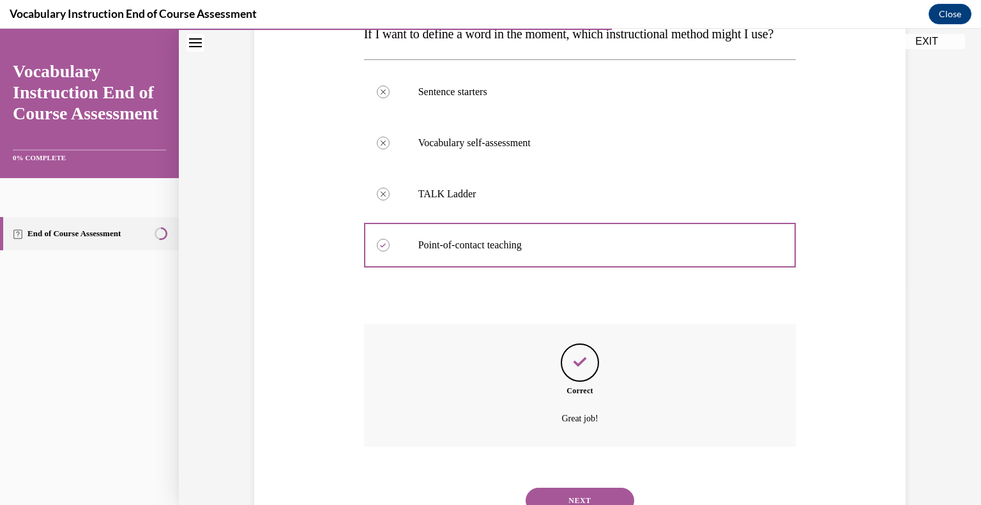
scroll to position [300, 0]
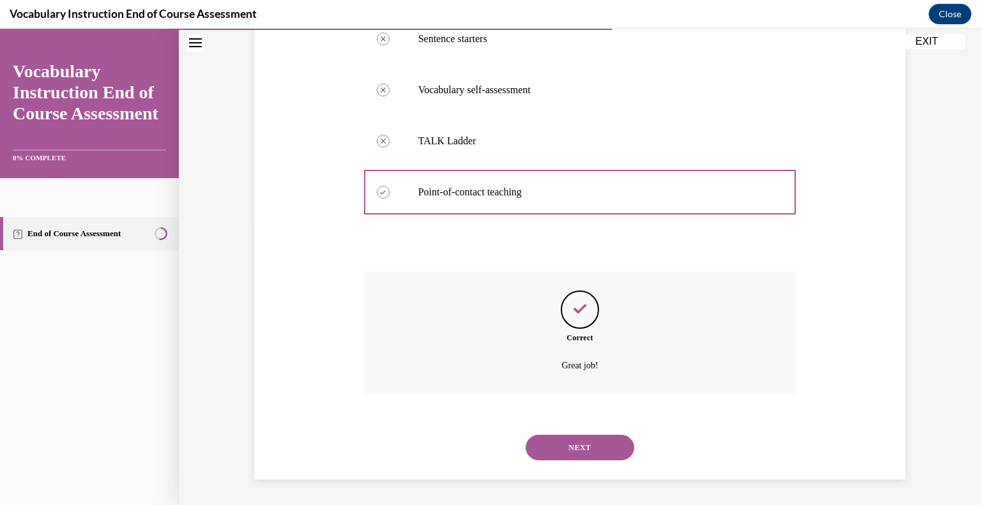
click at [555, 449] on button "NEXT" at bounding box center [579, 448] width 109 height 26
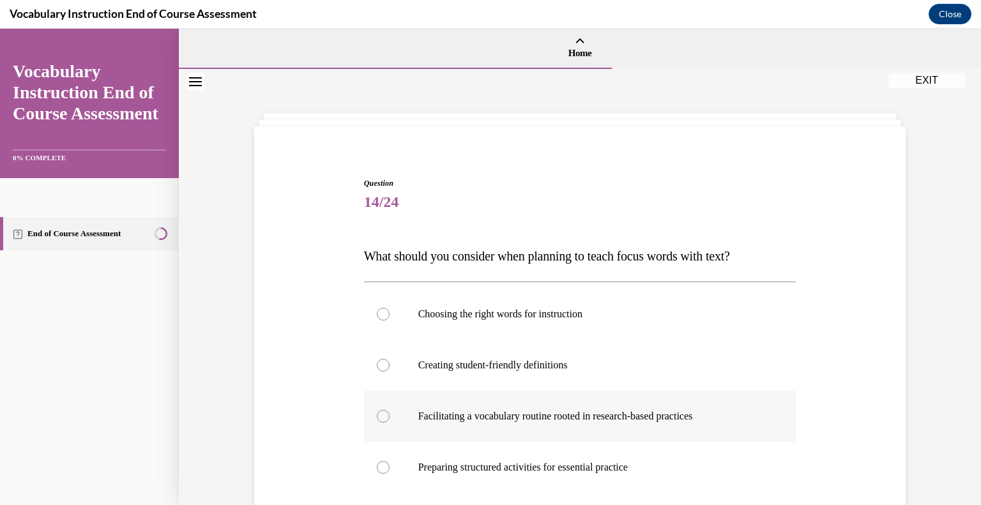
scroll to position [51, 0]
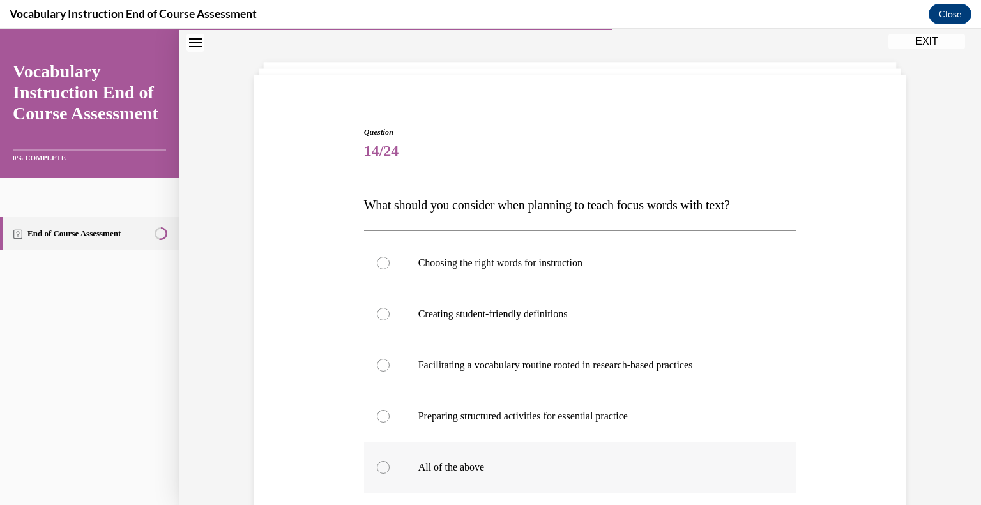
click at [470, 449] on label "All of the above" at bounding box center [580, 467] width 432 height 51
click at [389, 461] on input "All of the above" at bounding box center [383, 467] width 13 height 13
radio input "true"
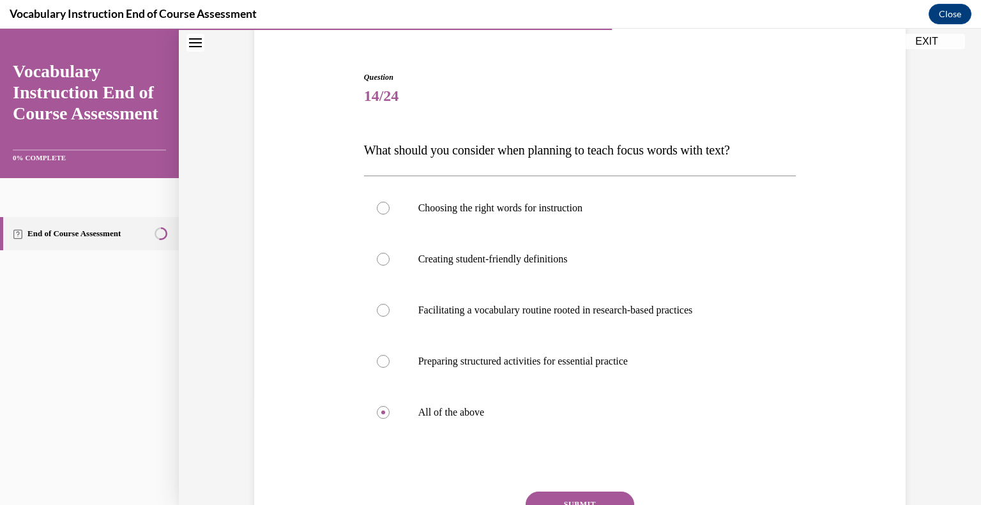
click at [544, 495] on button "SUBMIT" at bounding box center [579, 505] width 109 height 26
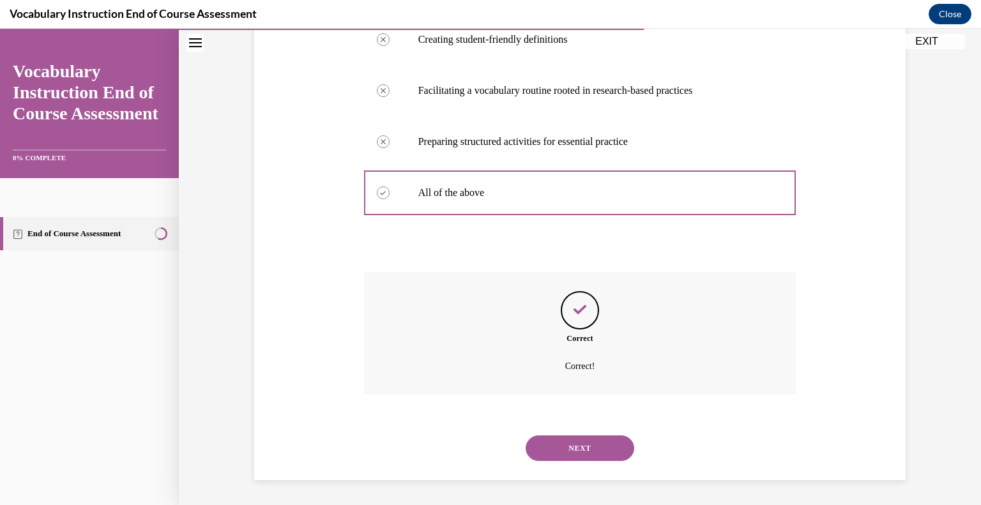
click at [564, 444] on button "NEXT" at bounding box center [579, 448] width 109 height 26
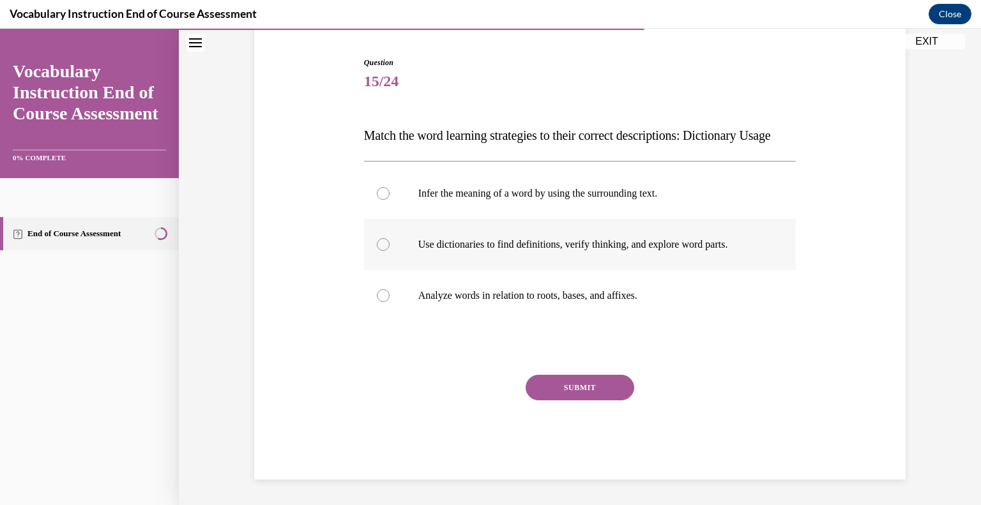
click at [522, 259] on label "Use dictionaries to find definitions, verify thinking, and explore word parts." at bounding box center [580, 244] width 432 height 51
click at [389, 251] on input "Use dictionaries to find definitions, verify thinking, and explore word parts." at bounding box center [383, 244] width 13 height 13
radio input "true"
click at [576, 385] on button "SUBMIT" at bounding box center [579, 388] width 109 height 26
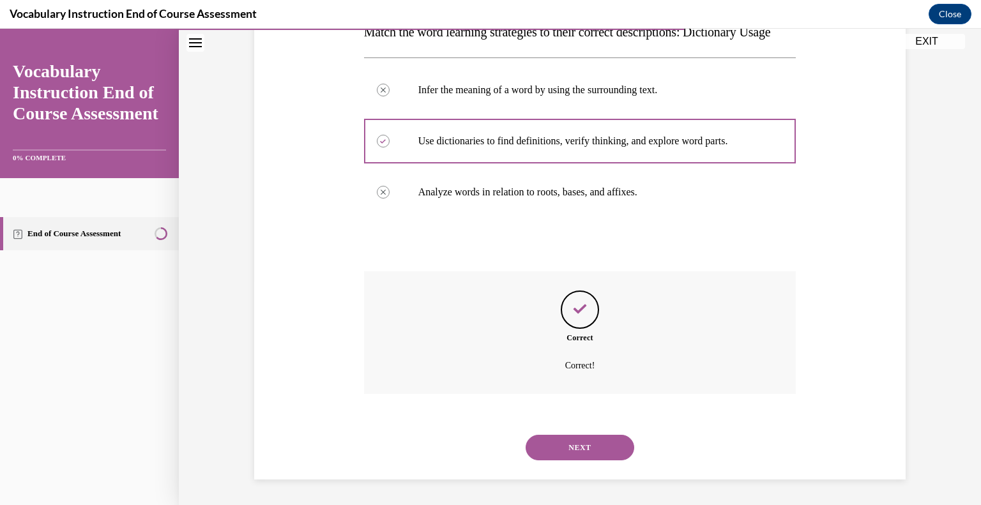
scroll to position [249, 0]
click at [559, 456] on button "NEXT" at bounding box center [579, 448] width 109 height 26
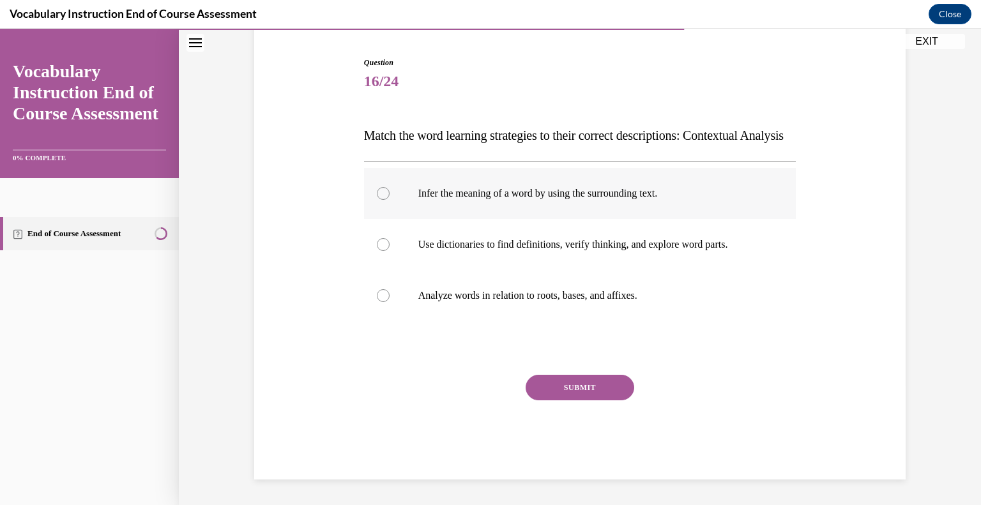
click at [460, 197] on p "Infer the meaning of a word by using the surrounding text." at bounding box center [591, 193] width 346 height 13
click at [389, 197] on input "Infer the meaning of a word by using the surrounding text." at bounding box center [383, 193] width 13 height 13
radio input "true"
click at [587, 385] on button "SUBMIT" at bounding box center [579, 388] width 109 height 26
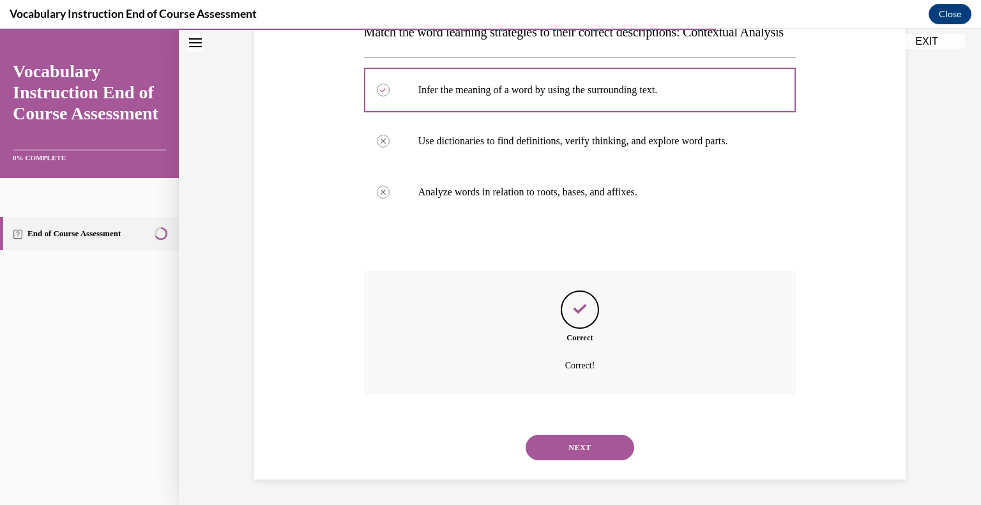
click at [566, 452] on button "NEXT" at bounding box center [579, 448] width 109 height 26
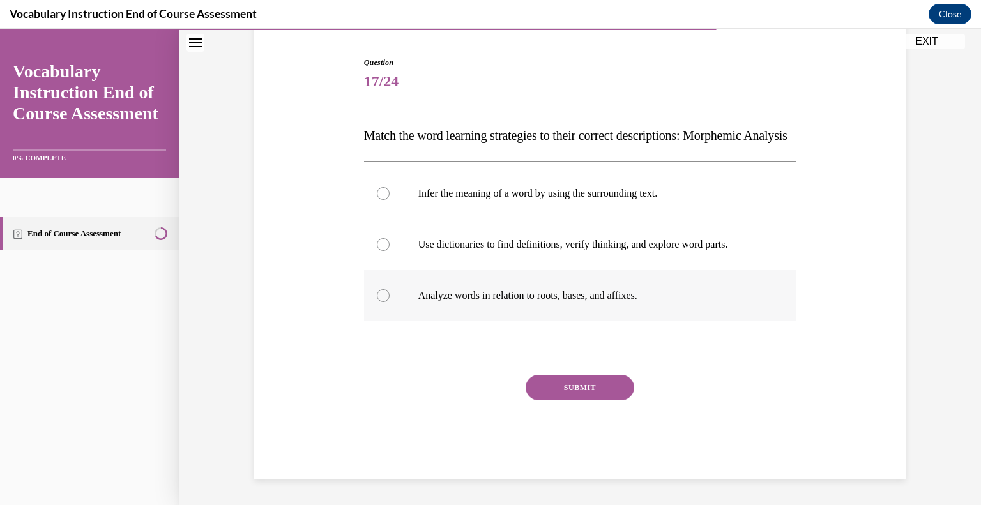
click at [491, 302] on p "Analyze words in relation to roots, bases, and affixes." at bounding box center [591, 295] width 346 height 13
click at [389, 302] on input "Analyze words in relation to roots, bases, and affixes." at bounding box center [383, 295] width 13 height 13
radio input "true"
click at [564, 392] on button "SUBMIT" at bounding box center [579, 388] width 109 height 26
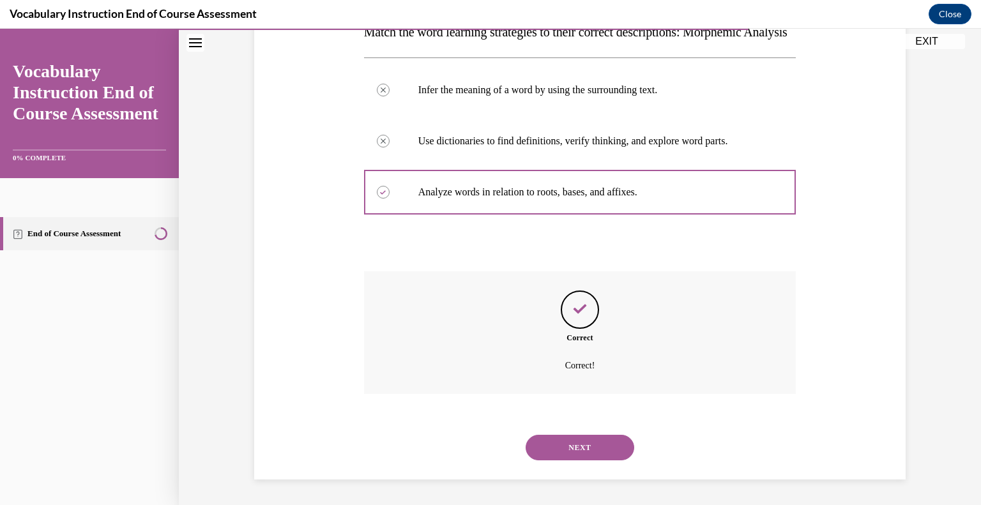
scroll to position [249, 0]
click at [566, 446] on button "NEXT" at bounding box center [579, 448] width 109 height 26
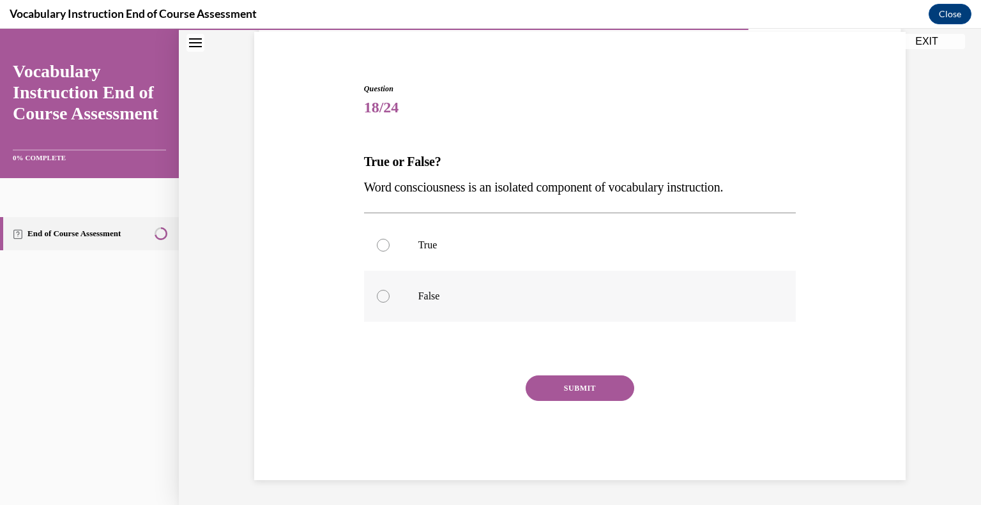
click at [449, 292] on p "False" at bounding box center [591, 296] width 346 height 13
click at [389, 292] on input "False" at bounding box center [383, 296] width 13 height 13
radio input "true"
click at [545, 375] on button "SUBMIT" at bounding box center [579, 388] width 109 height 26
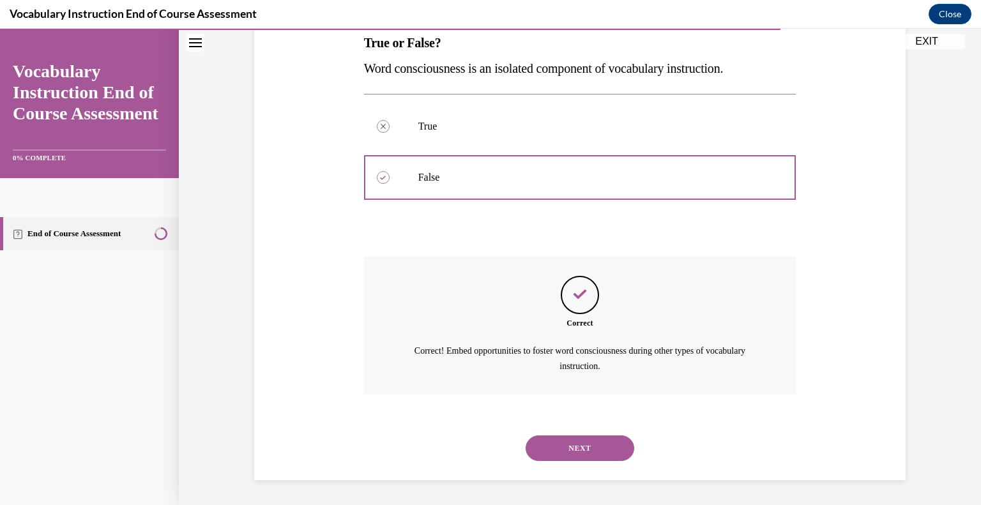
click at [561, 449] on button "NEXT" at bounding box center [579, 448] width 109 height 26
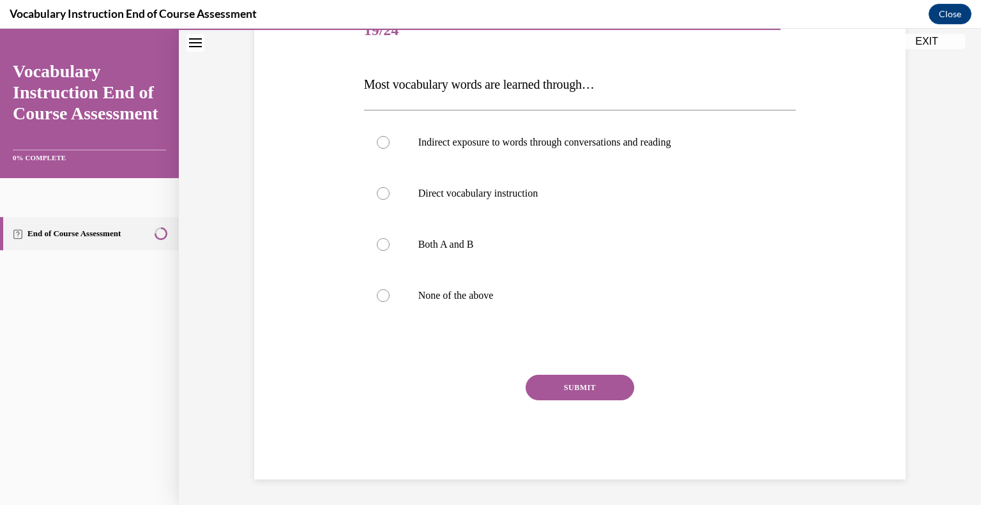
scroll to position [142, 0]
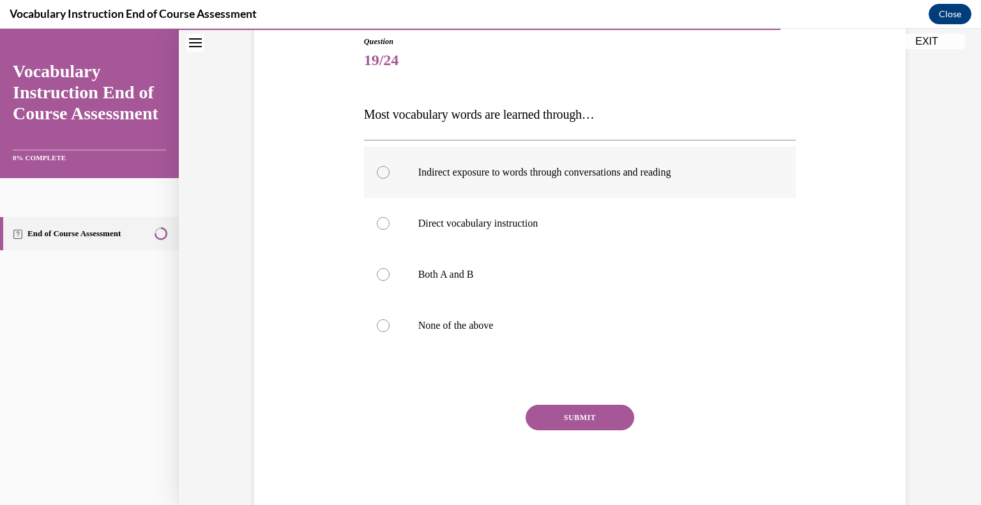
click at [529, 173] on p "Indirect exposure to words through conversations and reading" at bounding box center [591, 172] width 346 height 13
click at [389, 173] on input "Indirect exposure to words through conversations and reading" at bounding box center [383, 172] width 13 height 13
radio input "true"
click at [575, 420] on button "SUBMIT" at bounding box center [579, 418] width 109 height 26
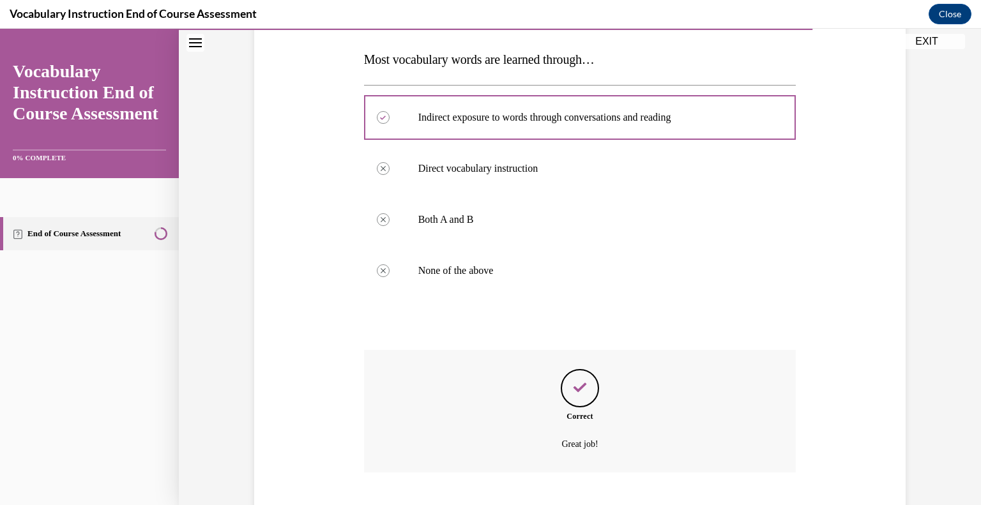
scroll to position [275, 0]
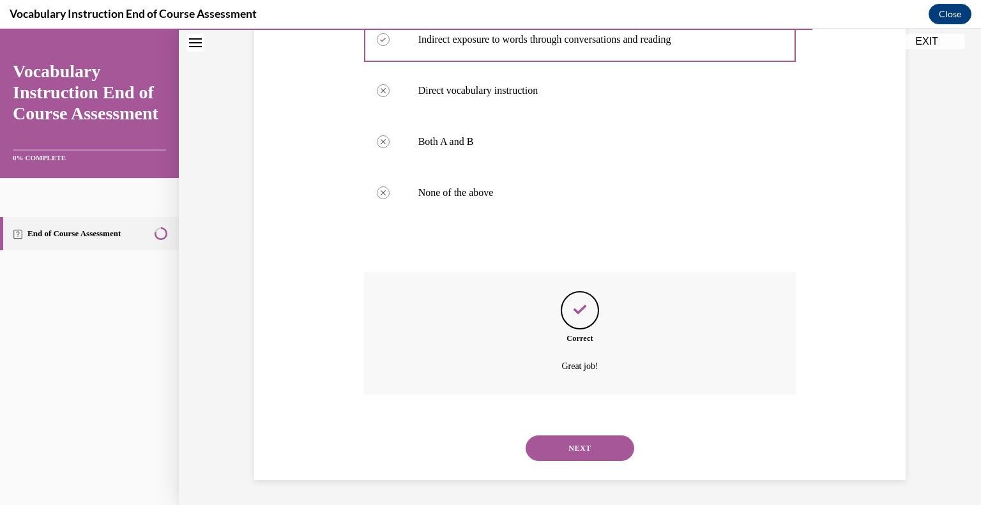
click at [560, 439] on button "NEXT" at bounding box center [579, 448] width 109 height 26
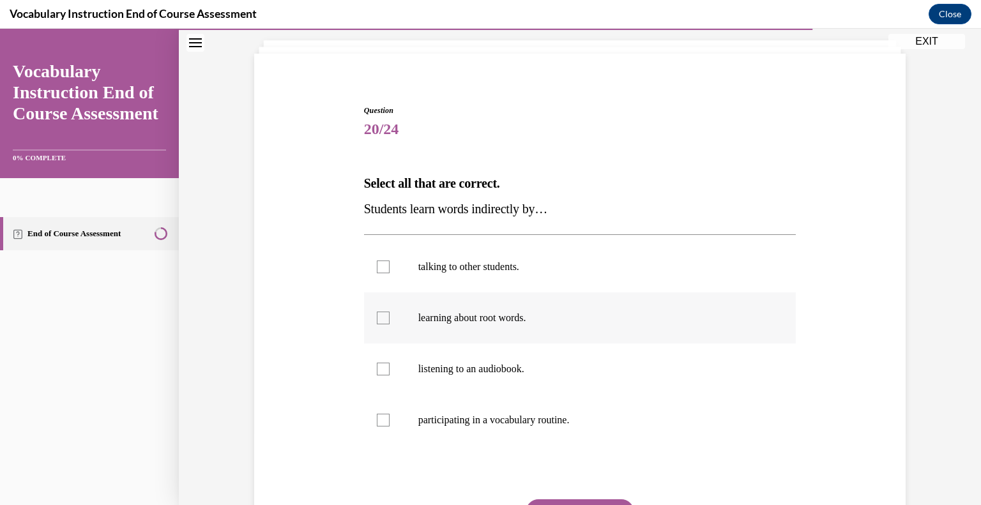
scroll to position [93, 0]
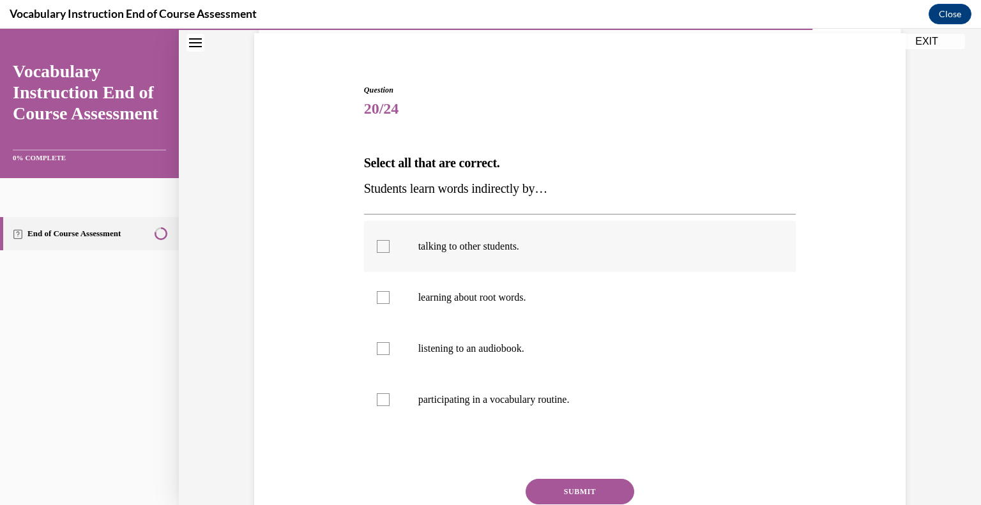
click at [481, 240] on p "talking to other students." at bounding box center [591, 246] width 346 height 13
click at [389, 240] on input "talking to other students." at bounding box center [383, 246] width 13 height 13
checkbox input "true"
click at [486, 343] on p "listening to an audiobook." at bounding box center [591, 348] width 346 height 13
click at [389, 343] on input "listening to an audiobook." at bounding box center [383, 348] width 13 height 13
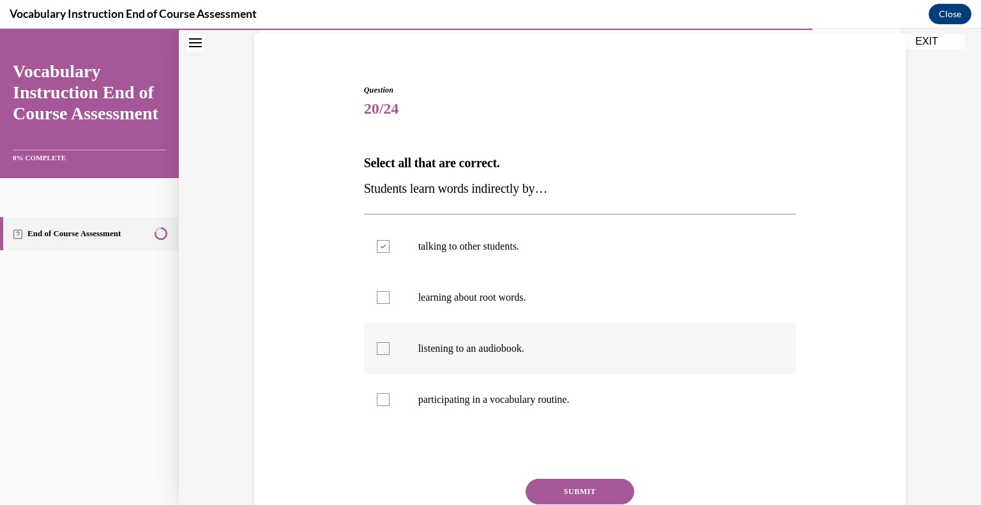
checkbox input "true"
click at [559, 486] on button "SUBMIT" at bounding box center [579, 492] width 109 height 26
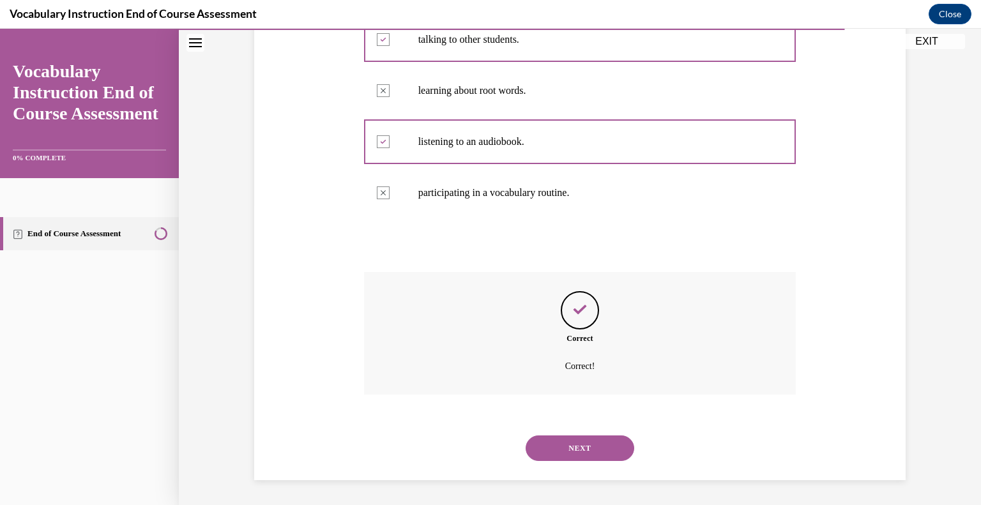
click at [559, 446] on button "NEXT" at bounding box center [579, 448] width 109 height 26
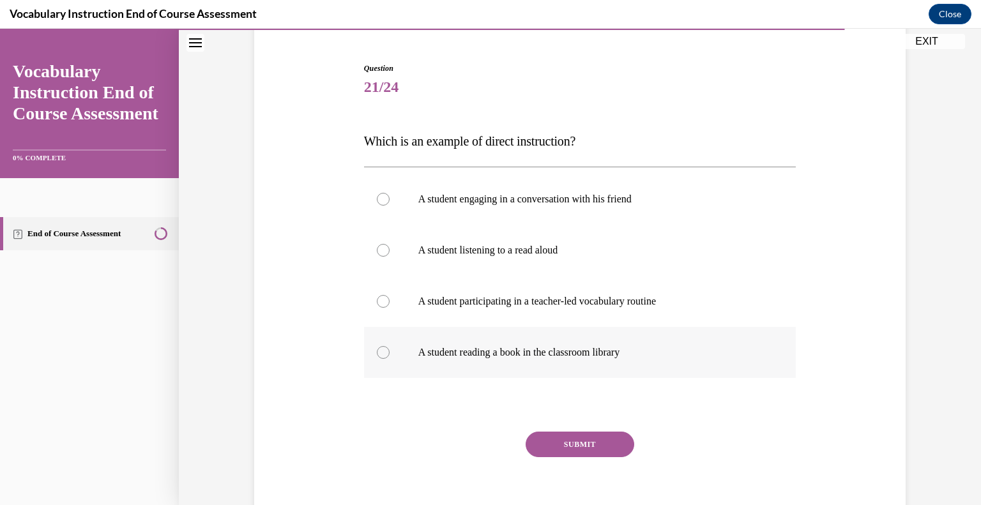
scroll to position [114, 0]
click at [549, 310] on label "A student participating in a teacher-led vocabulary routine" at bounding box center [580, 301] width 432 height 51
click at [389, 308] on input "A student participating in a teacher-led vocabulary routine" at bounding box center [383, 302] width 13 height 13
radio input "true"
click at [567, 433] on button "SUBMIT" at bounding box center [579, 445] width 109 height 26
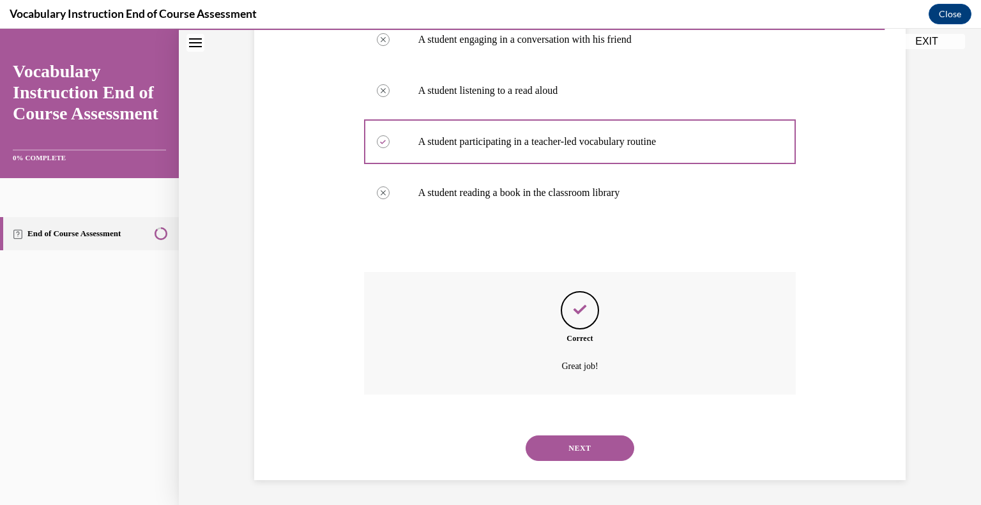
click at [559, 455] on button "NEXT" at bounding box center [579, 448] width 109 height 26
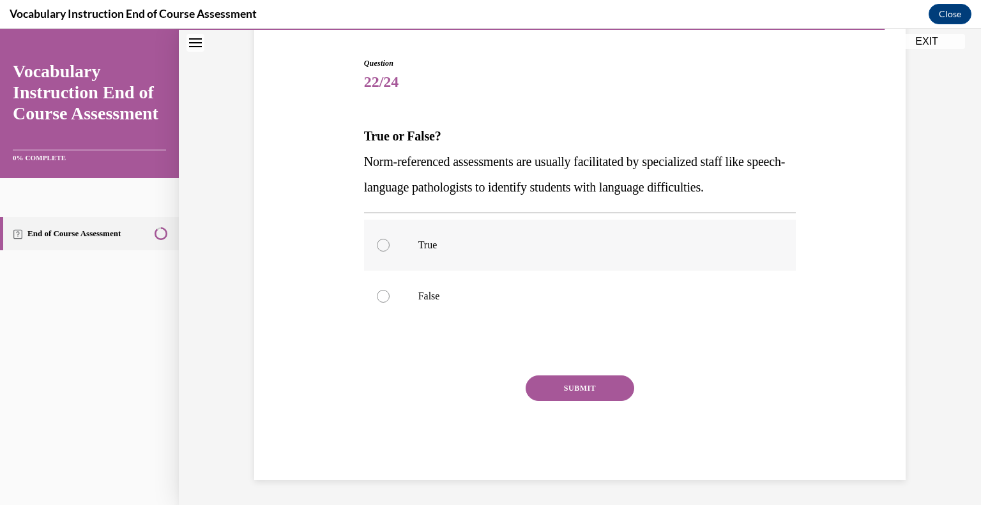
click at [488, 243] on p "True" at bounding box center [591, 245] width 346 height 13
click at [389, 243] on input "True" at bounding box center [383, 245] width 13 height 13
radio input "true"
click at [481, 284] on label "False" at bounding box center [580, 296] width 432 height 51
click at [389, 290] on input "False" at bounding box center [383, 296] width 13 height 13
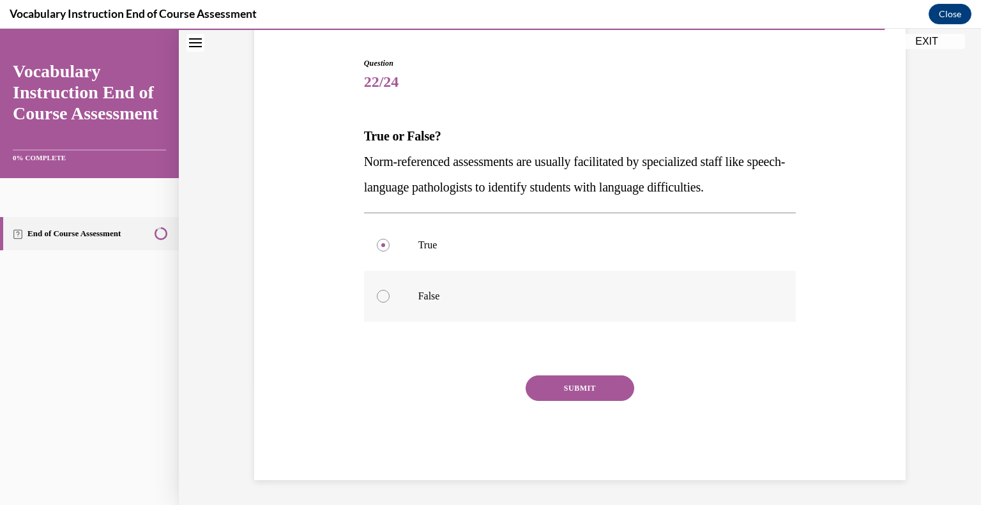
radio input "true"
click at [462, 251] on label "True" at bounding box center [580, 245] width 432 height 51
click at [389, 251] on input "True" at bounding box center [383, 245] width 13 height 13
radio input "true"
click at [418, 273] on label "False" at bounding box center [580, 296] width 432 height 51
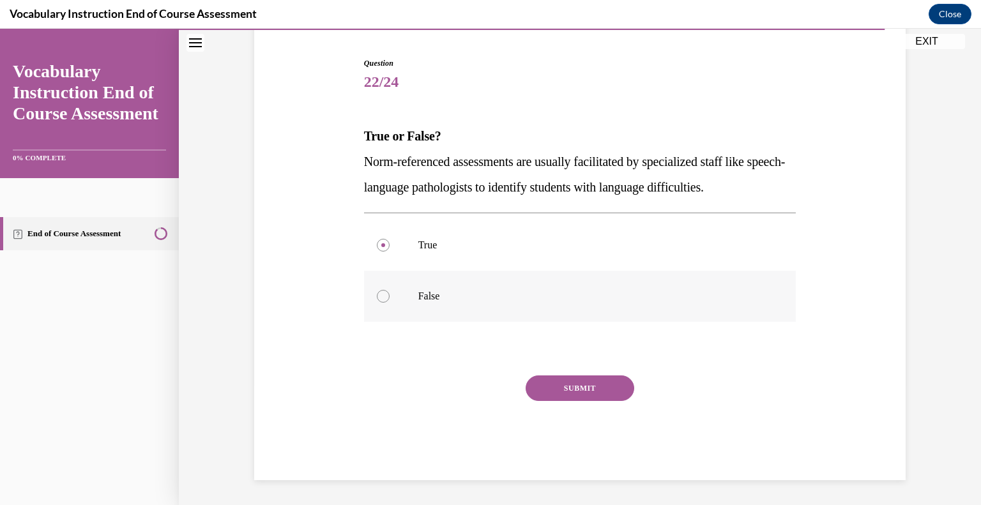
click at [389, 290] on input "False" at bounding box center [383, 296] width 13 height 13
radio input "true"
click at [540, 385] on button "SUBMIT" at bounding box center [579, 388] width 109 height 26
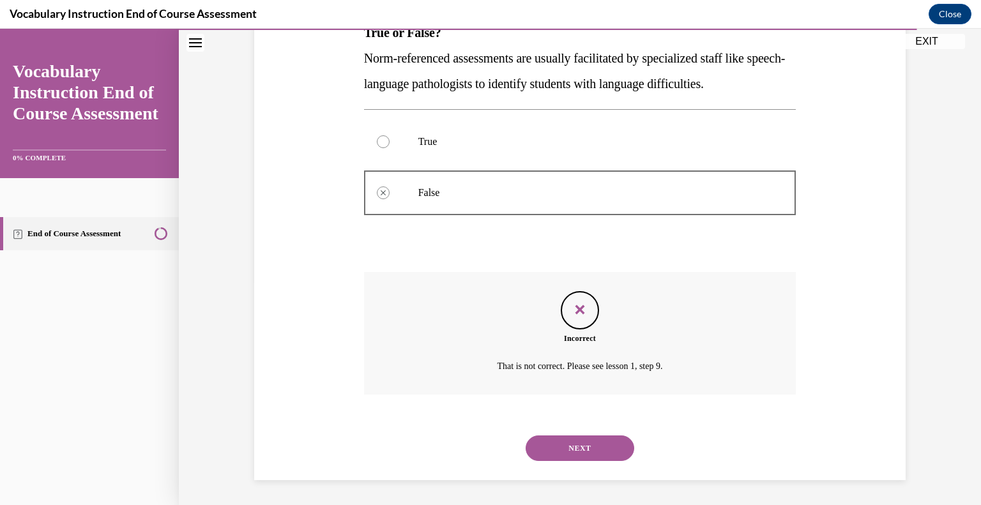
click at [559, 443] on button "NEXT" at bounding box center [579, 448] width 109 height 26
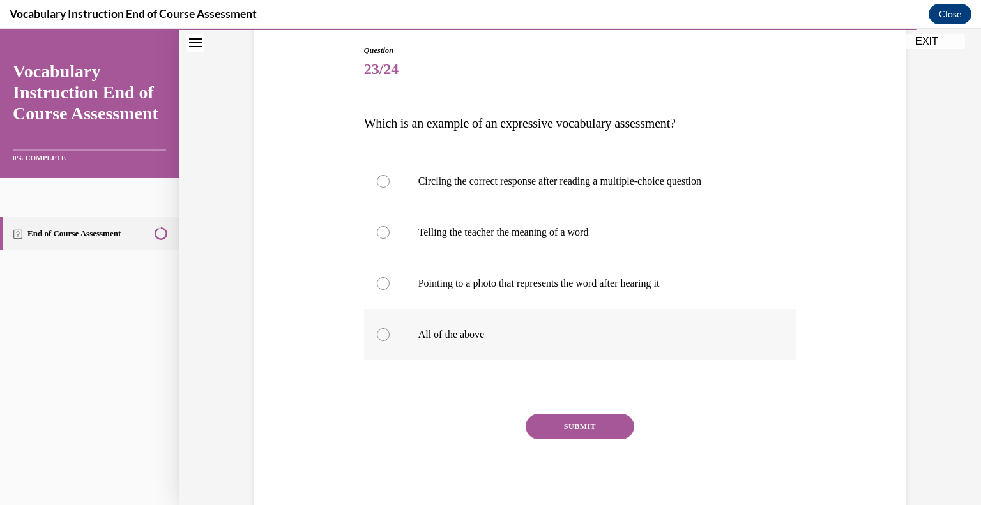
scroll to position [131, 0]
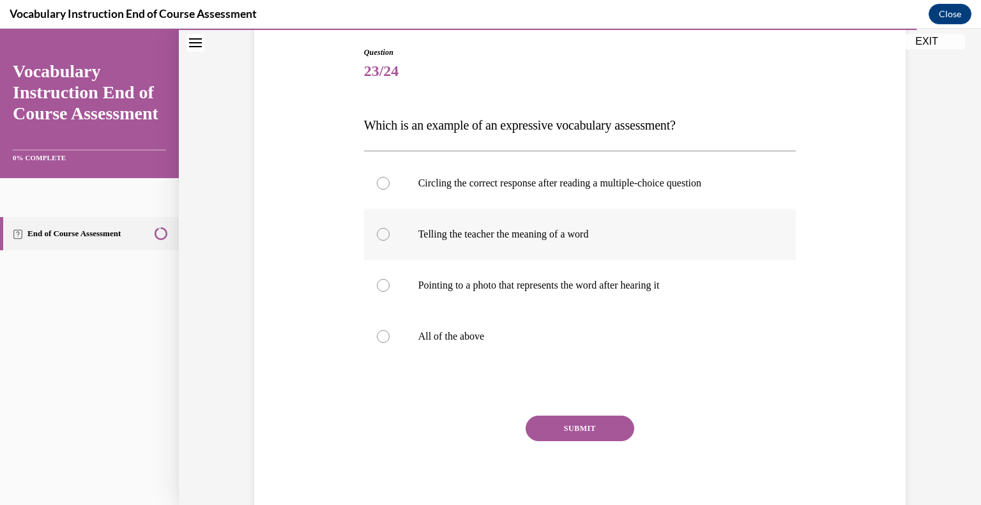
click at [504, 238] on p "Telling the teacher the meaning of a word" at bounding box center [591, 234] width 346 height 13
click at [389, 238] on input "Telling the teacher the meaning of a word" at bounding box center [383, 234] width 13 height 13
radio input "true"
click at [567, 426] on button "SUBMIT" at bounding box center [579, 429] width 109 height 26
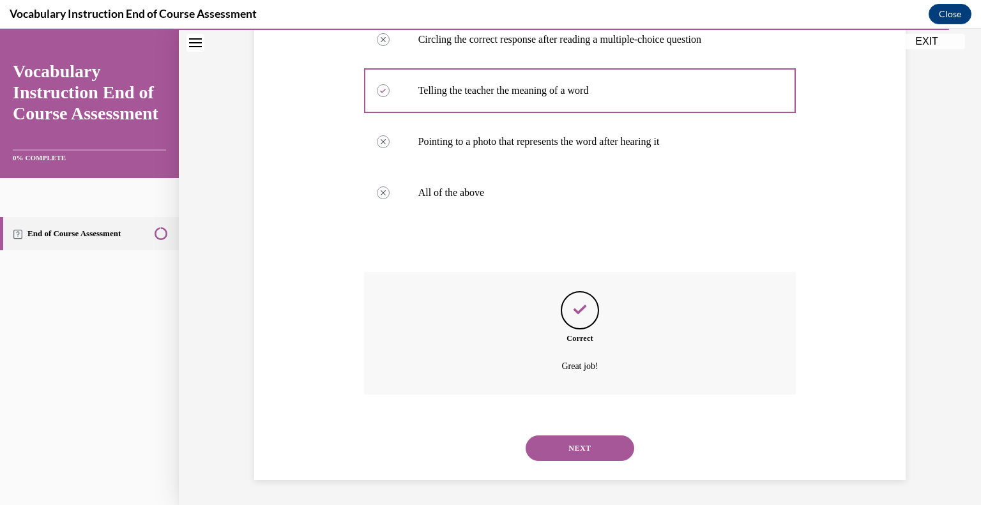
click at [546, 447] on button "NEXT" at bounding box center [579, 448] width 109 height 26
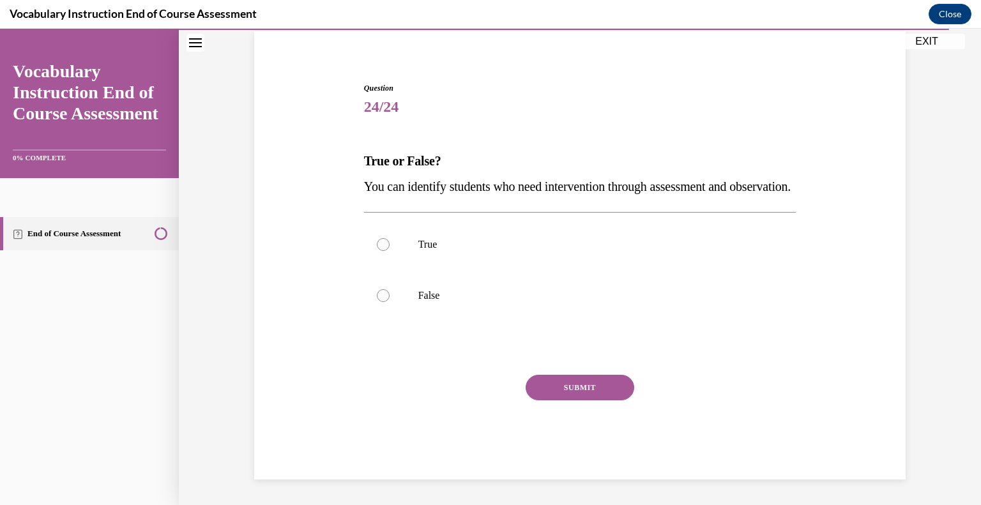
scroll to position [120, 0]
click at [490, 255] on label "True" at bounding box center [580, 244] width 432 height 51
click at [389, 251] on input "True" at bounding box center [383, 244] width 13 height 13
radio input "true"
click at [552, 380] on button "SUBMIT" at bounding box center [579, 388] width 109 height 26
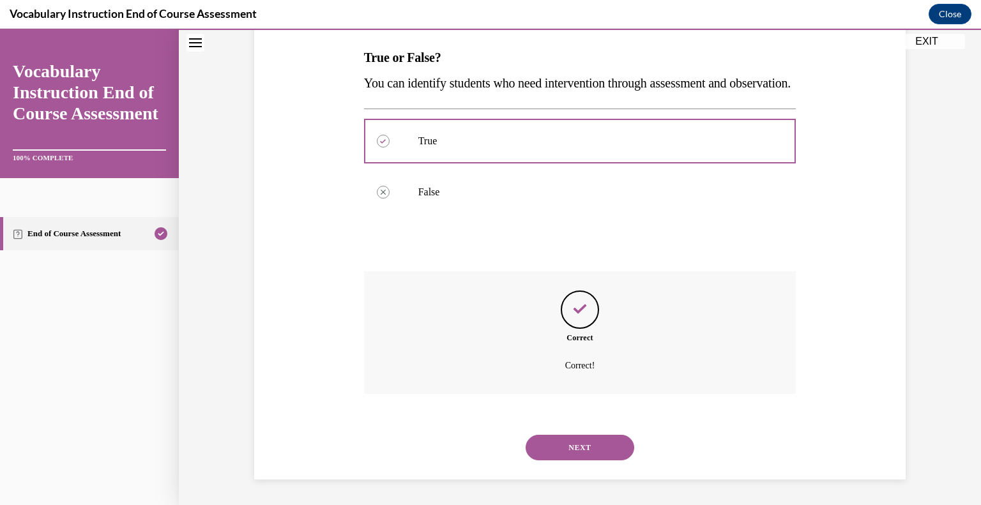
click at [564, 444] on button "NEXT" at bounding box center [579, 448] width 109 height 26
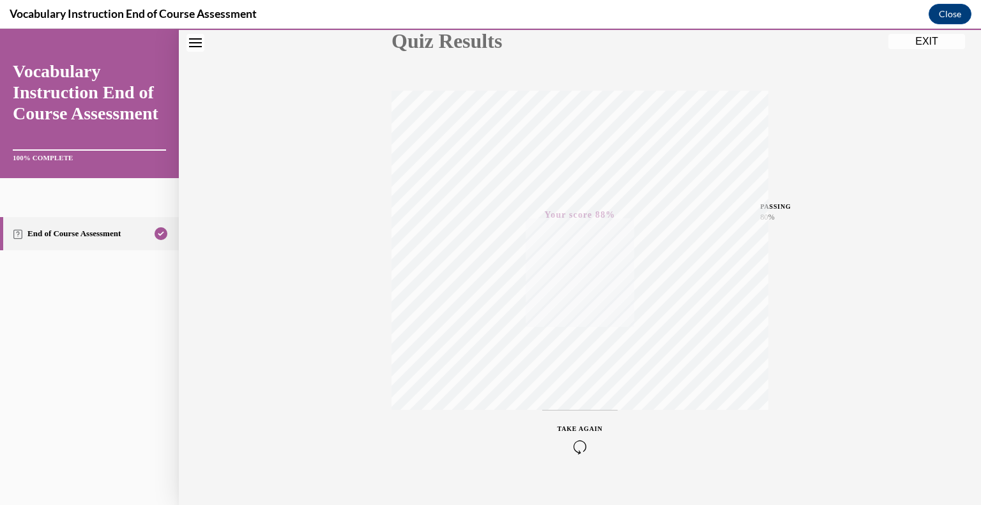
scroll to position [177, 0]
click at [922, 41] on button "EXIT" at bounding box center [926, 41] width 77 height 15
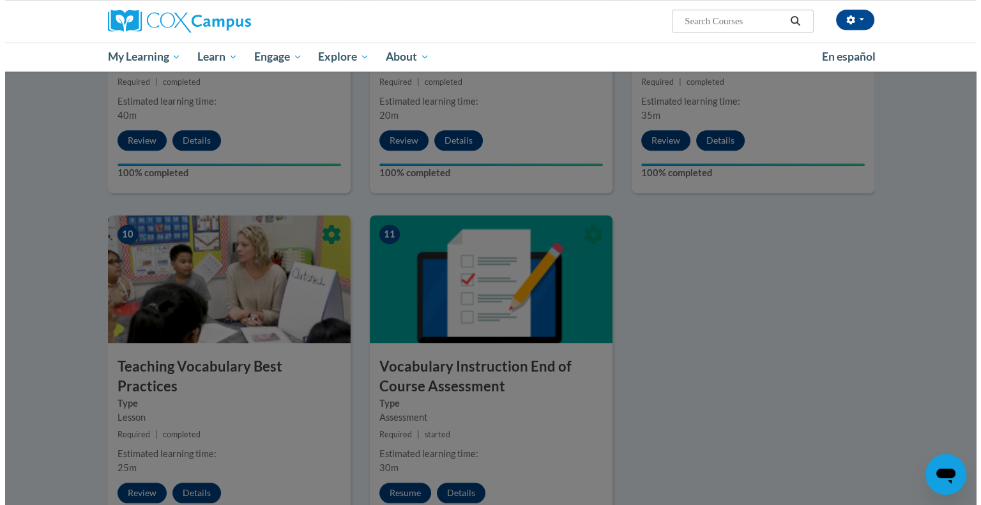
scroll to position [1162, 0]
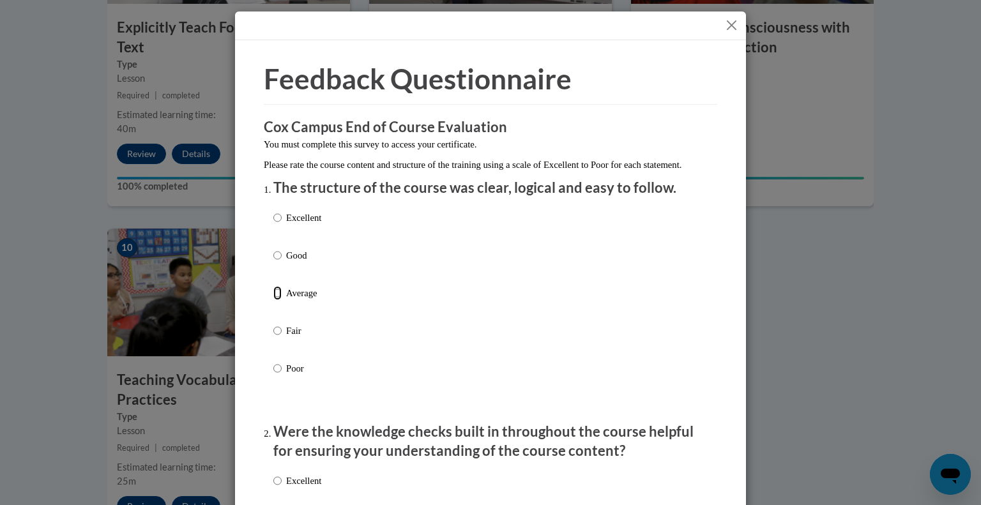
click at [273, 300] on input "Average" at bounding box center [277, 293] width 8 height 14
radio input "true"
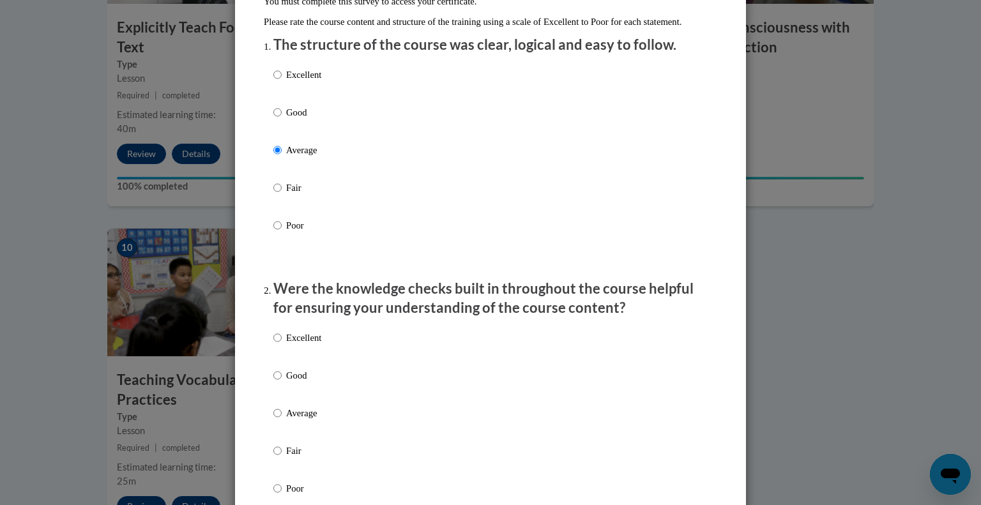
click at [335, 421] on div "Excellent Good Average Fair Poor" at bounding box center [490, 428] width 434 height 208
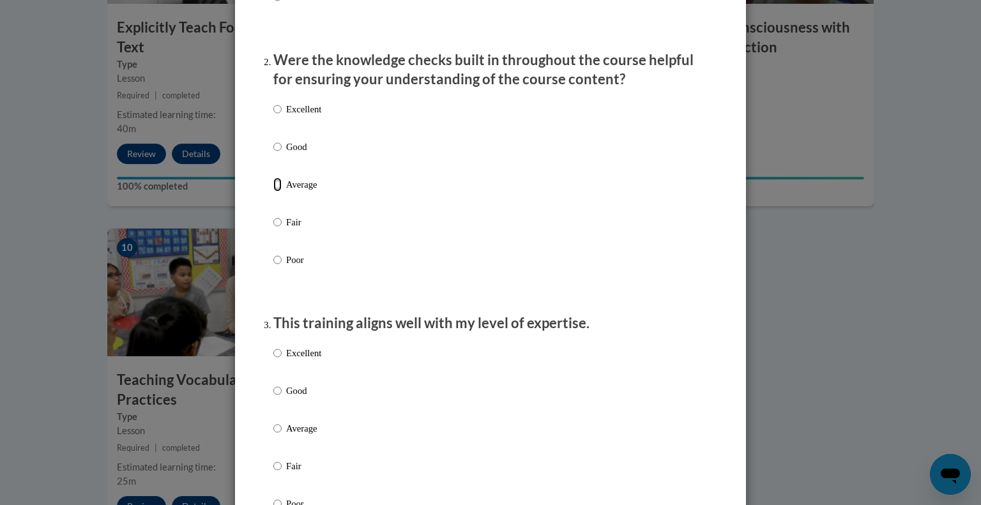
click at [274, 192] on input "Average" at bounding box center [277, 184] width 8 height 14
radio input "true"
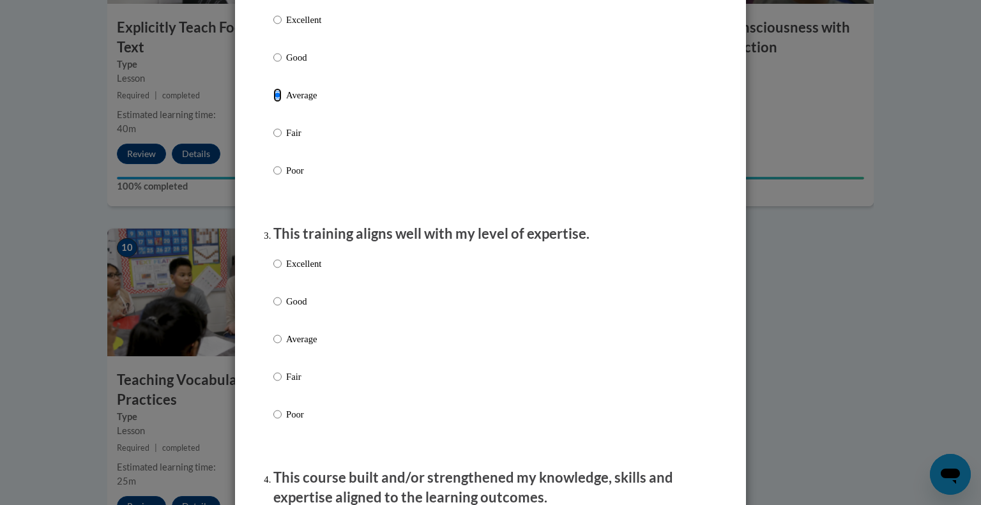
scroll to position [465, 0]
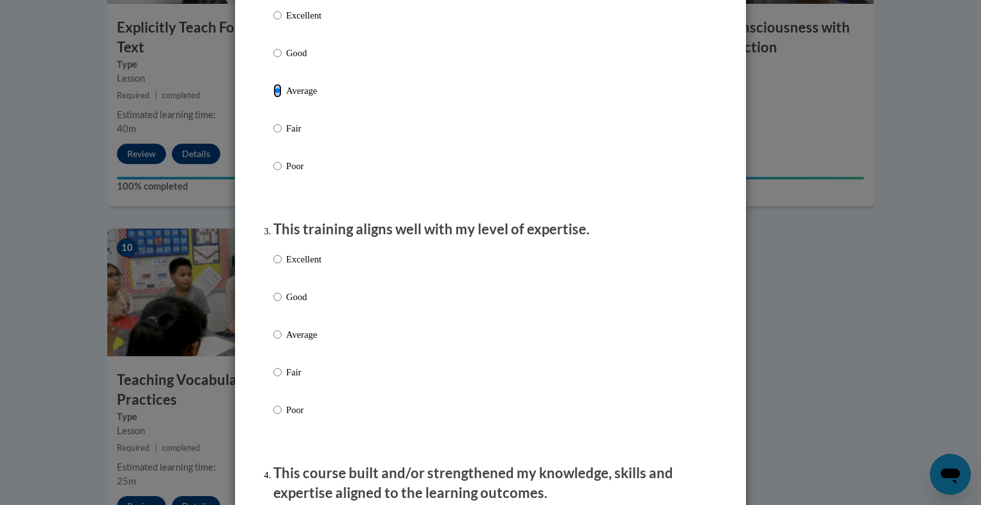
click at [295, 304] on p "Good" at bounding box center [303, 297] width 35 height 14
click at [282, 304] on input "Good" at bounding box center [277, 297] width 8 height 14
radio input "true"
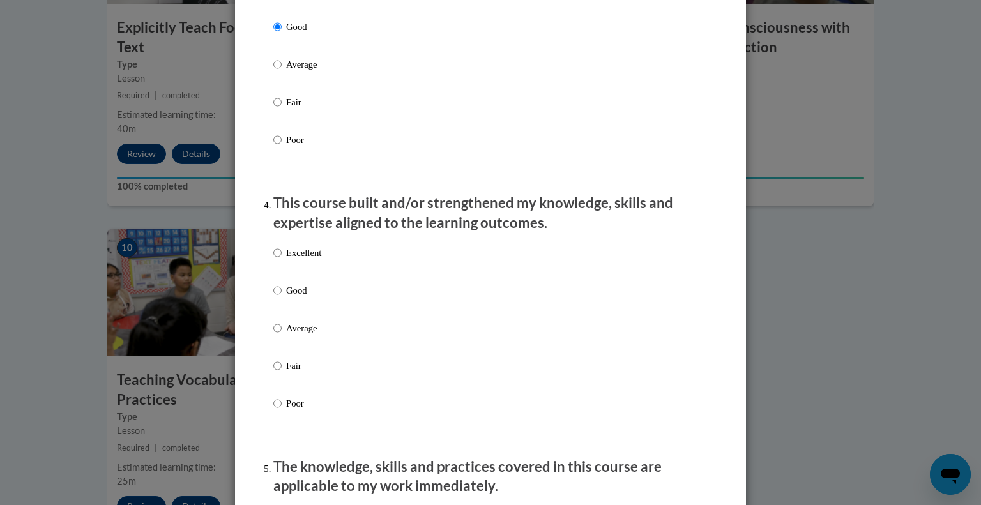
click at [300, 335] on p "Average" at bounding box center [303, 328] width 35 height 14
click at [282, 335] on input "Average" at bounding box center [277, 328] width 8 height 14
radio input "true"
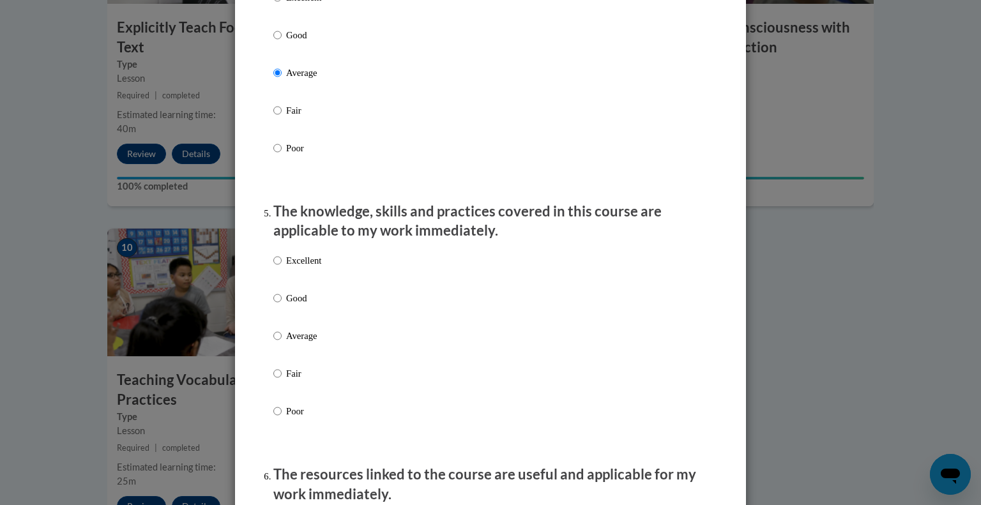
click at [298, 343] on p "Average" at bounding box center [303, 336] width 35 height 14
click at [282, 343] on input "Average" at bounding box center [277, 336] width 8 height 14
radio input "true"
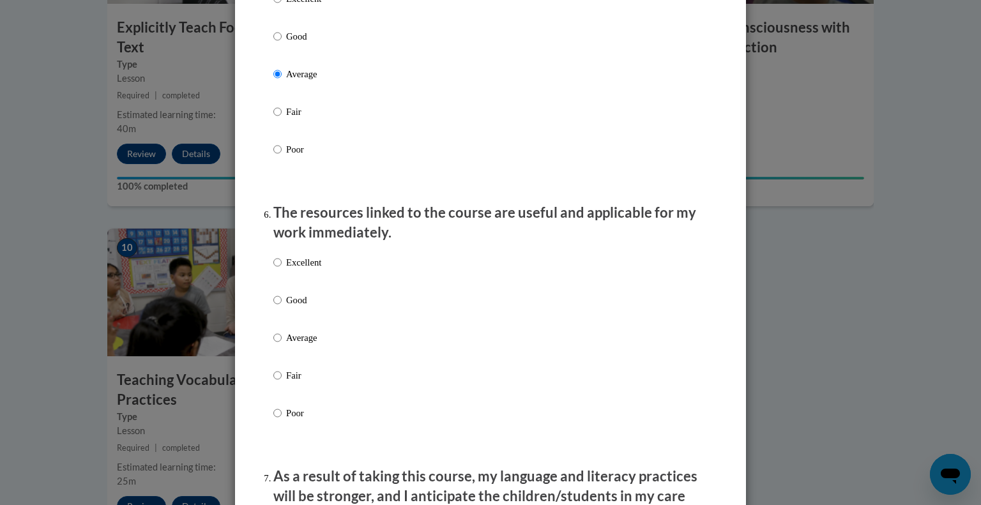
click at [314, 345] on p "Average" at bounding box center [303, 338] width 35 height 14
click at [282, 345] on input "Average" at bounding box center [277, 338] width 8 height 14
radio input "true"
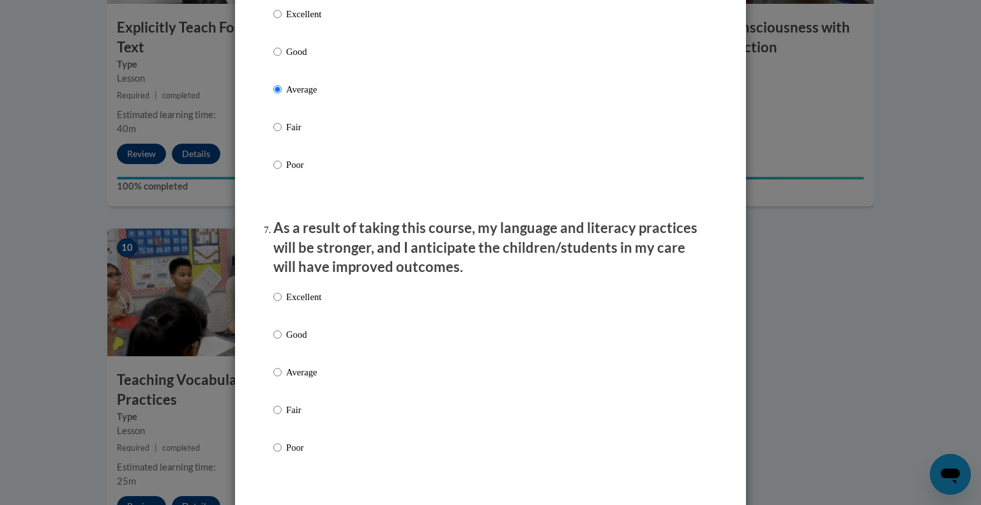
click at [305, 379] on p "Average" at bounding box center [303, 372] width 35 height 14
click at [282, 379] on input "Average" at bounding box center [277, 372] width 8 height 14
radio input "true"
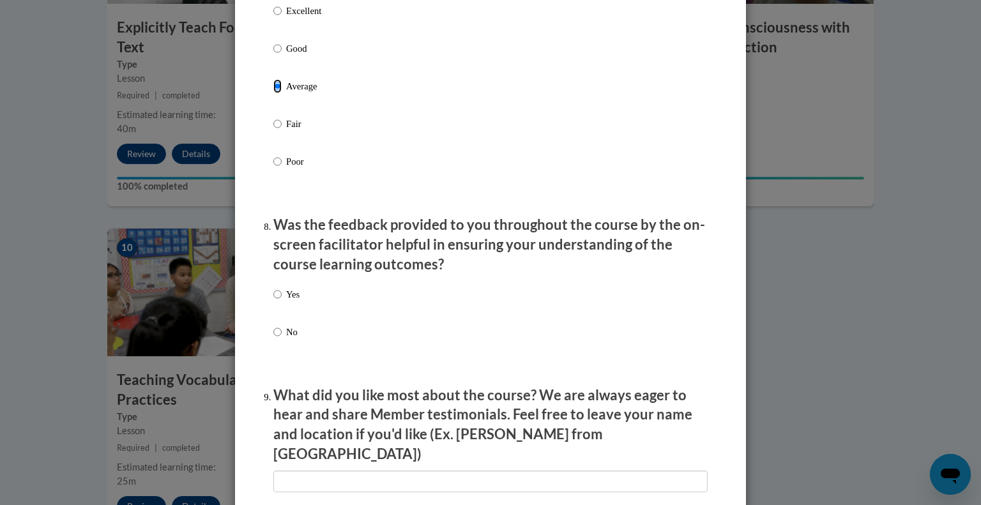
scroll to position [1787, 0]
click at [290, 338] on p "No" at bounding box center [292, 331] width 13 height 14
click at [282, 338] on input "No" at bounding box center [277, 331] width 8 height 14
radio input "true"
click at [392, 314] on div "Yes No" at bounding box center [490, 327] width 434 height 95
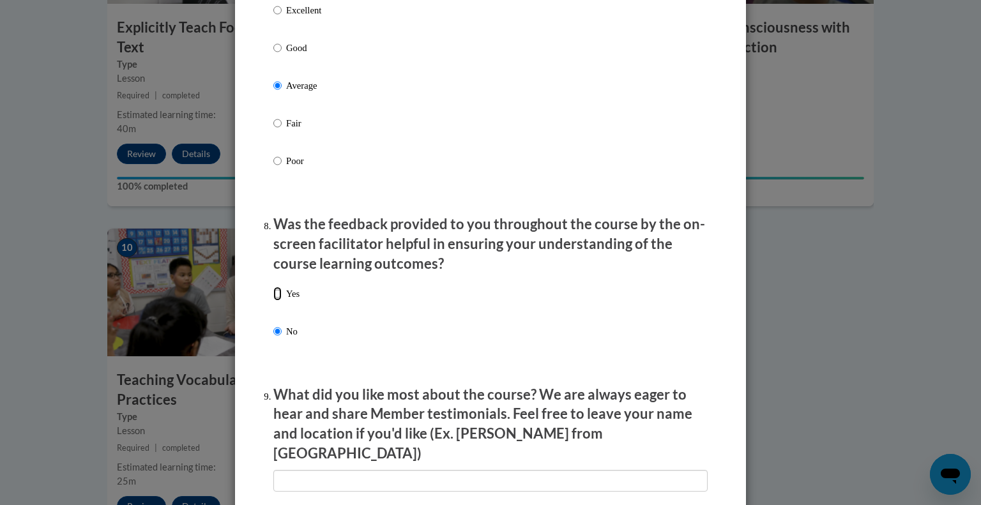
click at [274, 301] on input "Yes" at bounding box center [277, 294] width 8 height 14
radio input "true"
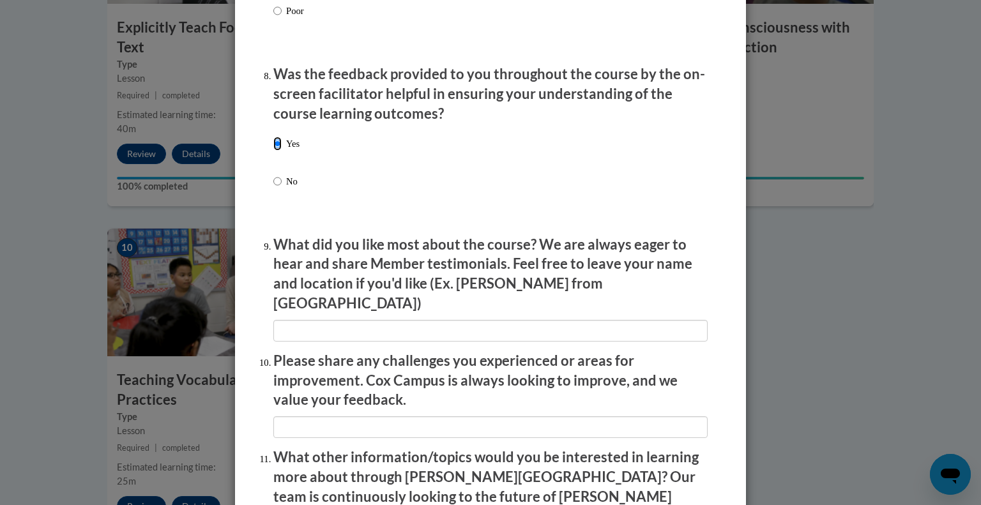
scroll to position [1951, 0]
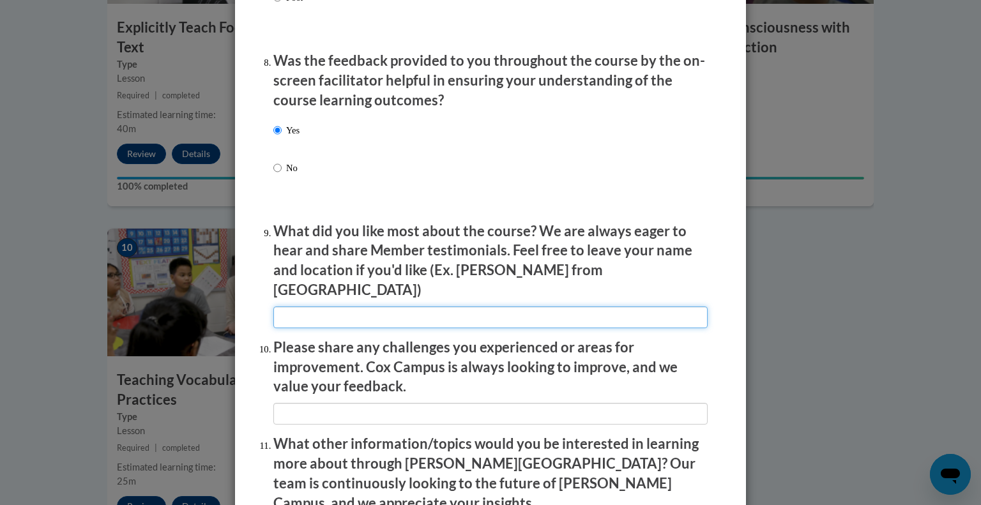
click at [451, 313] on input "textbox" at bounding box center [490, 317] width 434 height 22
type input "n"
type input "not sure"
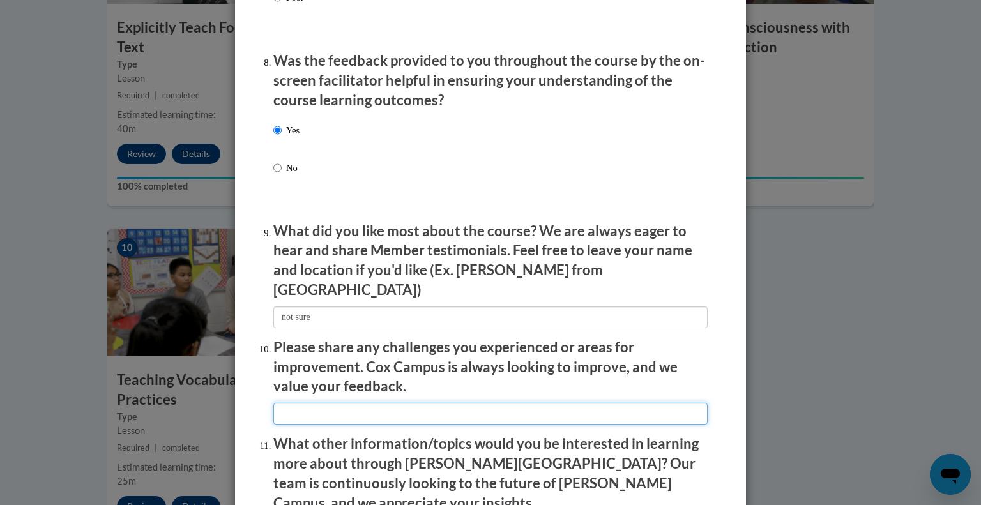
click at [445, 403] on input "textbox" at bounding box center [490, 414] width 434 height 22
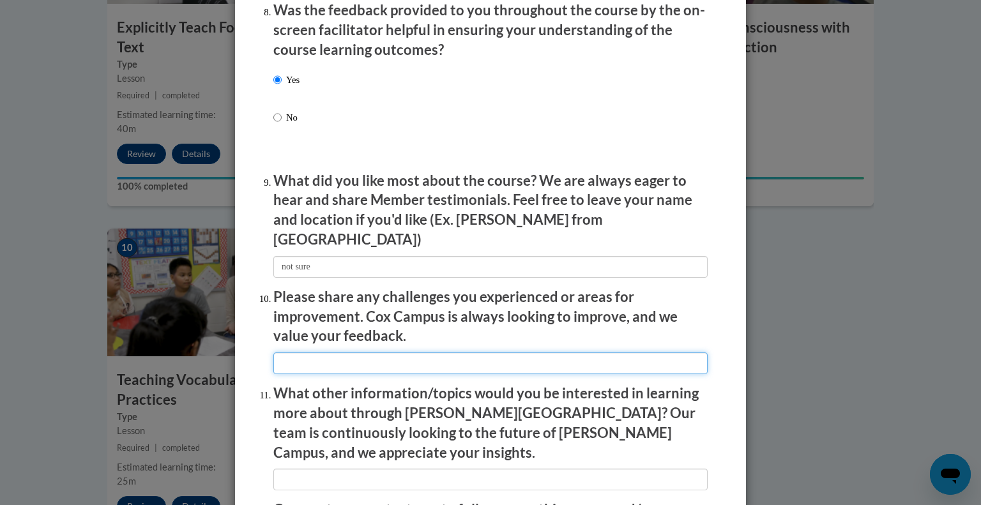
scroll to position [2002, 0]
click at [446, 360] on input "textbox" at bounding box center [490, 363] width 434 height 22
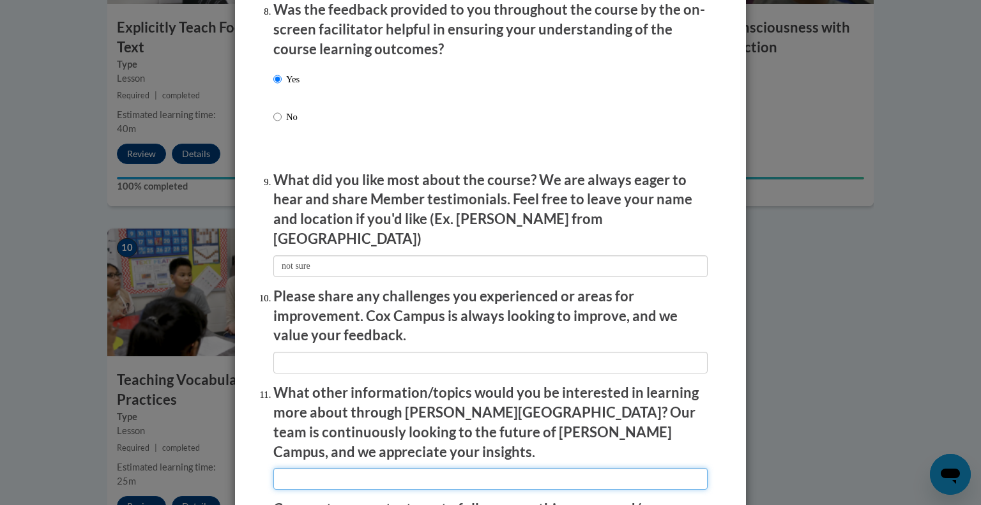
click at [418, 468] on input "textbox" at bounding box center [490, 479] width 434 height 22
type input "non4"
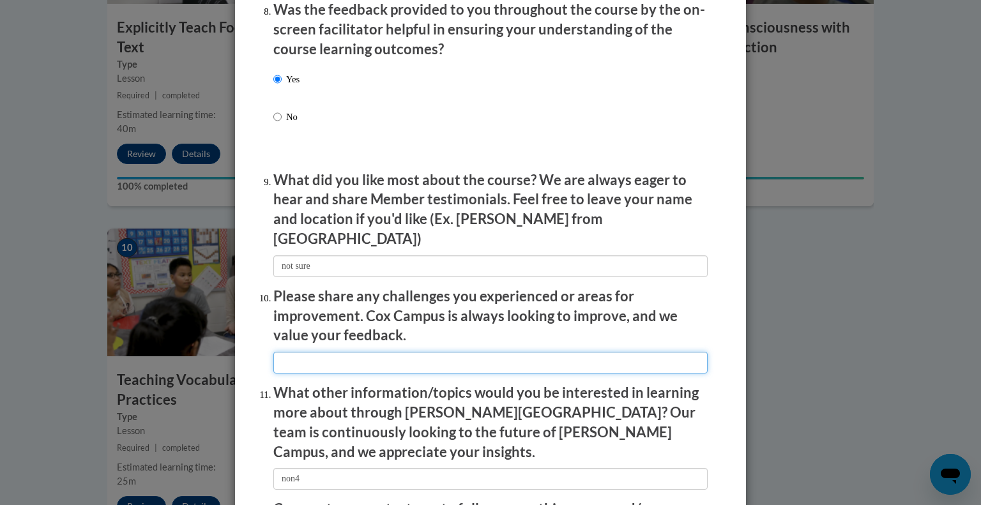
click at [405, 360] on input "textbox" at bounding box center [490, 363] width 434 height 22
type input "none"
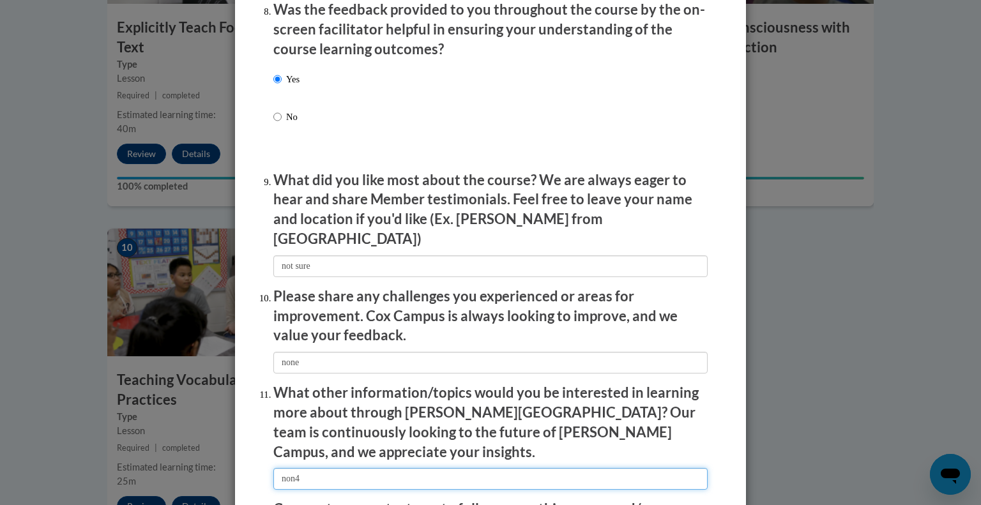
click at [382, 468] on input "textbox" at bounding box center [490, 479] width 434 height 22
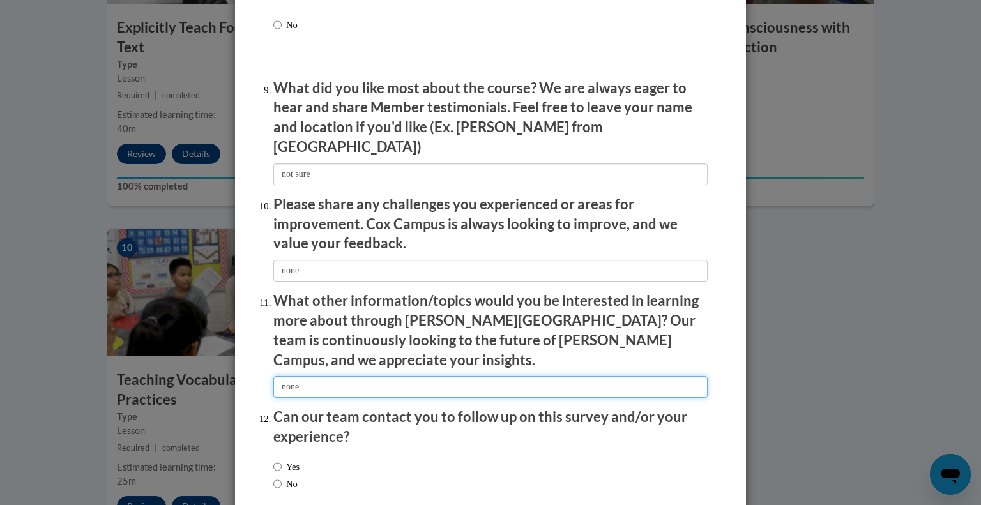
scroll to position [2153, 0]
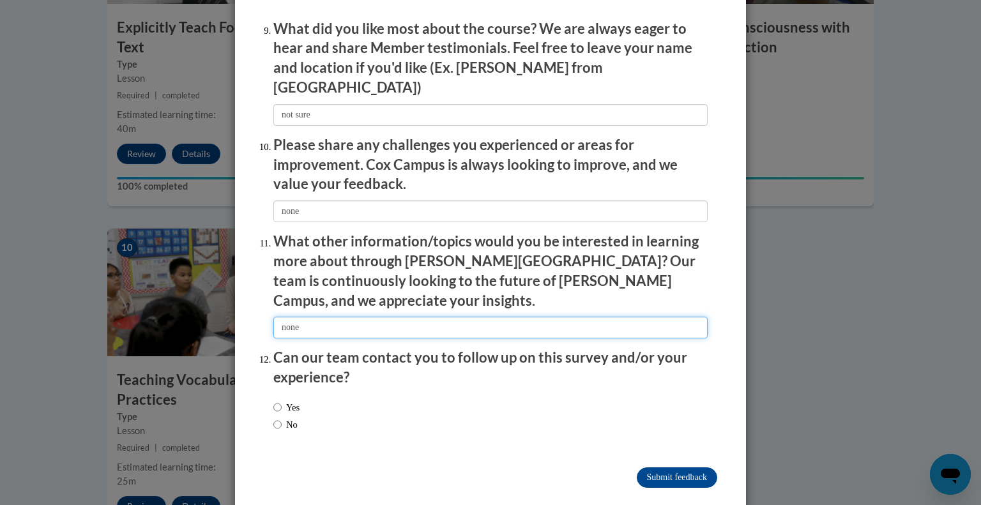
type input "none"
click at [276, 418] on input "No" at bounding box center [277, 425] width 8 height 14
radio input "true"
click at [686, 467] on input "Submit feedback" at bounding box center [676, 477] width 80 height 20
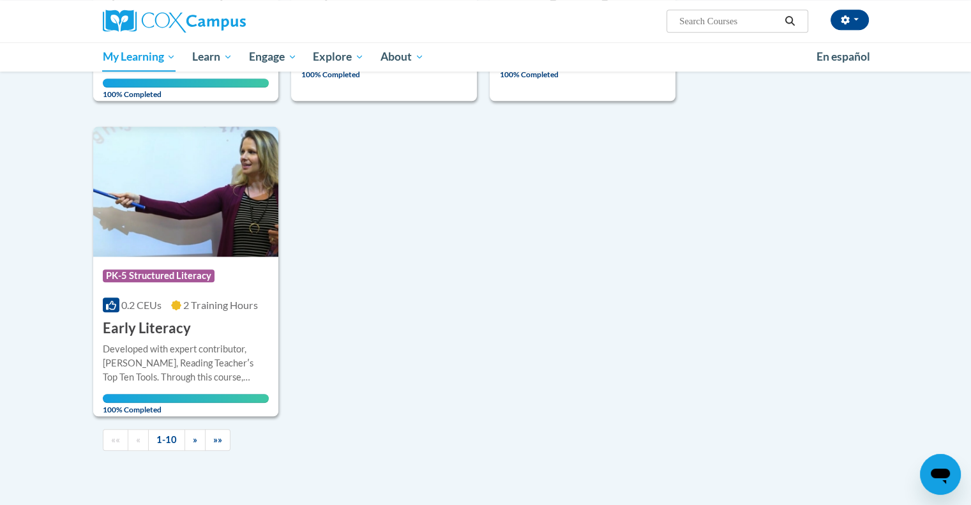
scroll to position [1120, 0]
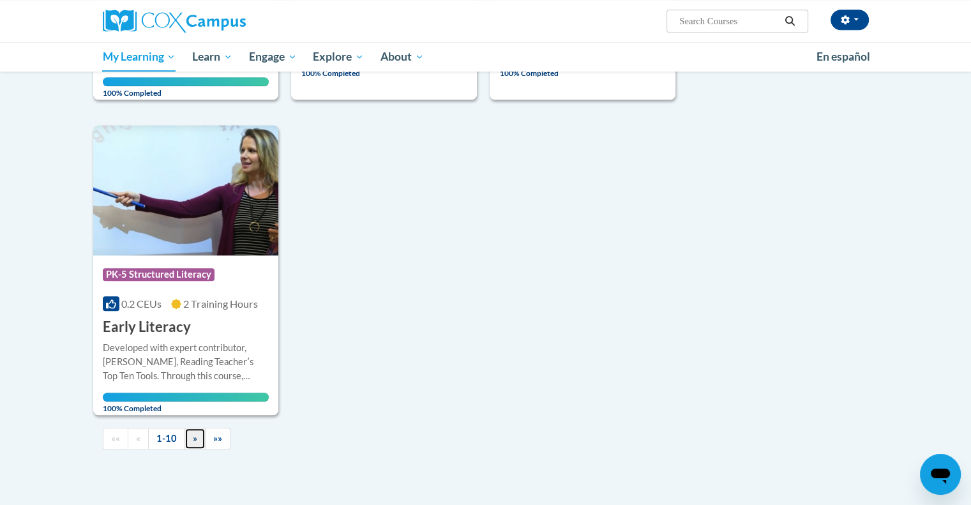
click at [188, 446] on link "»" at bounding box center [194, 439] width 21 height 22
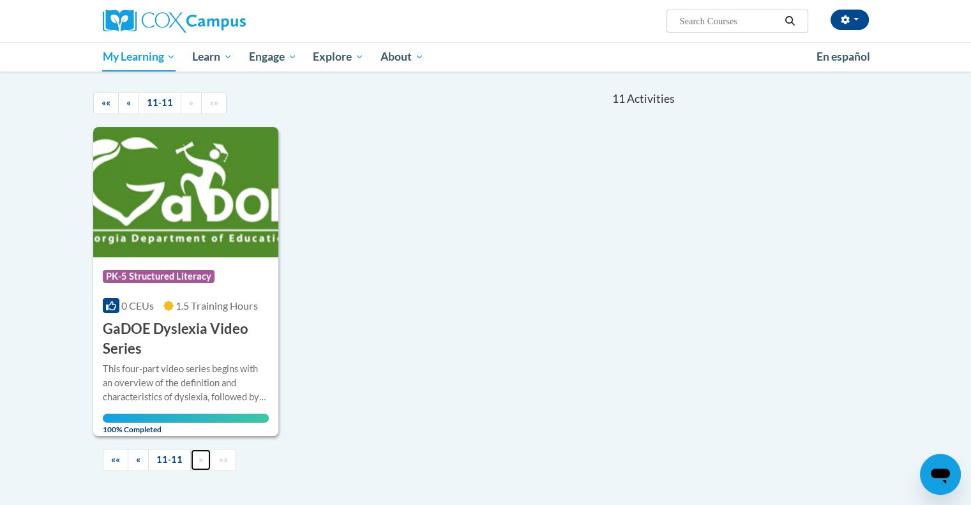
scroll to position [119, 0]
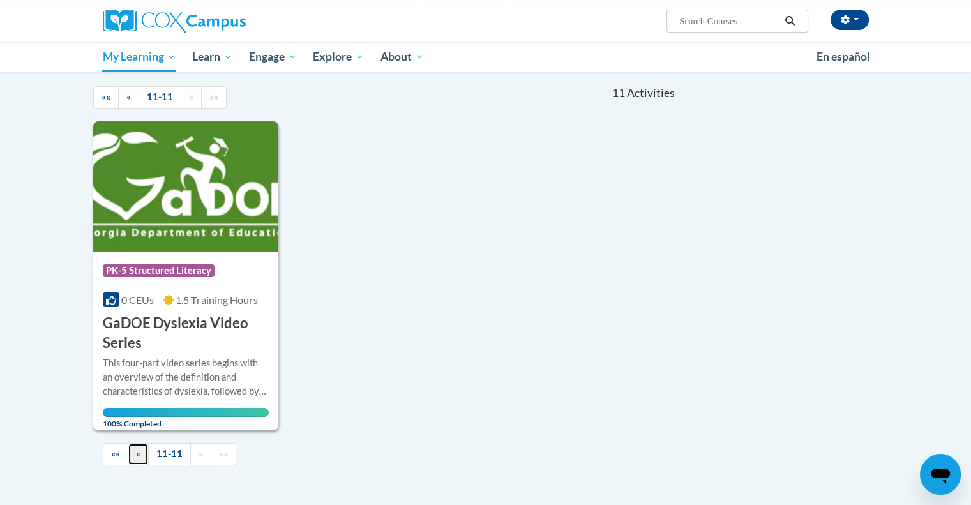
click at [143, 453] on link "«" at bounding box center [138, 454] width 21 height 22
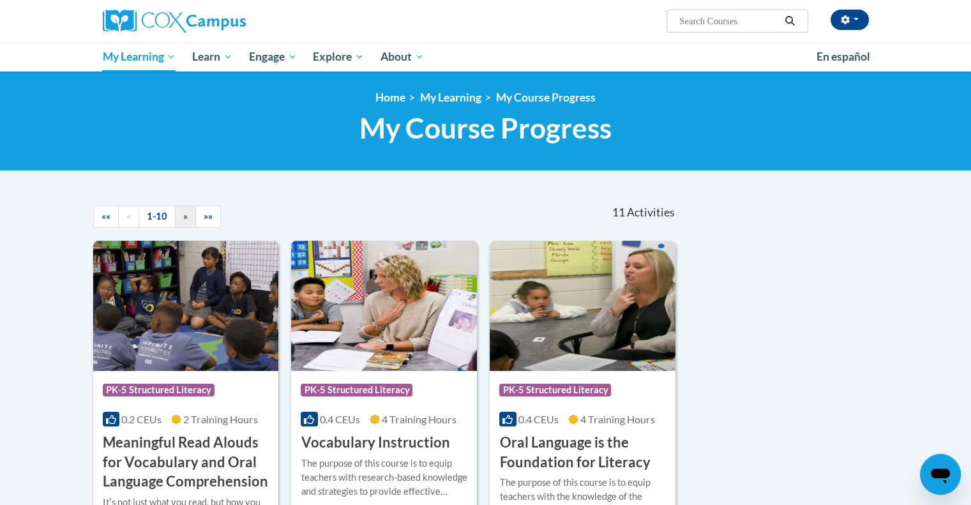
scroll to position [0, 0]
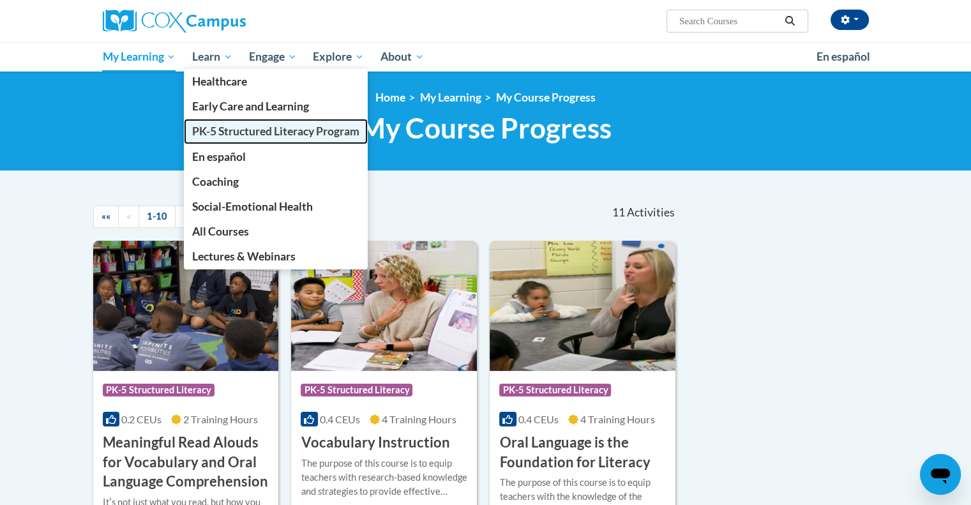
click at [243, 124] on span "PK-5 Structured Literacy Program" at bounding box center [275, 130] width 167 height 13
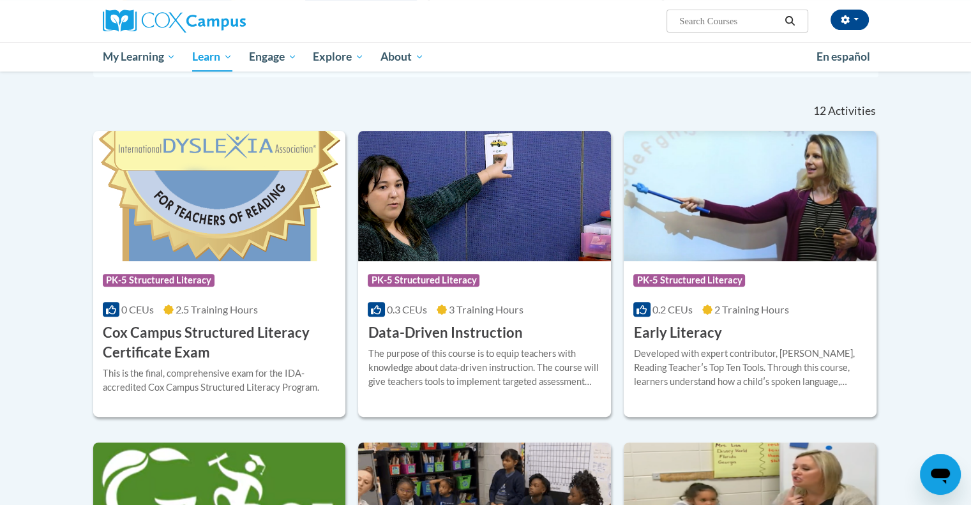
scroll to position [287, 0]
